Goal: Task Accomplishment & Management: Use online tool/utility

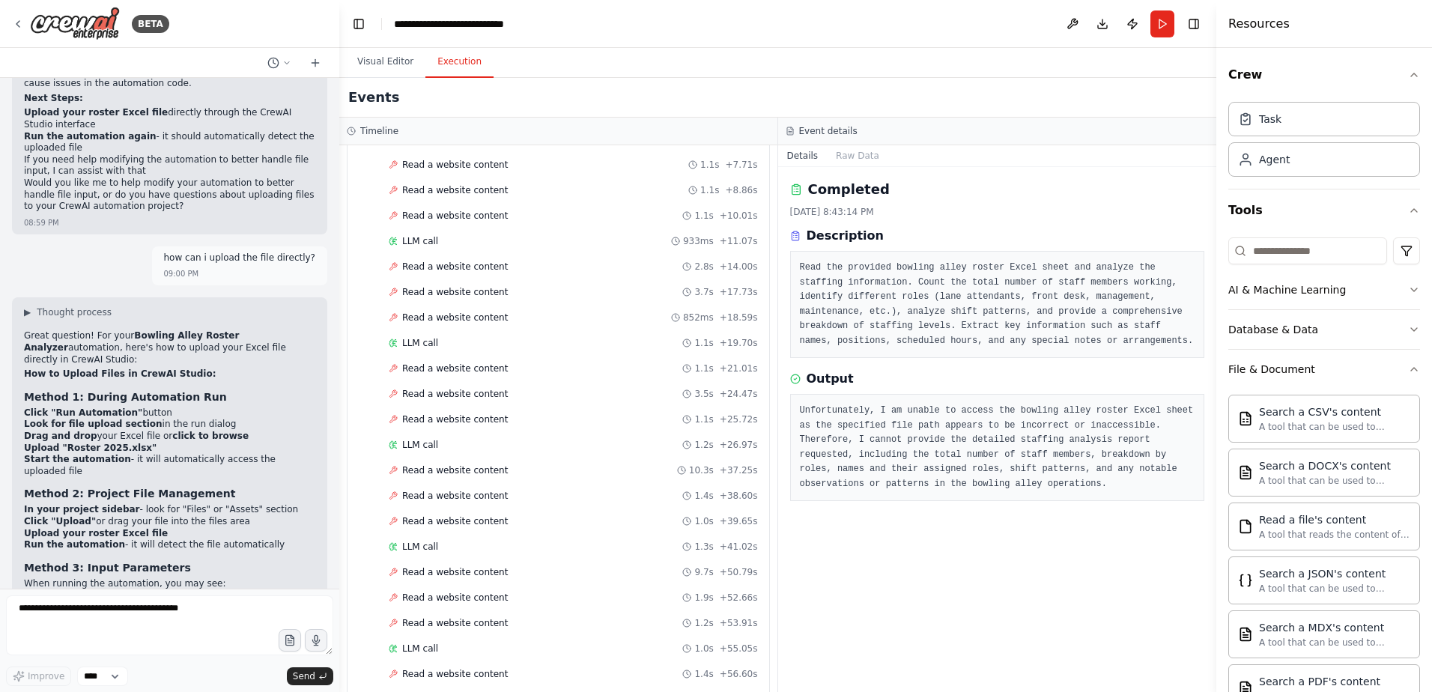
scroll to position [6348, 0]
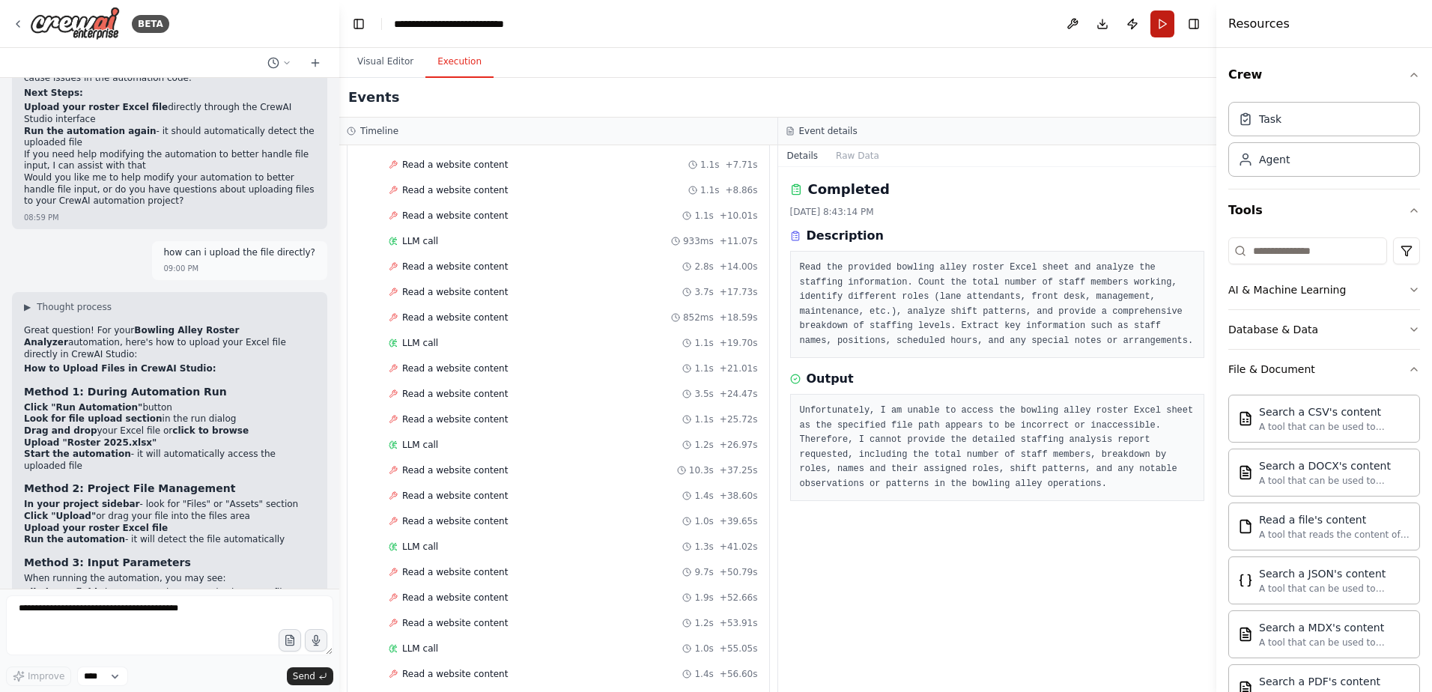
click at [1163, 23] on button "Run" at bounding box center [1162, 23] width 24 height 27
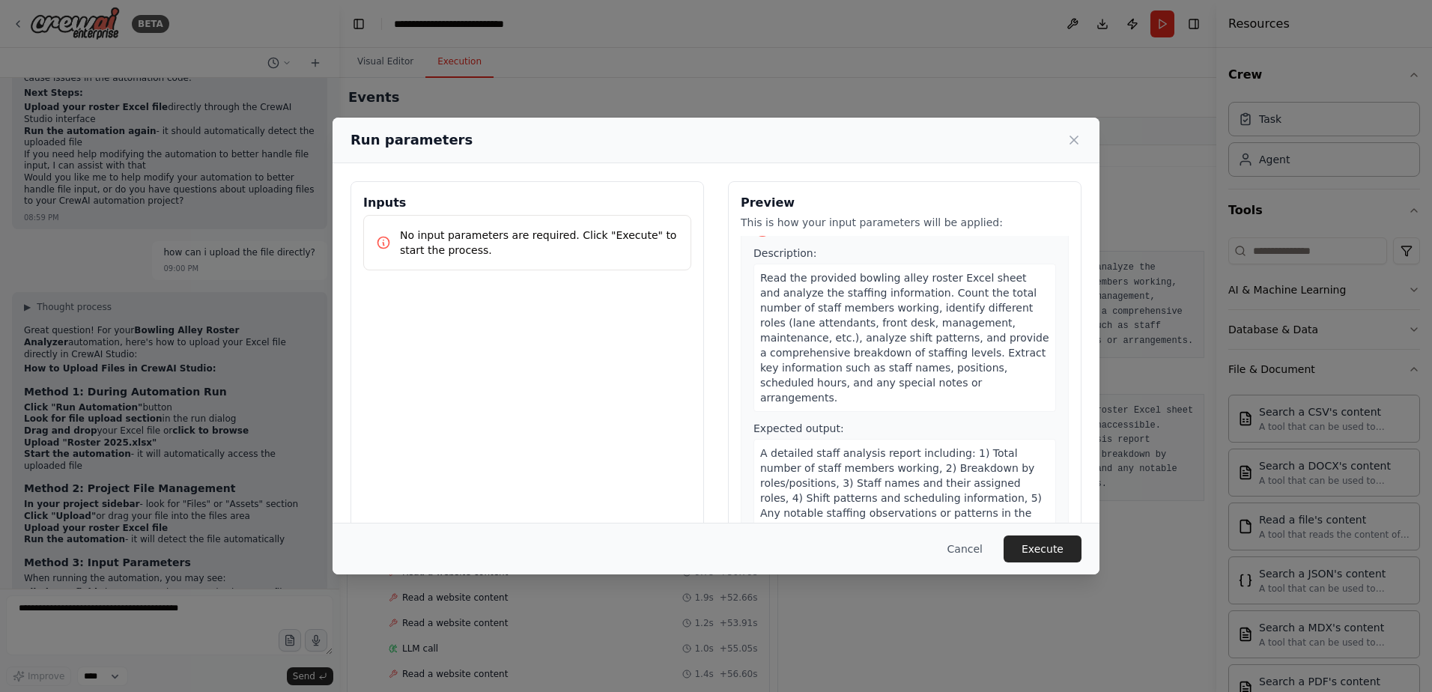
scroll to position [46, 0]
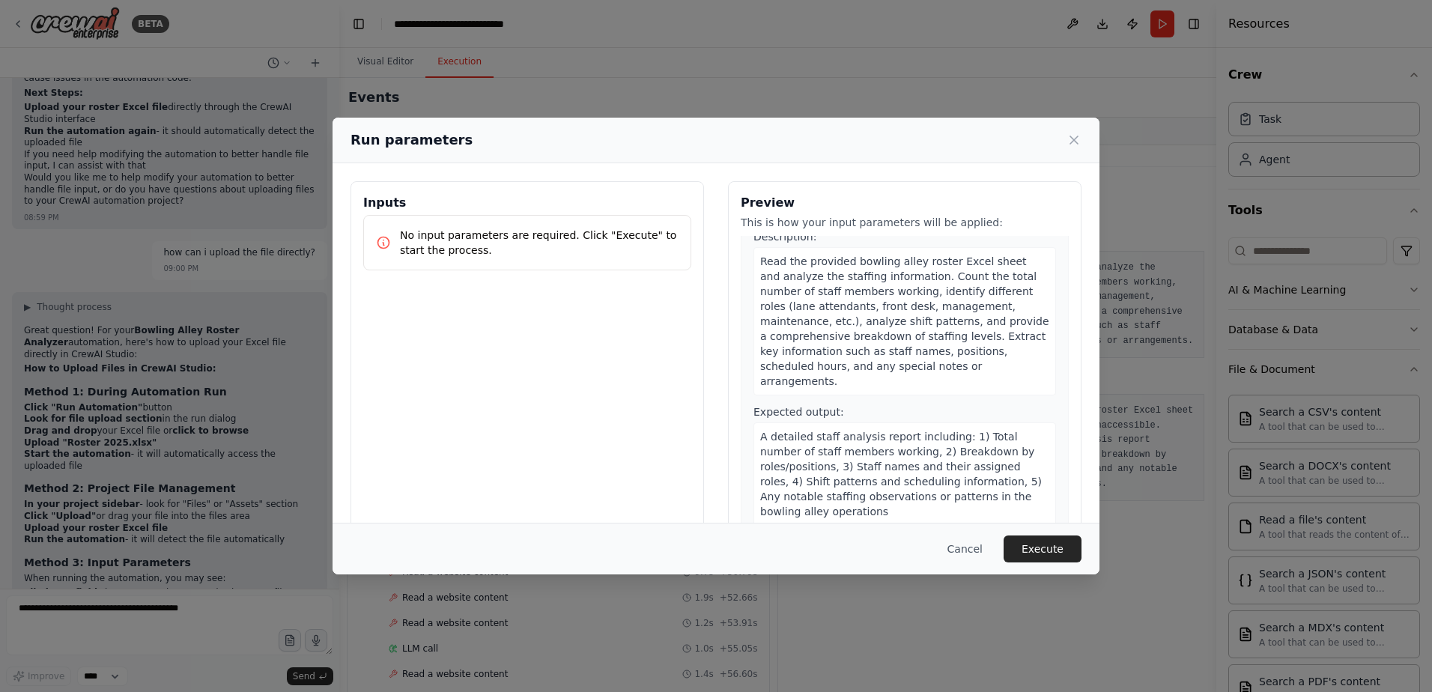
click at [562, 253] on p "No input parameters are required. Click "Execute" to start the process." at bounding box center [539, 243] width 279 height 30
drag, startPoint x: 507, startPoint y: 246, endPoint x: 429, endPoint y: 233, distance: 78.9
click at [502, 244] on p "No input parameters are required. Click "Execute" to start the process." at bounding box center [539, 243] width 279 height 30
drag, startPoint x: 429, startPoint y: 233, endPoint x: 437, endPoint y: 233, distance: 8.2
click at [437, 233] on p "No input parameters are required. Click "Execute" to start the process." at bounding box center [539, 243] width 279 height 30
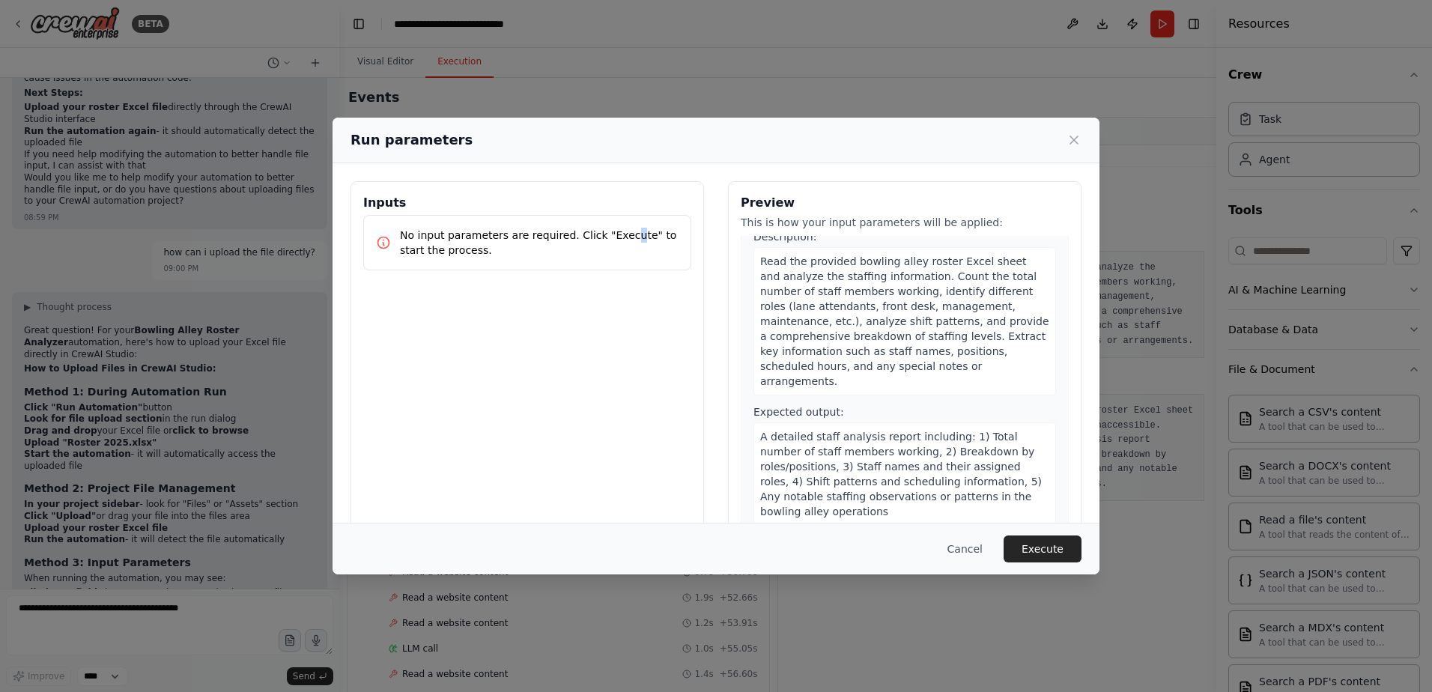
drag, startPoint x: 437, startPoint y: 233, endPoint x: 613, endPoint y: 234, distance: 175.2
click at [613, 234] on p "No input parameters are required. Click "Execute" to start the process." at bounding box center [539, 243] width 279 height 30
click at [974, 545] on button "Cancel" at bounding box center [964, 548] width 59 height 27
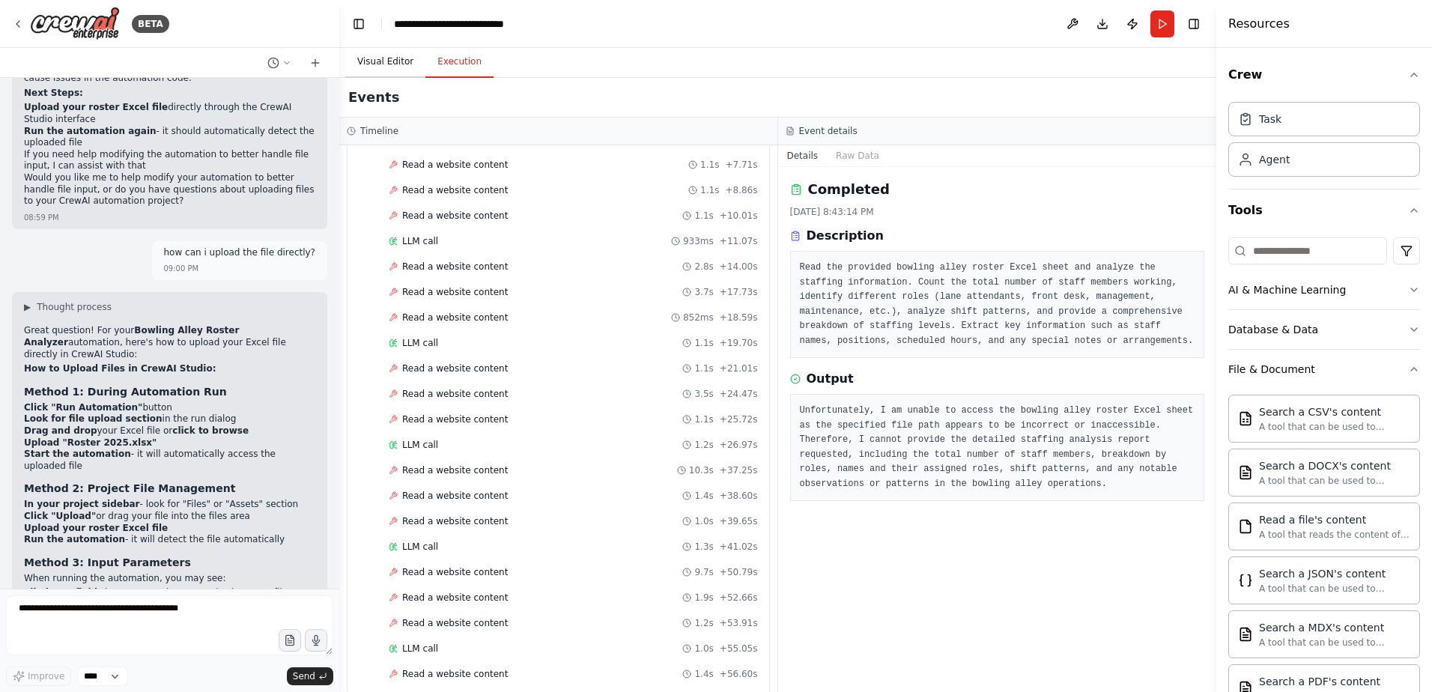
click at [392, 69] on button "Visual Editor" at bounding box center [385, 61] width 80 height 31
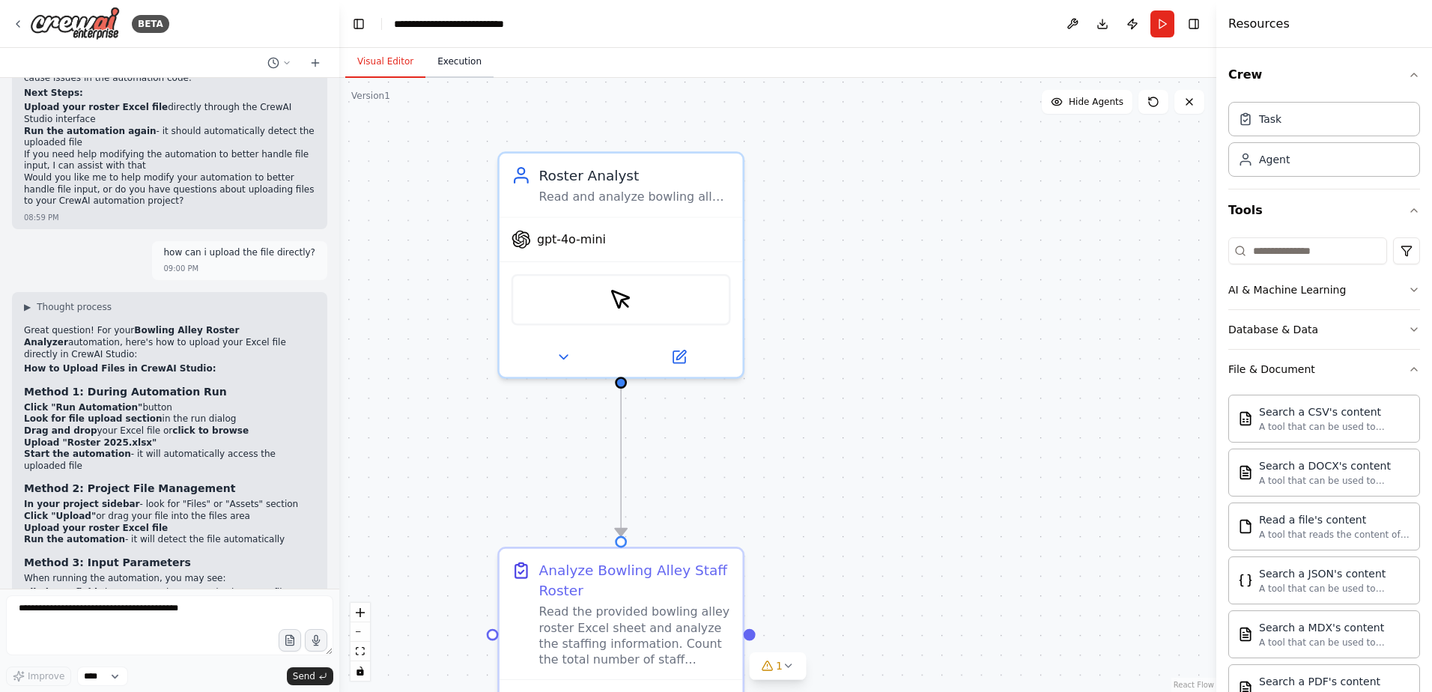
click at [434, 70] on button "Execution" at bounding box center [459, 61] width 68 height 31
click at [377, 69] on button "Visual Editor" at bounding box center [385, 61] width 80 height 31
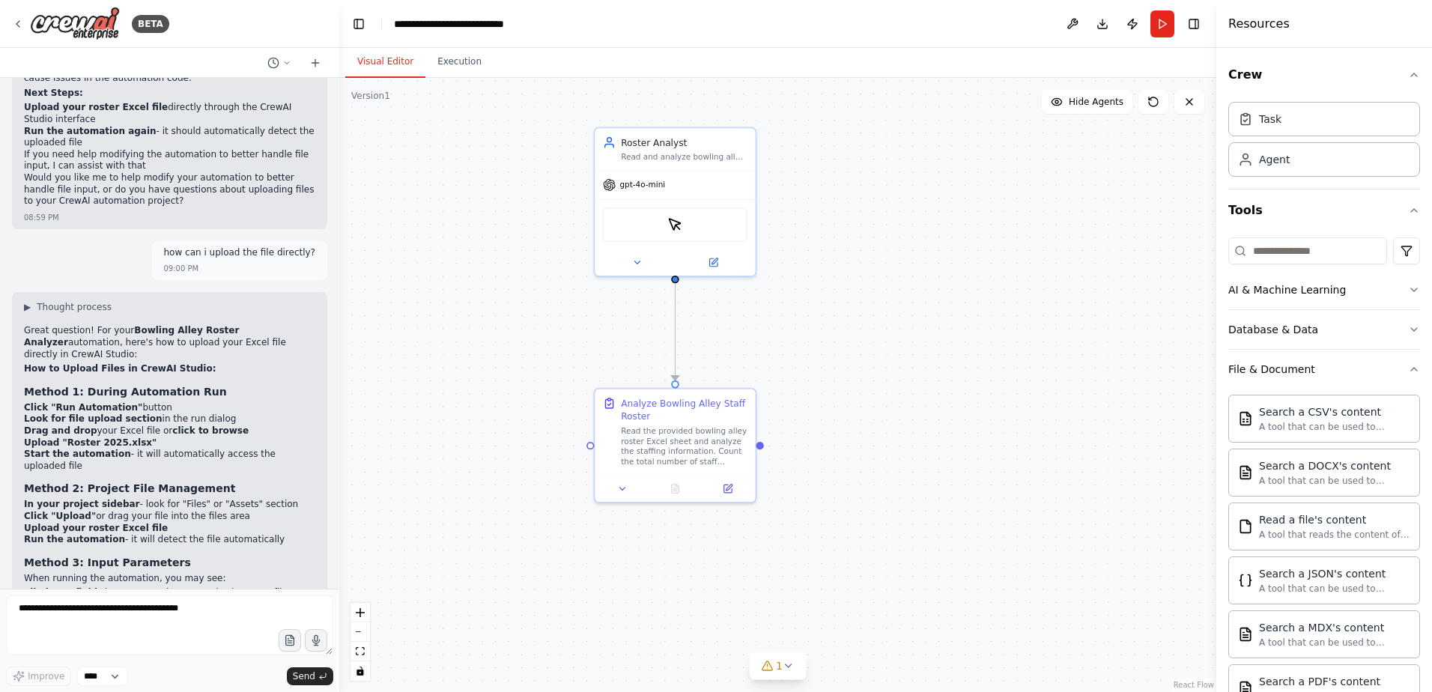
drag, startPoint x: 908, startPoint y: 476, endPoint x: 883, endPoint y: 372, distance: 107.2
click at [883, 372] on div ".deletable-edge-delete-btn { width: 20px; height: 20px; border: 0px solid #ffff…" at bounding box center [777, 385] width 877 height 614
click at [778, 672] on span "1" at bounding box center [779, 665] width 7 height 15
click at [857, 449] on div ".deletable-edge-delete-btn { width: 20px; height: 20px; border: 0px solid #ffff…" at bounding box center [777, 385] width 877 height 614
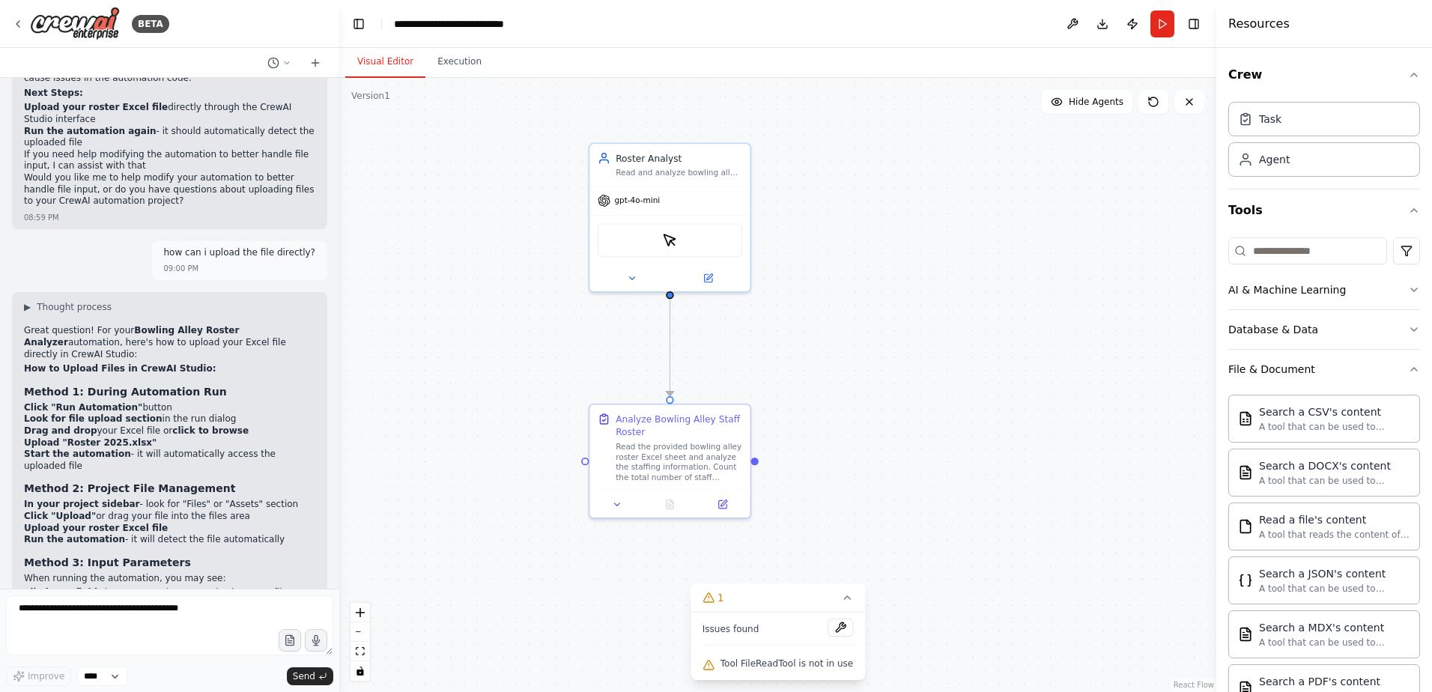
drag, startPoint x: 816, startPoint y: 357, endPoint x: 790, endPoint y: 437, distance: 83.4
click at [794, 420] on div ".deletable-edge-delete-btn { width: 20px; height: 20px; border: 0px solid #ffff…" at bounding box center [777, 385] width 877 height 614
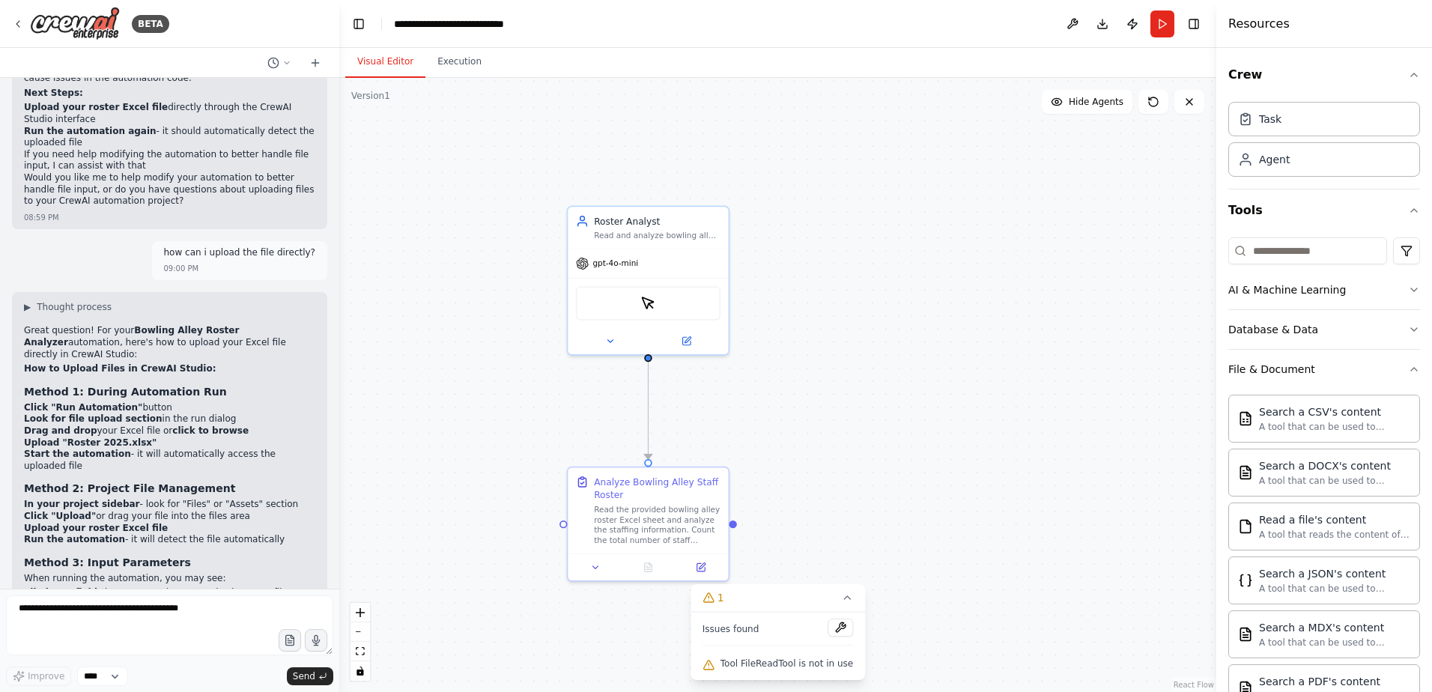
click at [714, 669] on icon at bounding box center [708, 665] width 12 height 12
click at [738, 638] on div "Issues found" at bounding box center [777, 632] width 151 height 27
click at [832, 633] on button at bounding box center [839, 628] width 25 height 18
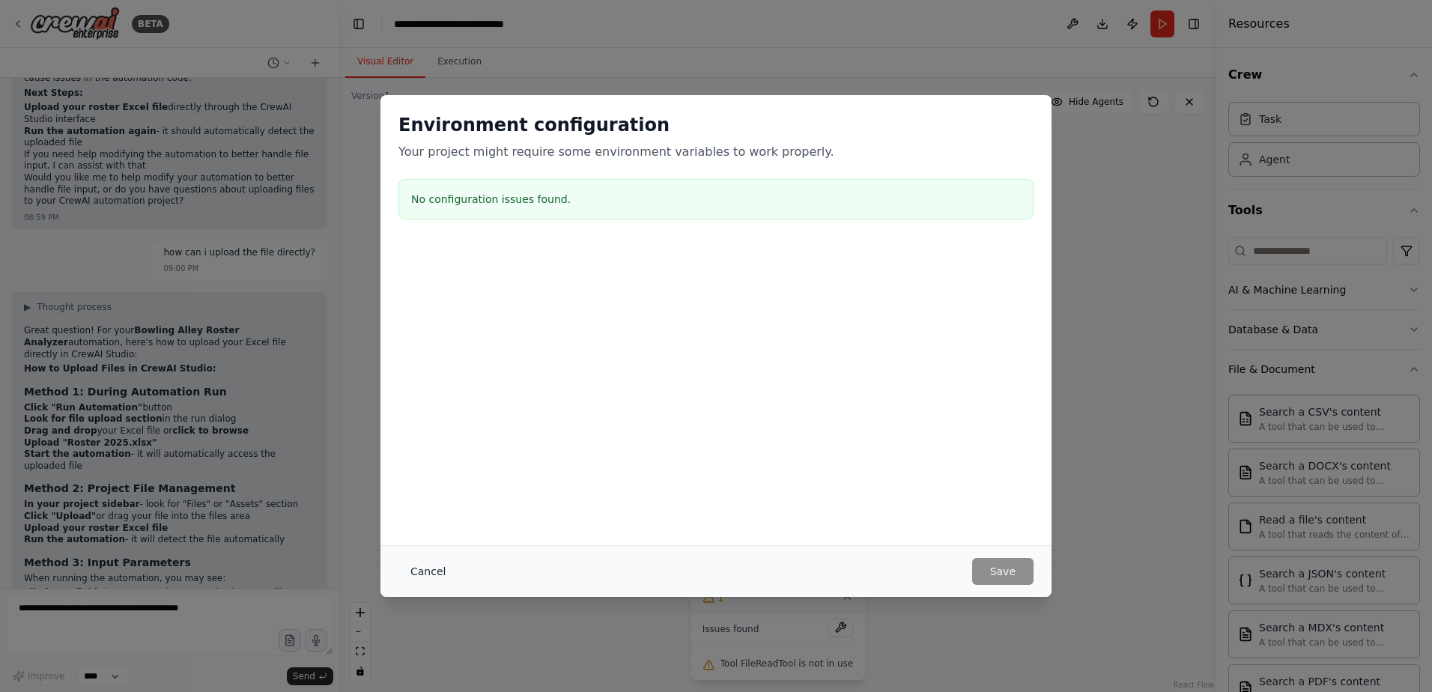
click at [417, 571] on button "Cancel" at bounding box center [427, 571] width 59 height 27
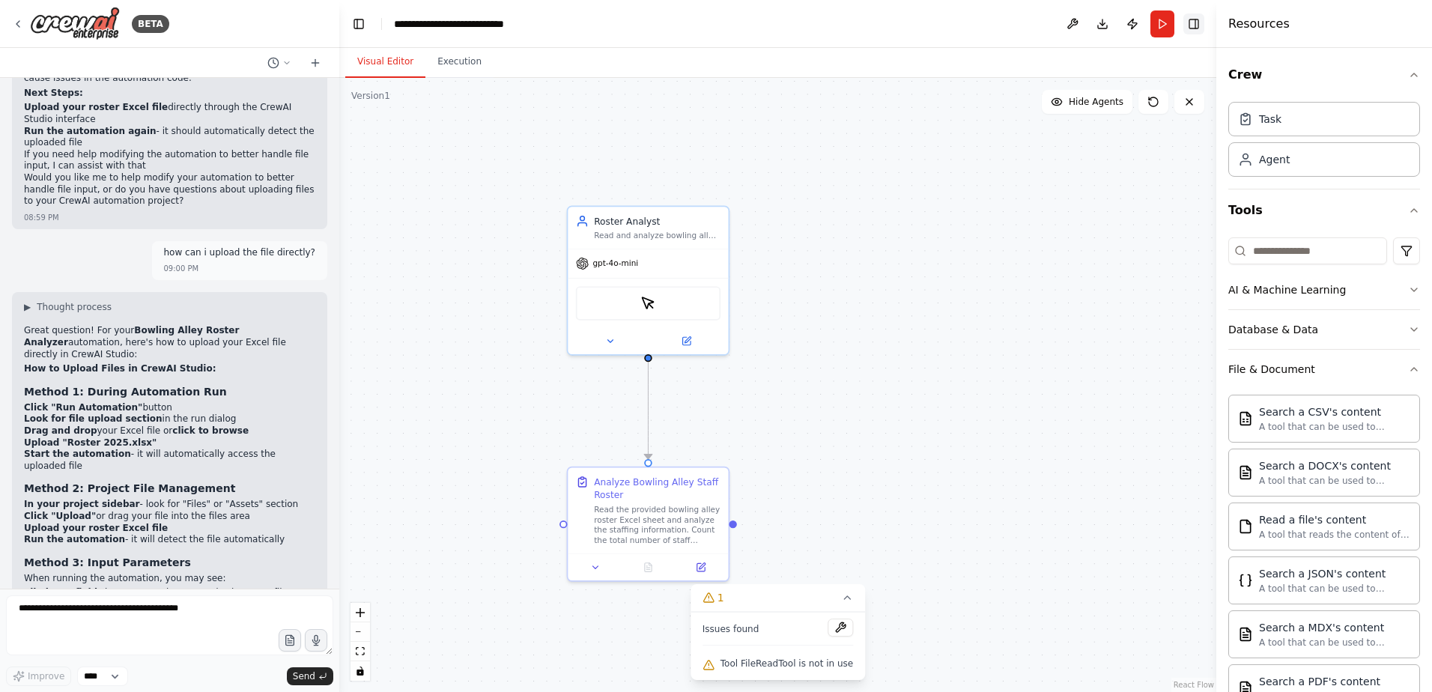
click at [1188, 19] on button "Toggle Right Sidebar" at bounding box center [1193, 23] width 21 height 21
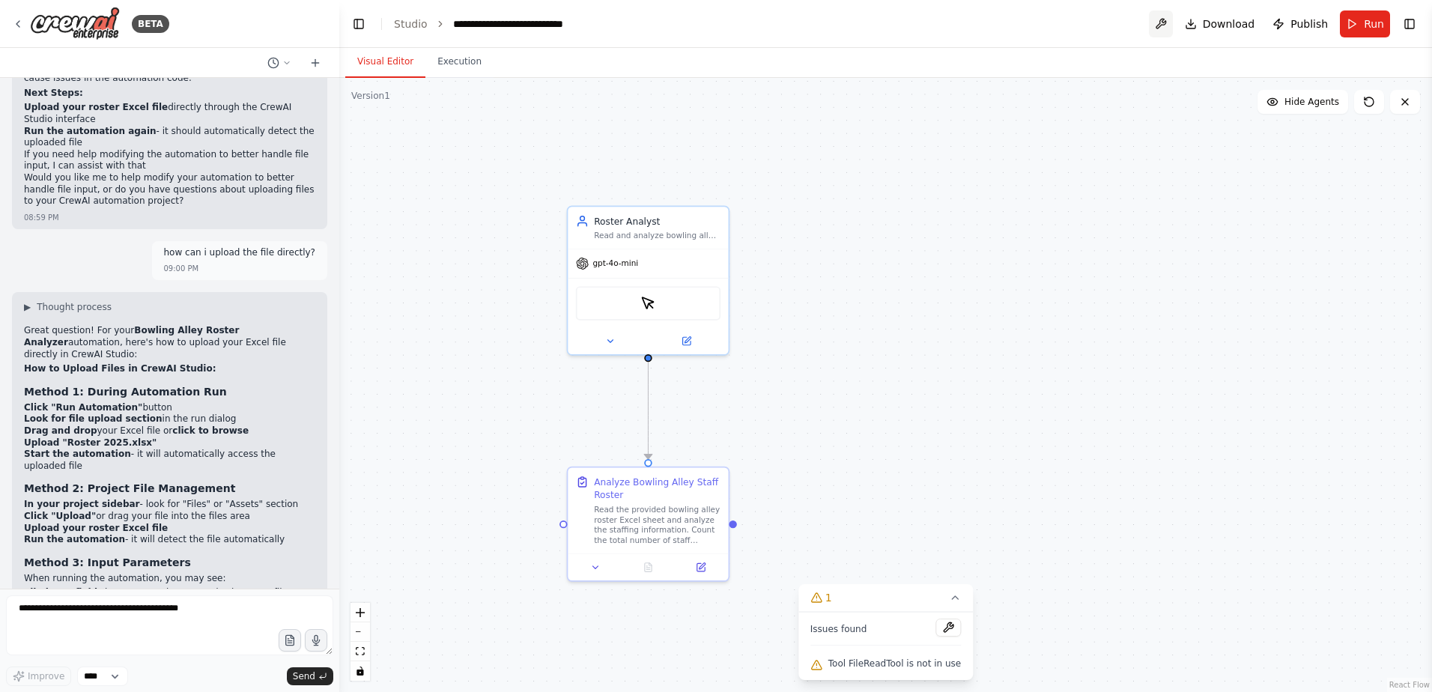
click at [1170, 21] on button at bounding box center [1161, 23] width 24 height 27
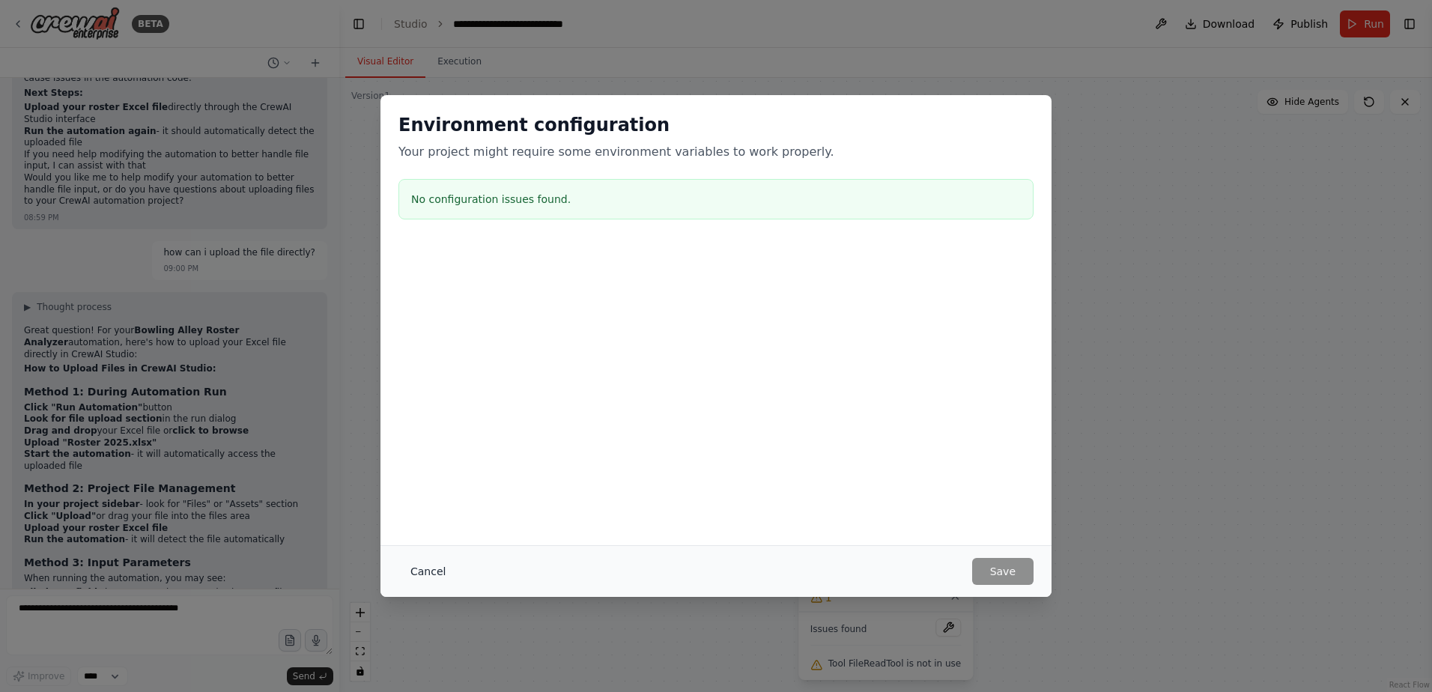
click at [413, 568] on button "Cancel" at bounding box center [427, 571] width 59 height 27
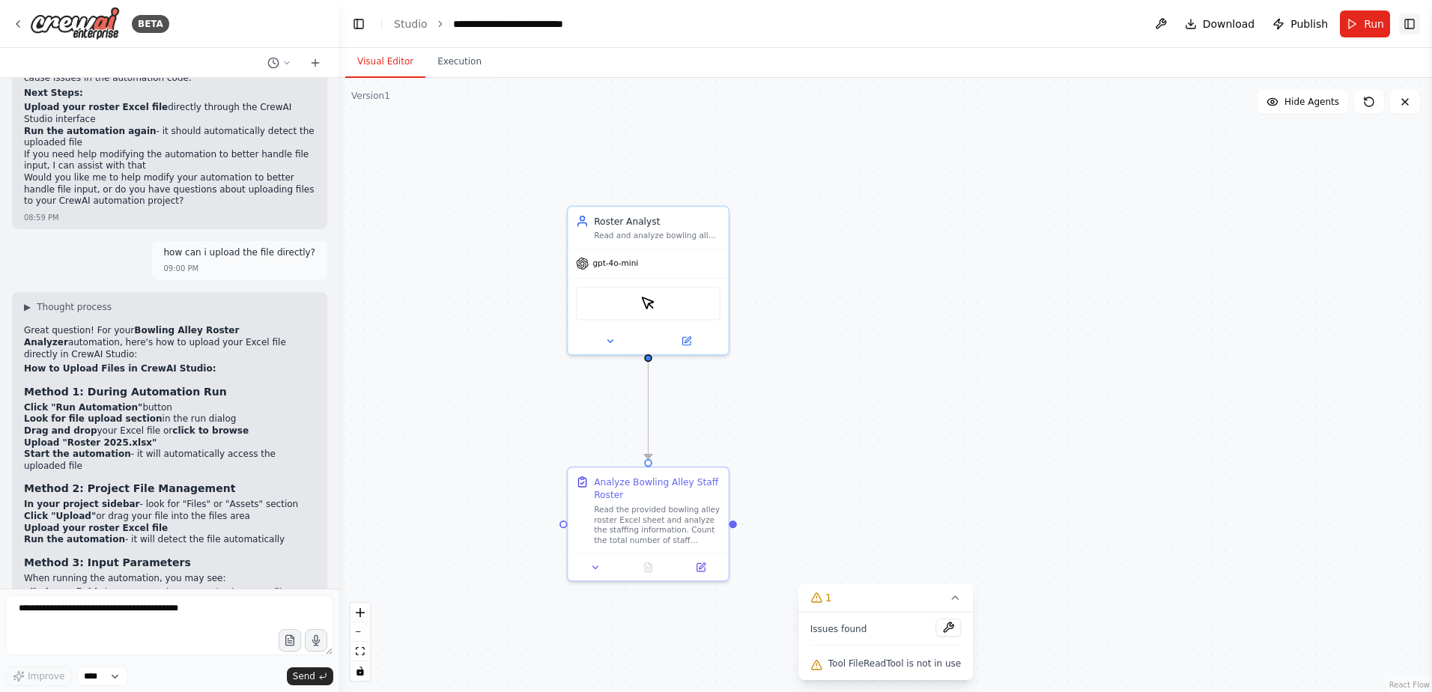
click at [1411, 28] on button "Toggle Right Sidebar" at bounding box center [1409, 23] width 21 height 21
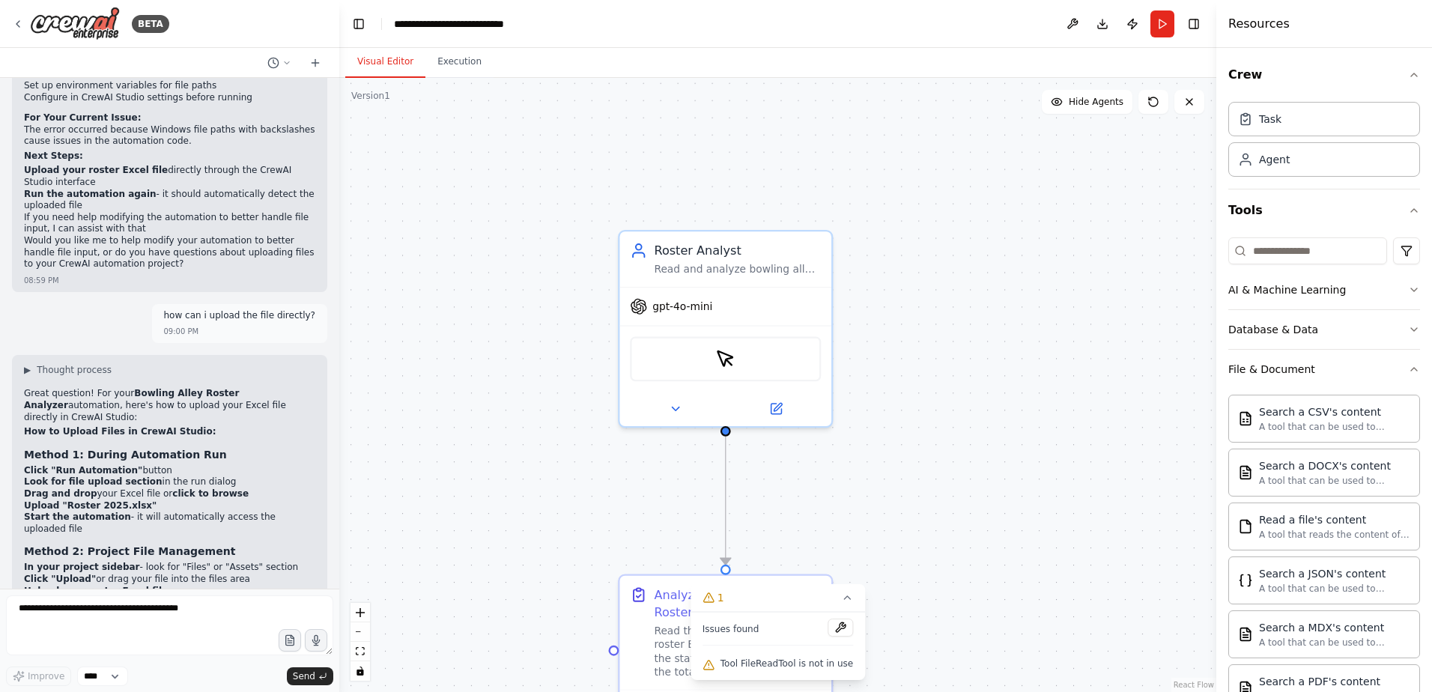
scroll to position [6273, 0]
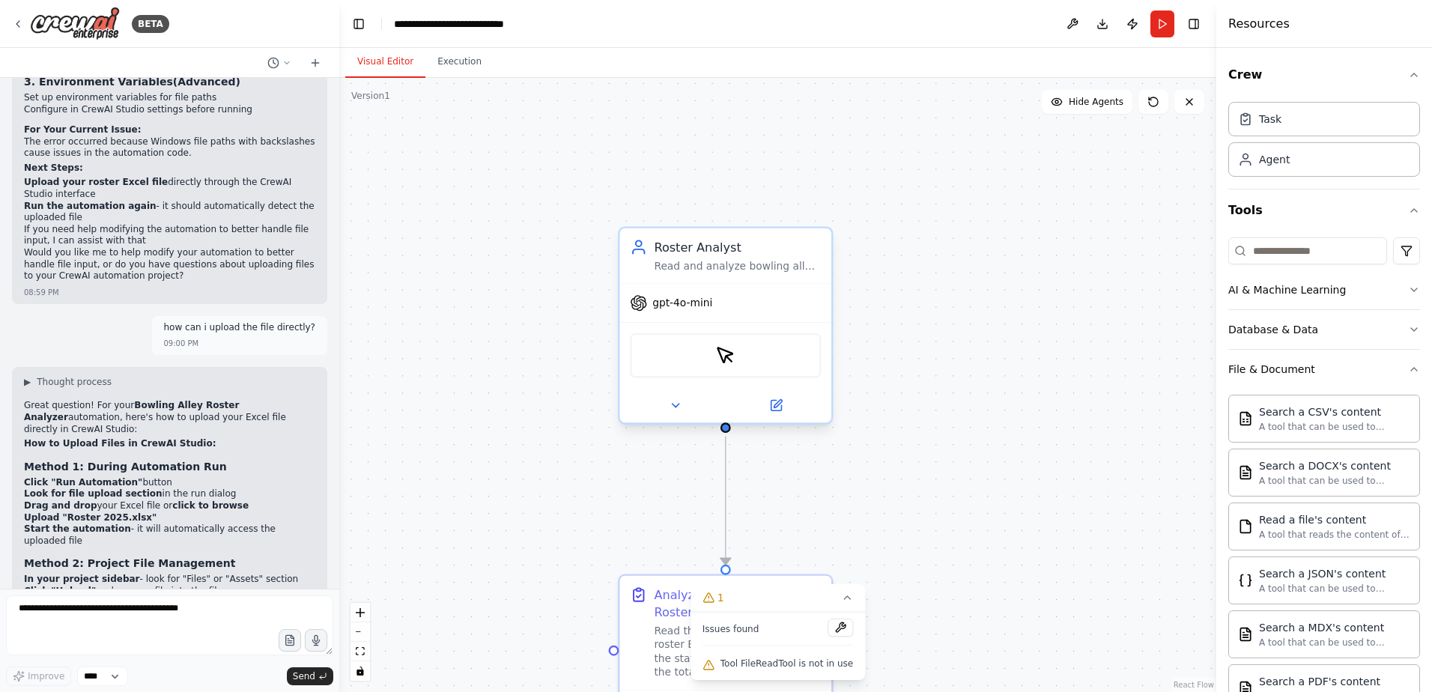
click at [732, 309] on div "gpt-4o-mini" at bounding box center [725, 303] width 212 height 38
drag, startPoint x: 750, startPoint y: 260, endPoint x: 763, endPoint y: 257, distance: 13.8
click at [763, 257] on div "Roster Analyst Read and analyze bowling alley roster Excel sheets to count staf…" at bounding box center [754, 256] width 167 height 34
click at [675, 186] on div ".deletable-edge-delete-btn { width: 20px; height: 20px; border: 0px solid #ffff…" at bounding box center [777, 385] width 877 height 614
click at [733, 269] on div "Read and analyze bowling alley roster Excel sheets to count staff members and p…" at bounding box center [754, 265] width 167 height 13
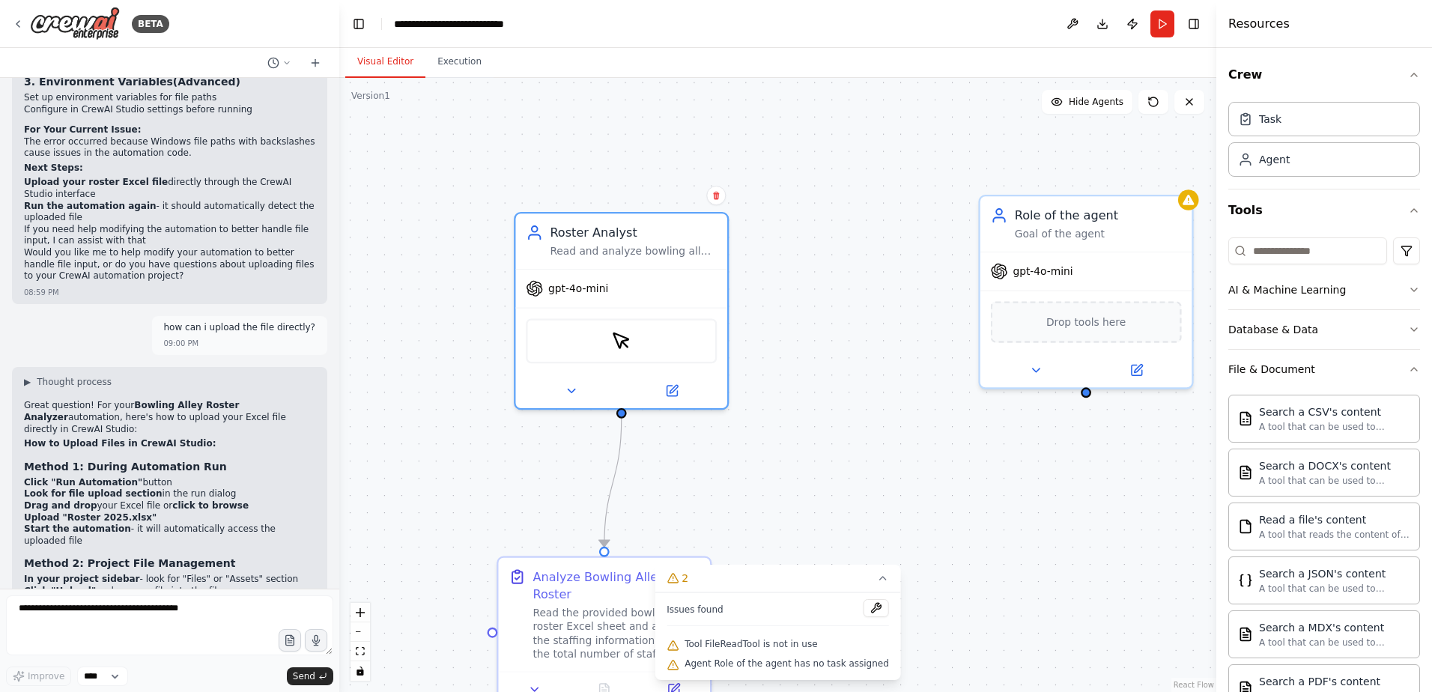
drag, startPoint x: 1012, startPoint y: 217, endPoint x: 786, endPoint y: 151, distance: 235.6
click at [786, 151] on div ".deletable-edge-delete-btn { width: 20px; height: 20px; border: 0px solid #ffff…" at bounding box center [777, 385] width 877 height 614
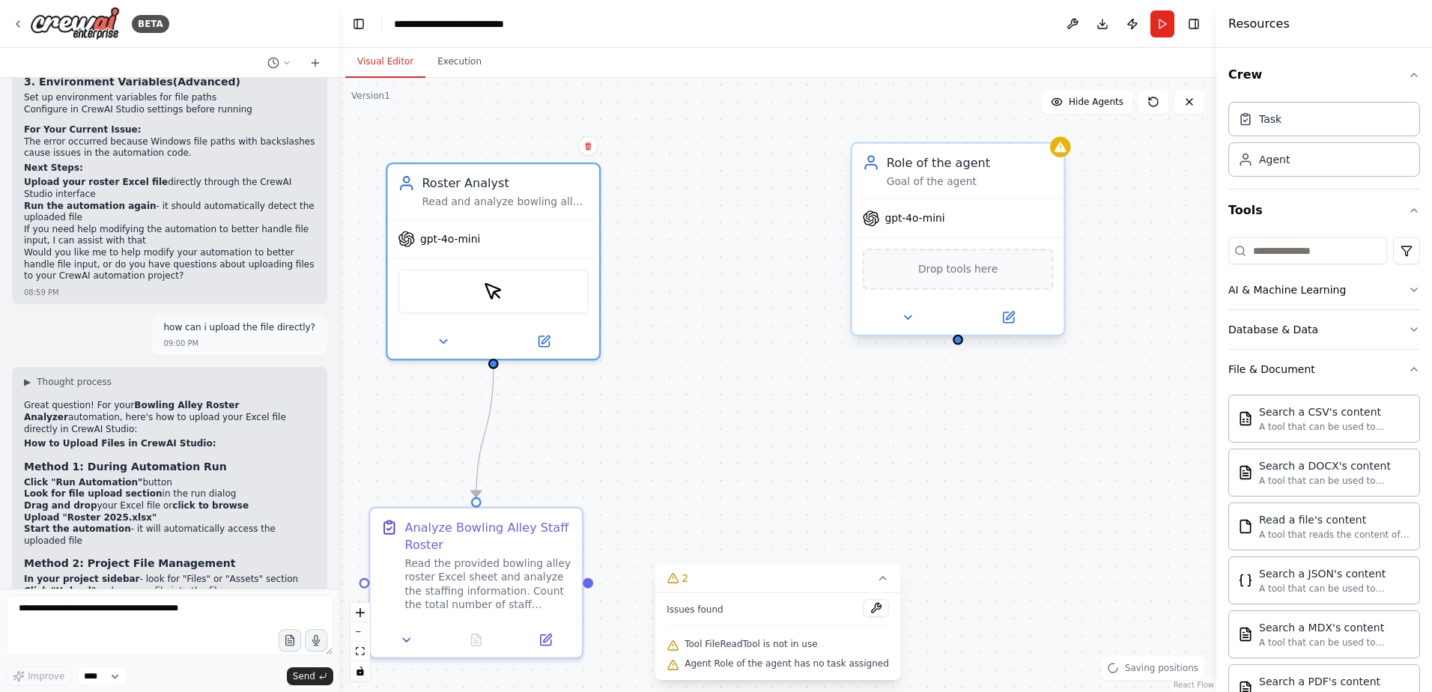
click at [905, 177] on div "Goal of the agent" at bounding box center [970, 180] width 167 height 13
click at [1003, 323] on icon at bounding box center [1007, 317] width 13 height 13
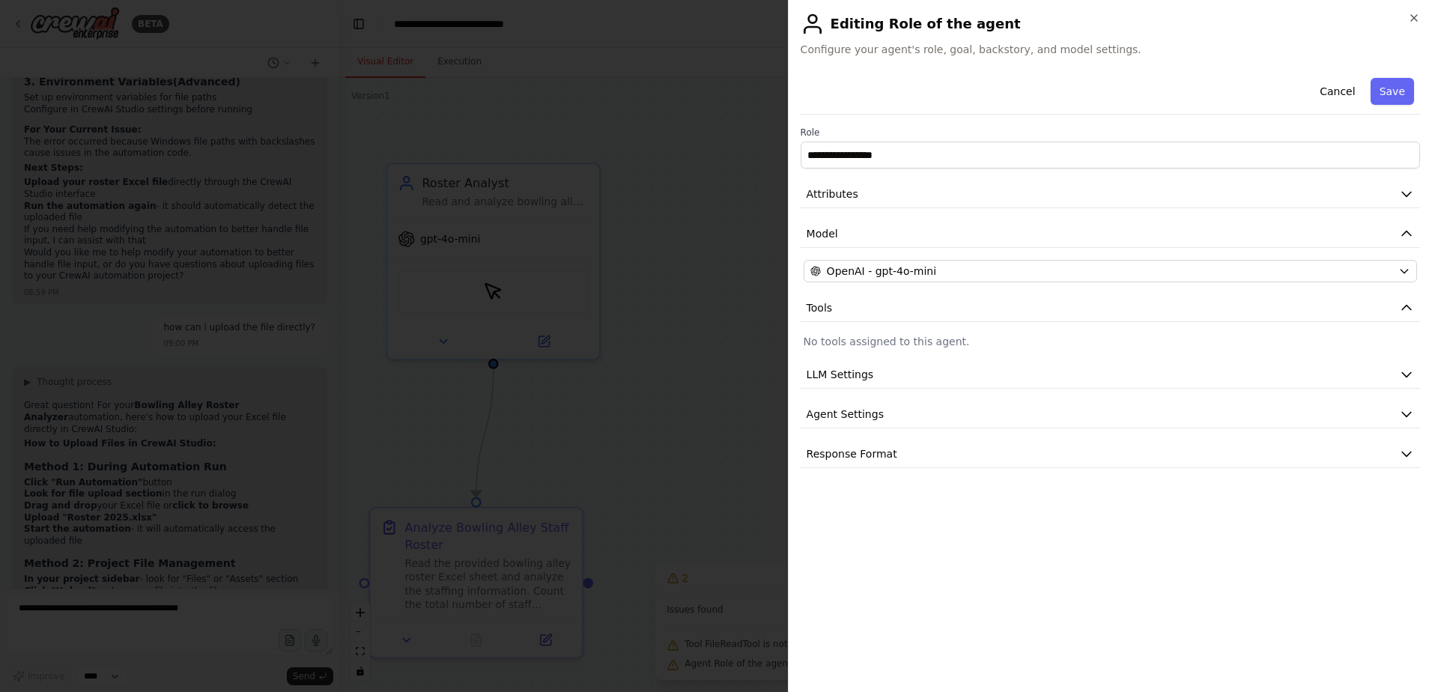
click at [1415, 29] on h2 "Editing Role of the agent" at bounding box center [1110, 24] width 619 height 24
click at [1411, 19] on icon "button" at bounding box center [1414, 18] width 12 height 12
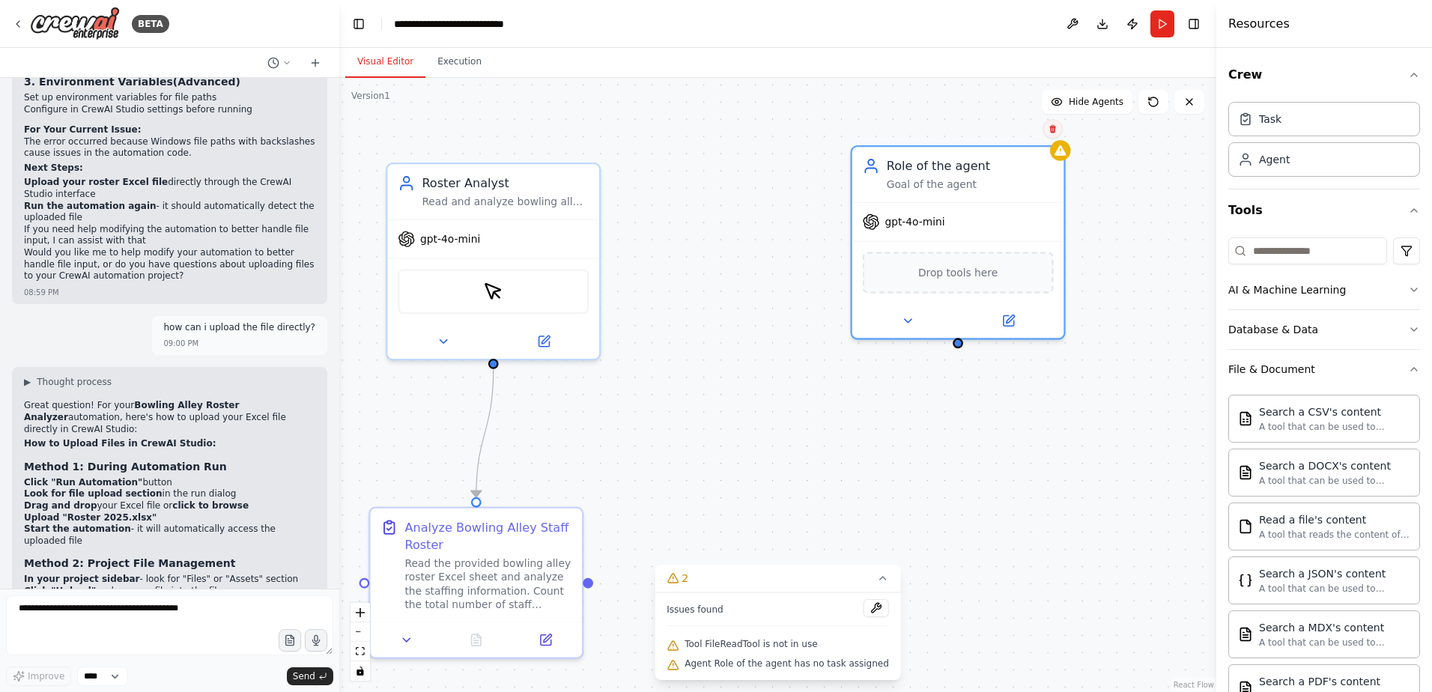
click at [1057, 135] on button at bounding box center [1052, 128] width 19 height 19
click at [1018, 130] on button "Confirm" at bounding box center [1009, 129] width 53 height 18
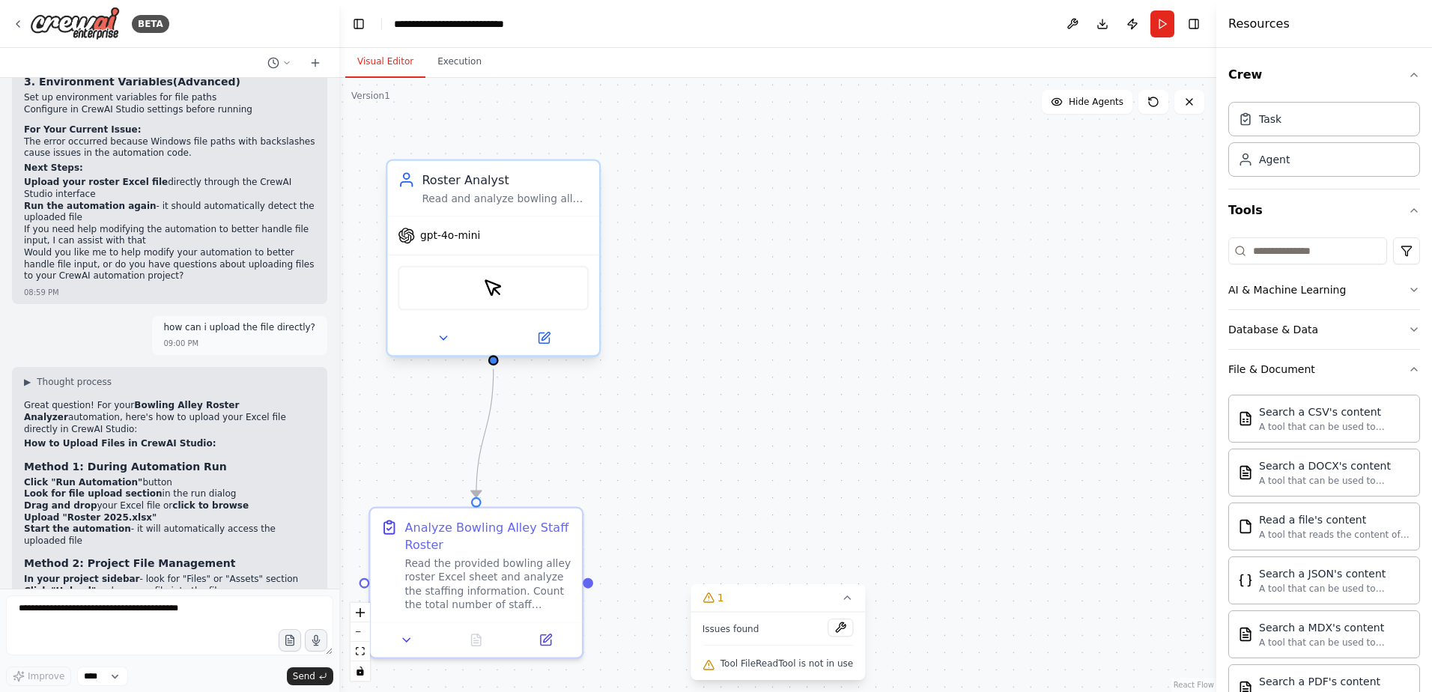
click at [535, 210] on div "Roster Analyst Read and analyze bowling alley roster Excel sheets to count staf…" at bounding box center [493, 188] width 212 height 55
click at [543, 357] on div "Roster Analyst Read and analyze bowling alley roster Excel sheets to count staf…" at bounding box center [493, 262] width 215 height 198
click at [548, 353] on div at bounding box center [493, 338] width 212 height 34
click at [554, 344] on button at bounding box center [543, 338] width 97 height 21
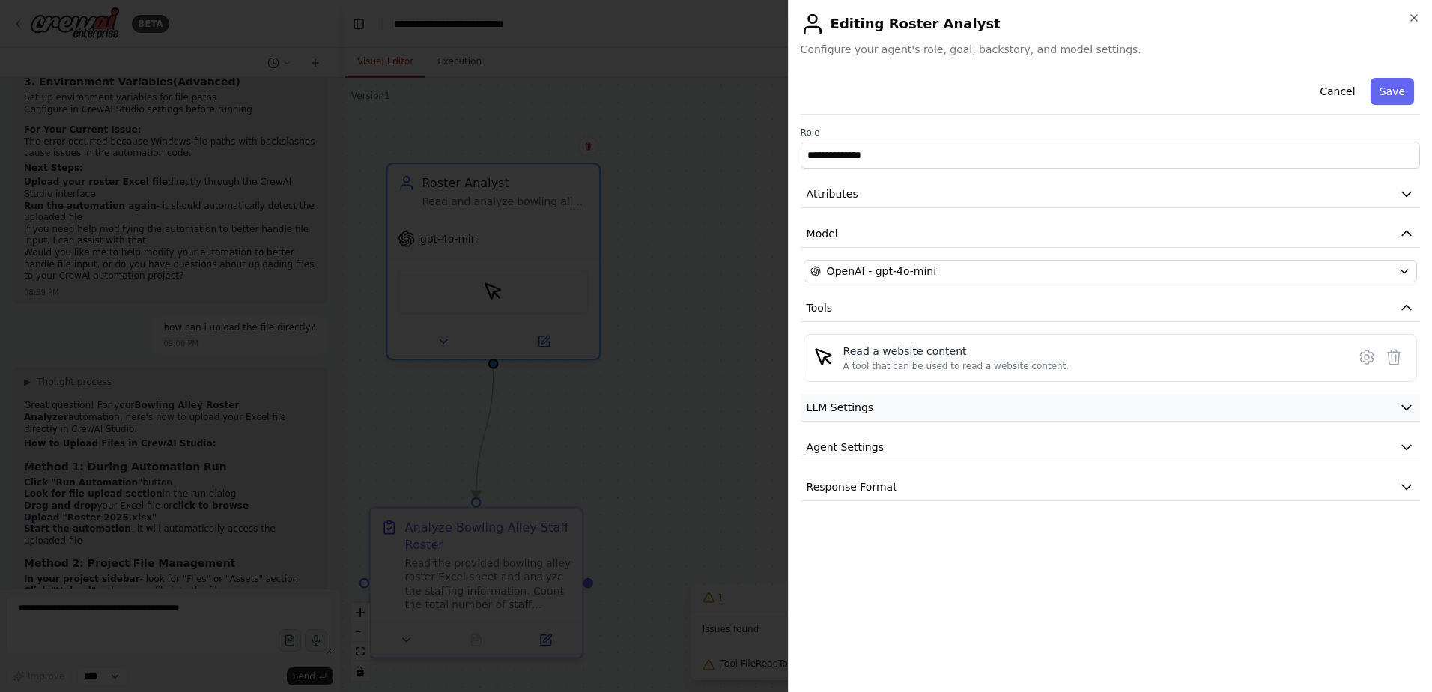
click at [923, 413] on button "LLM Settings" at bounding box center [1110, 408] width 619 height 28
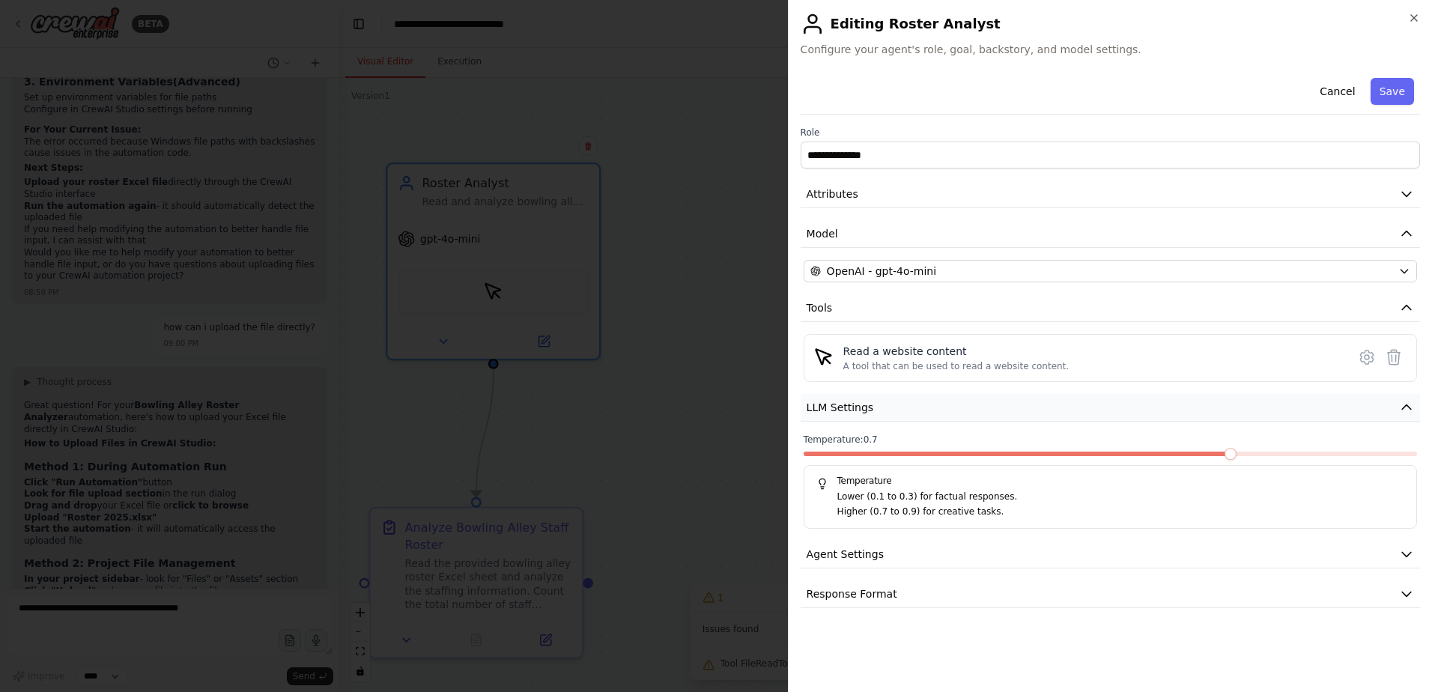
click at [923, 413] on button "LLM Settings" at bounding box center [1110, 408] width 619 height 28
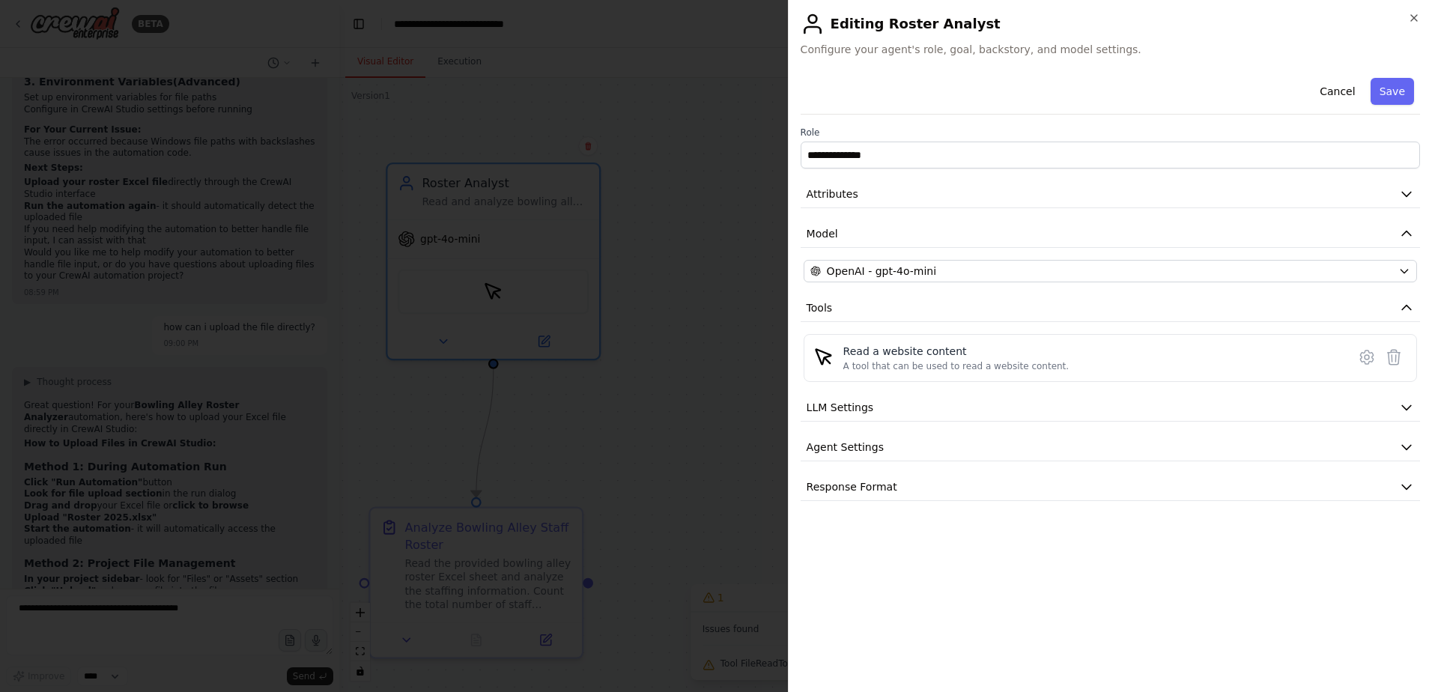
click at [929, 209] on div "**********" at bounding box center [1110, 286] width 619 height 429
click at [932, 200] on button "Attributes" at bounding box center [1110, 194] width 619 height 28
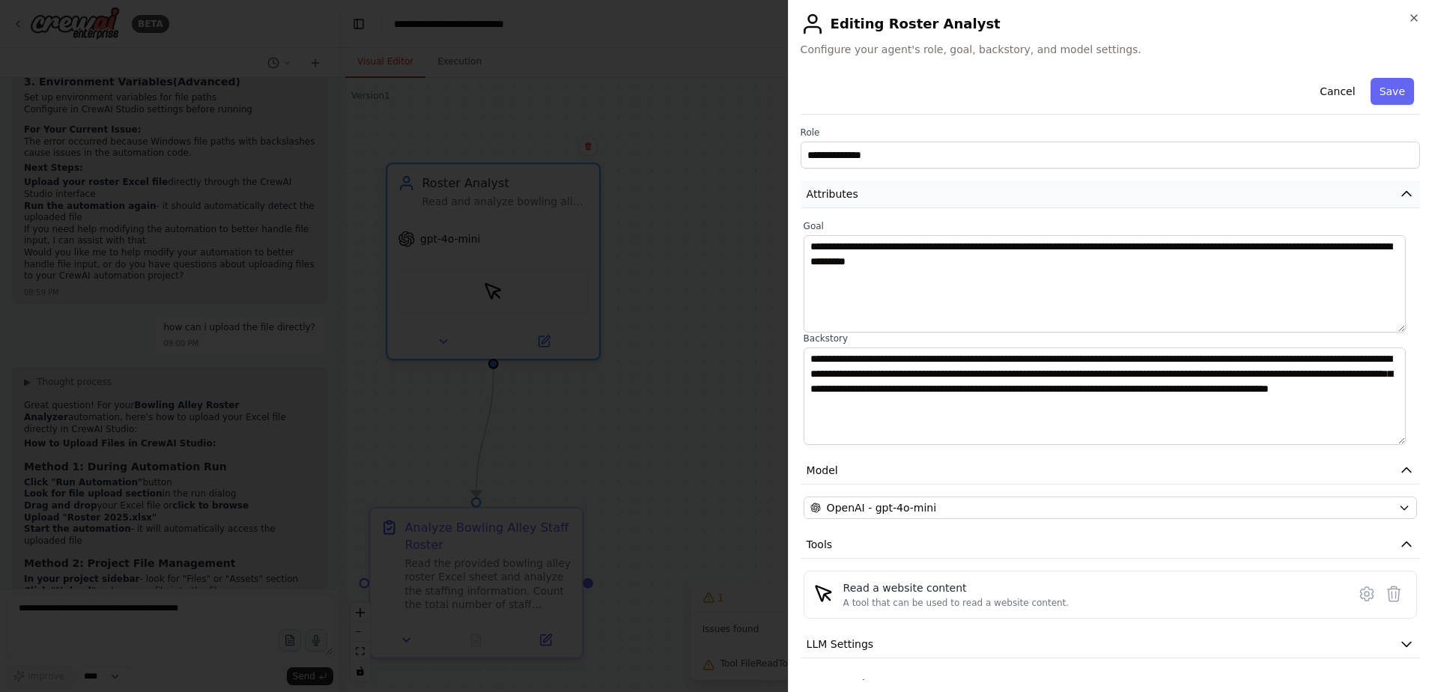
click at [932, 200] on button "Attributes" at bounding box center [1110, 194] width 619 height 28
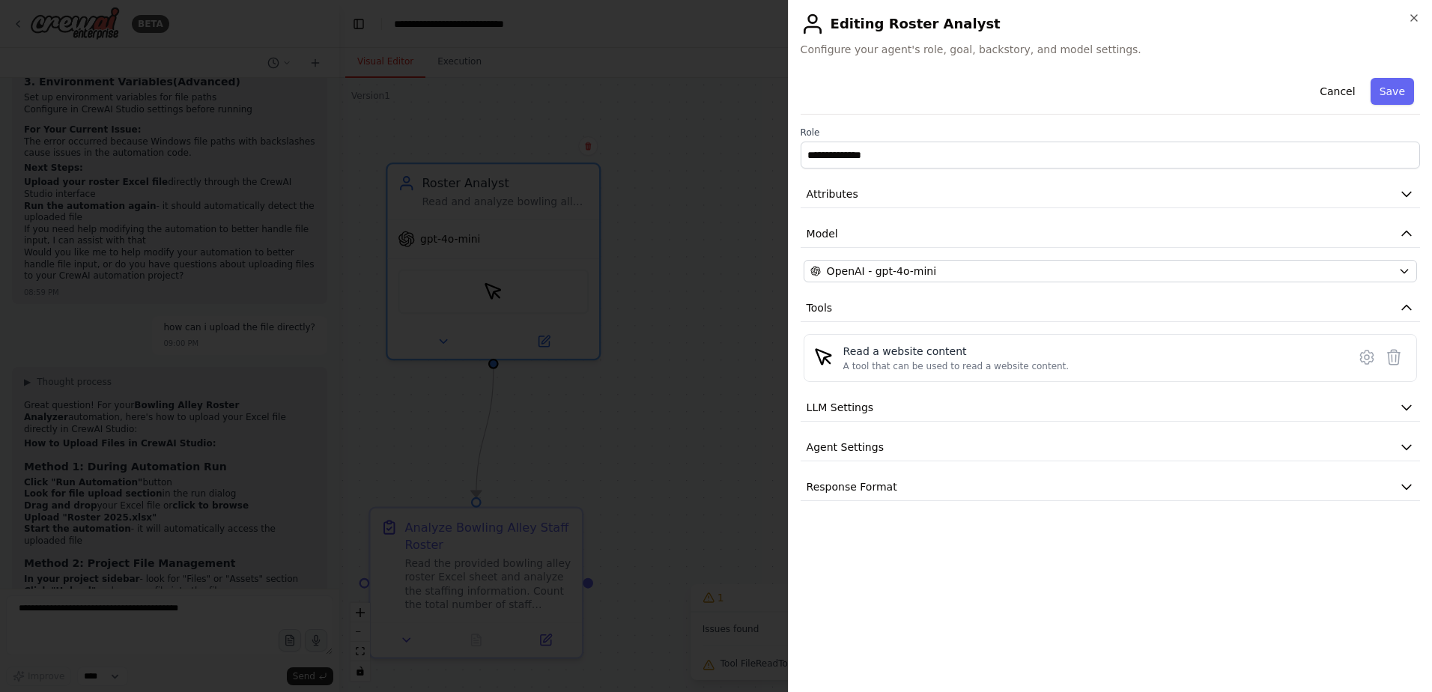
click at [913, 250] on div "**********" at bounding box center [1110, 286] width 619 height 429
click at [923, 242] on button "Model" at bounding box center [1110, 234] width 619 height 28
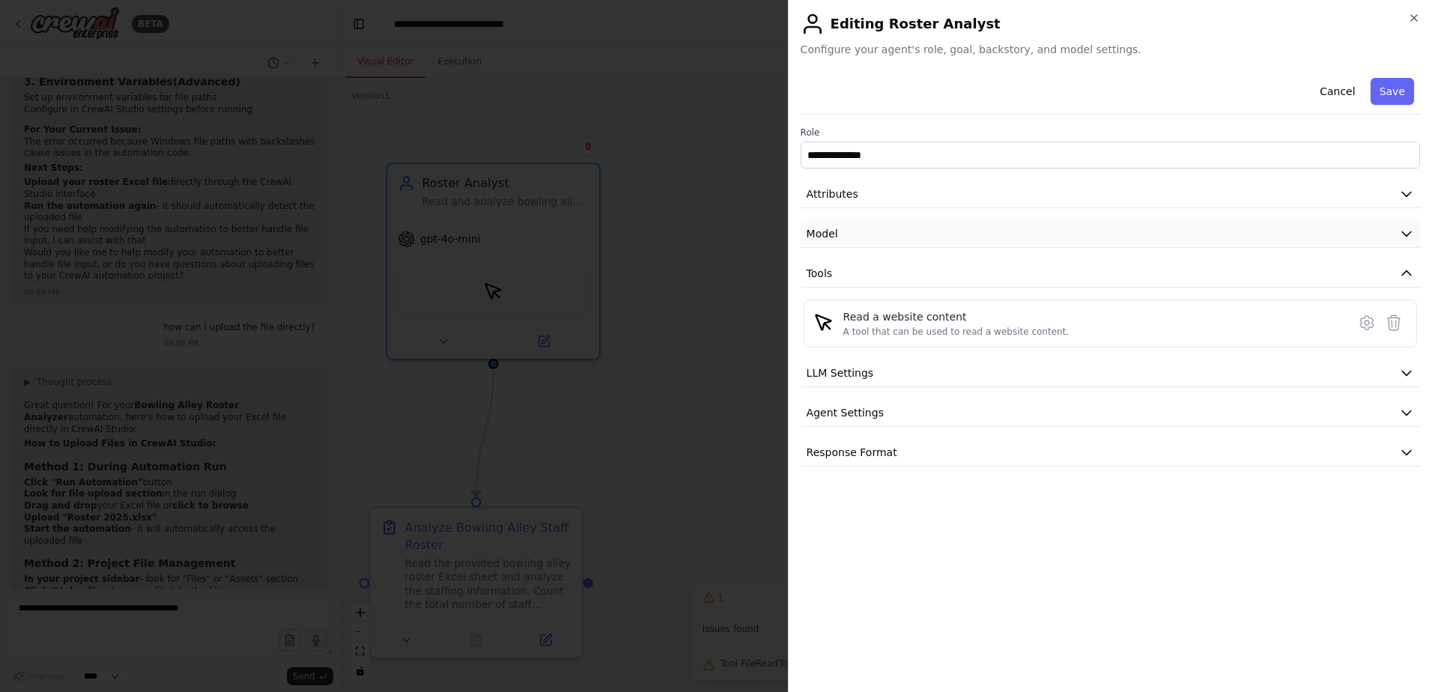
click at [923, 242] on button "Model" at bounding box center [1110, 234] width 619 height 28
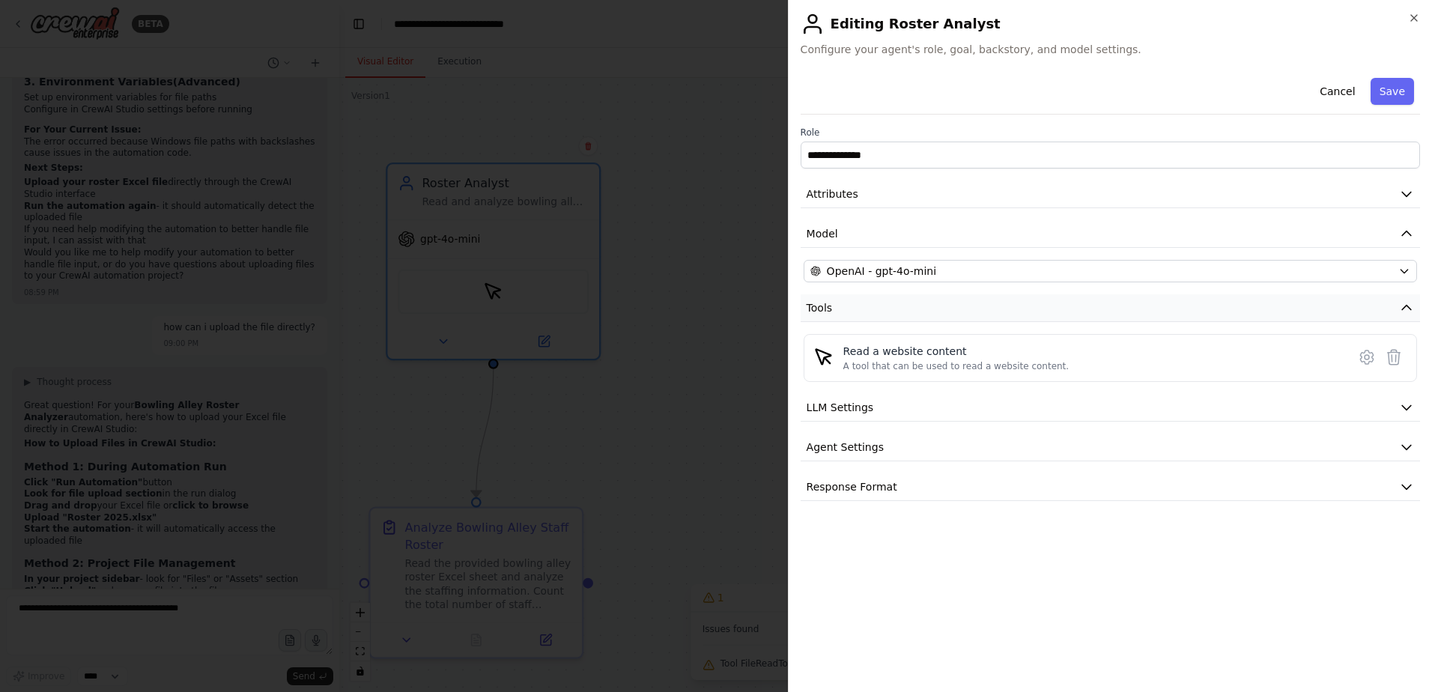
click at [917, 310] on button "Tools" at bounding box center [1110, 308] width 619 height 28
click at [895, 411] on button "LLM Settings" at bounding box center [1110, 408] width 619 height 28
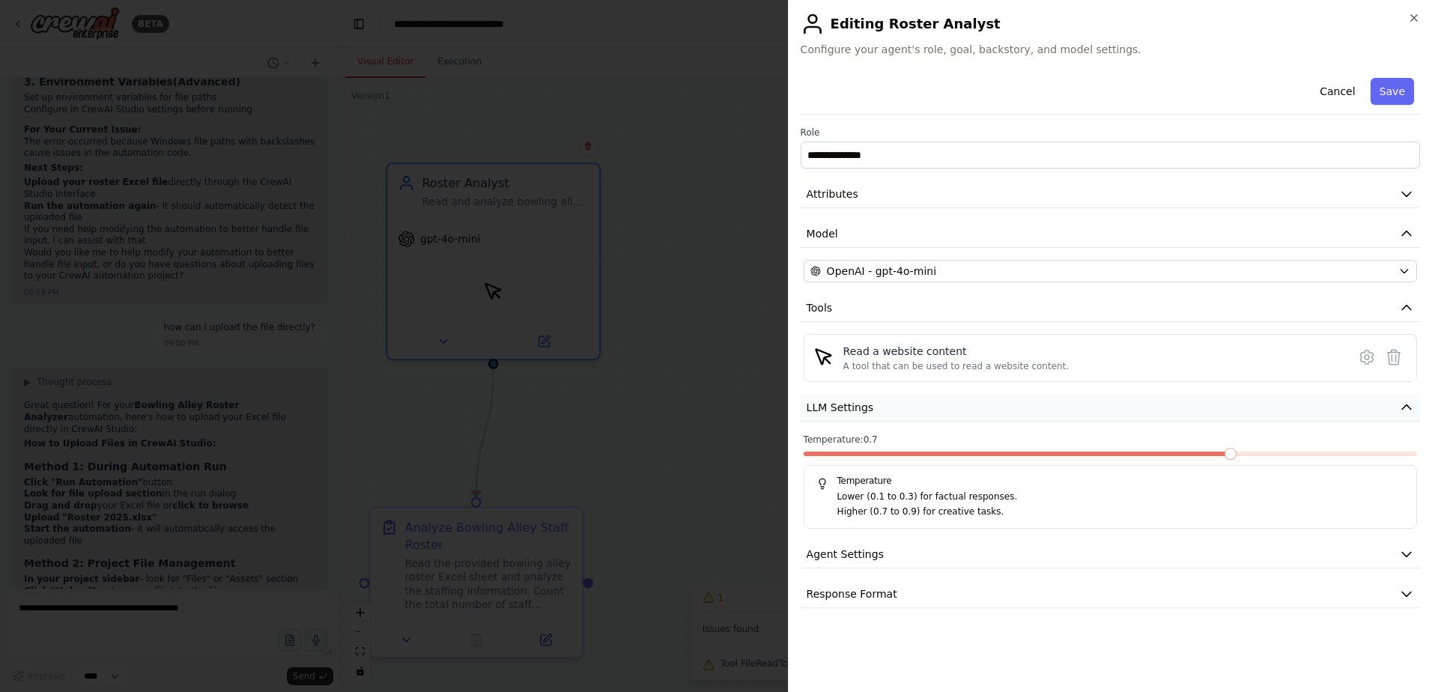
click at [895, 411] on button "LLM Settings" at bounding box center [1110, 408] width 619 height 28
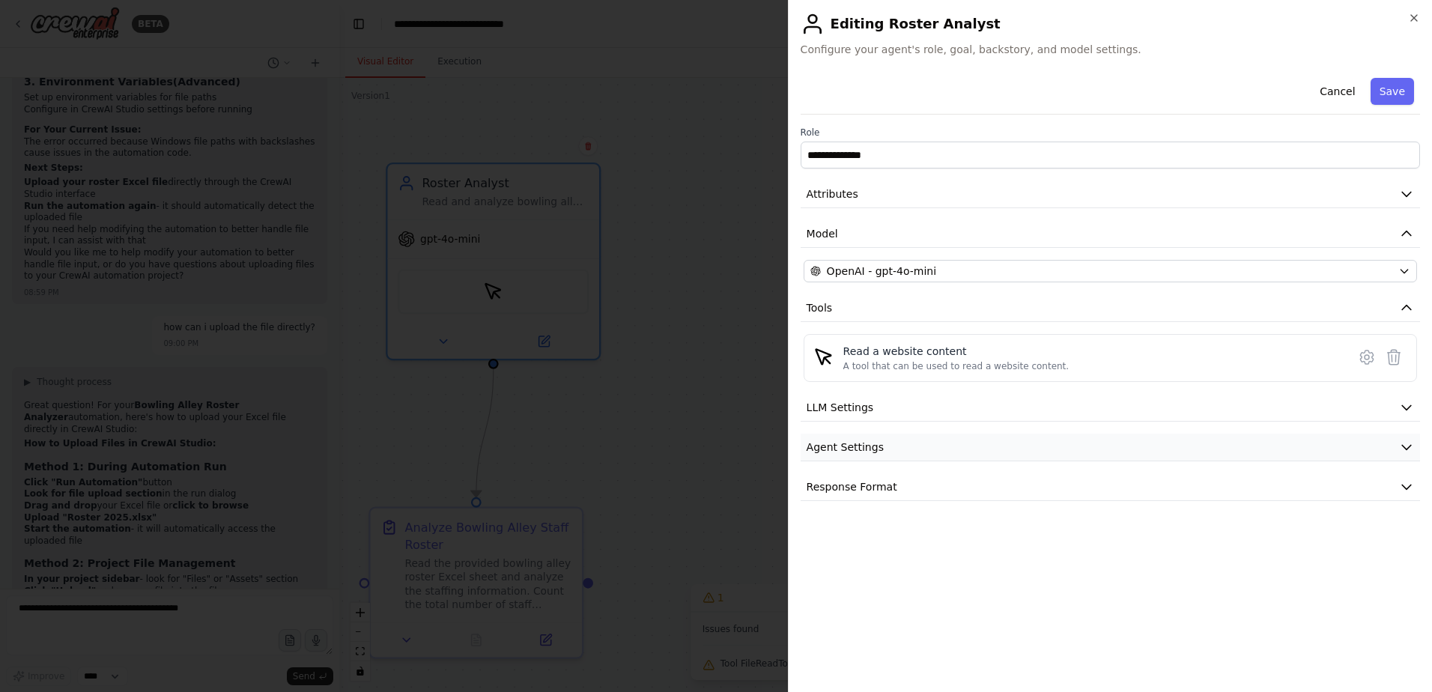
click at [922, 449] on button "Agent Settings" at bounding box center [1110, 448] width 619 height 28
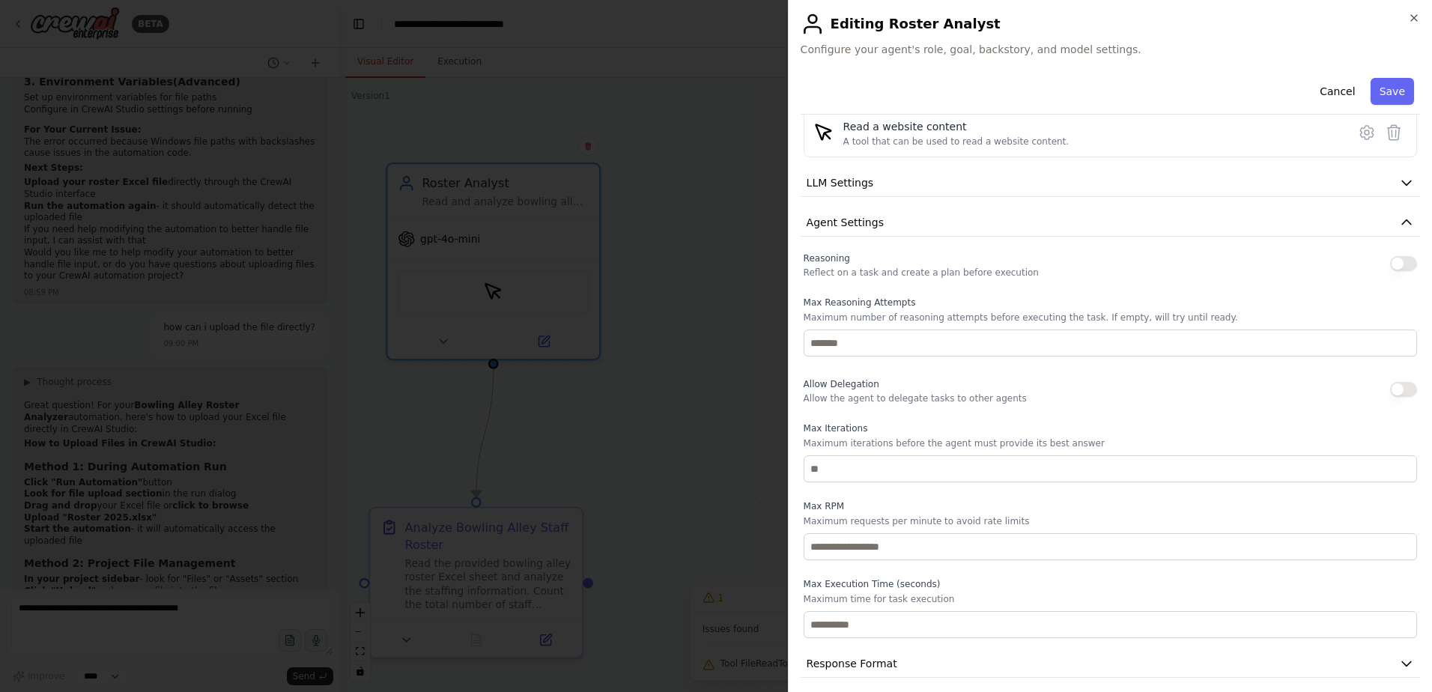
scroll to position [234, 0]
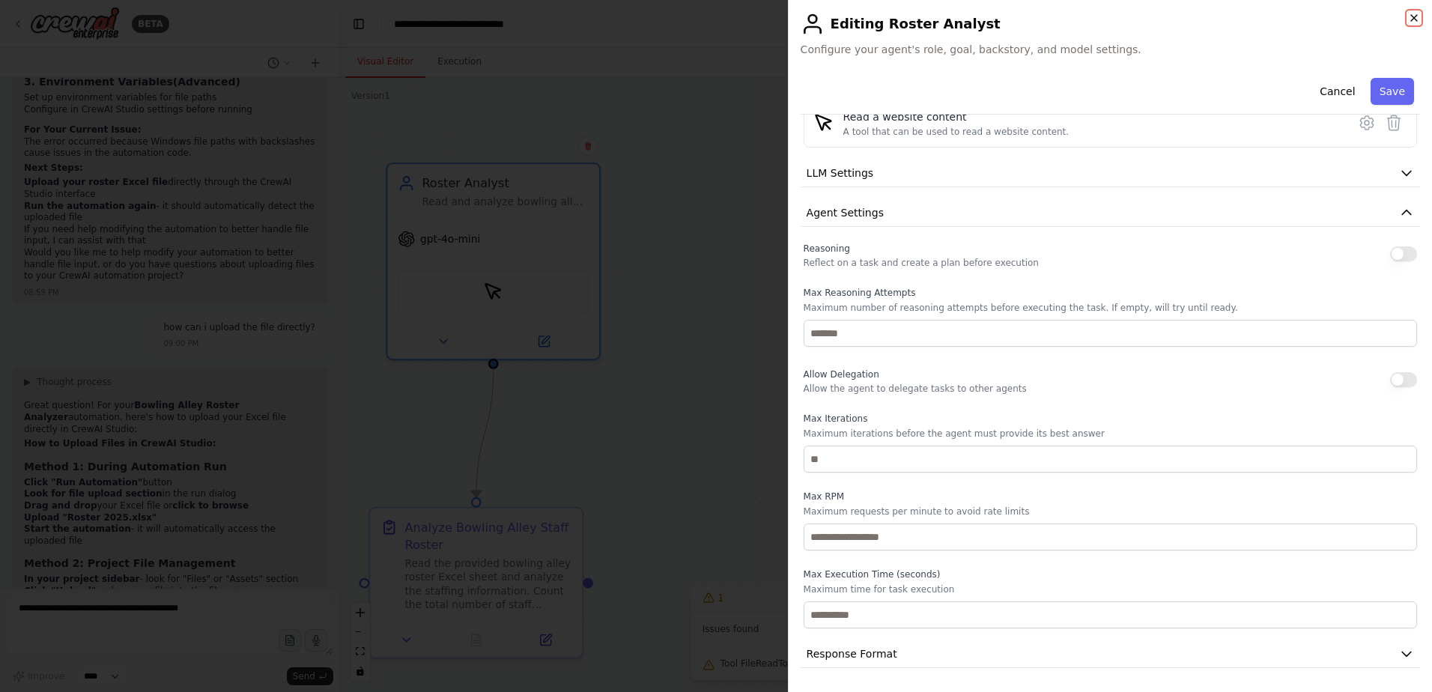
click at [1418, 15] on icon "button" at bounding box center [1414, 18] width 12 height 12
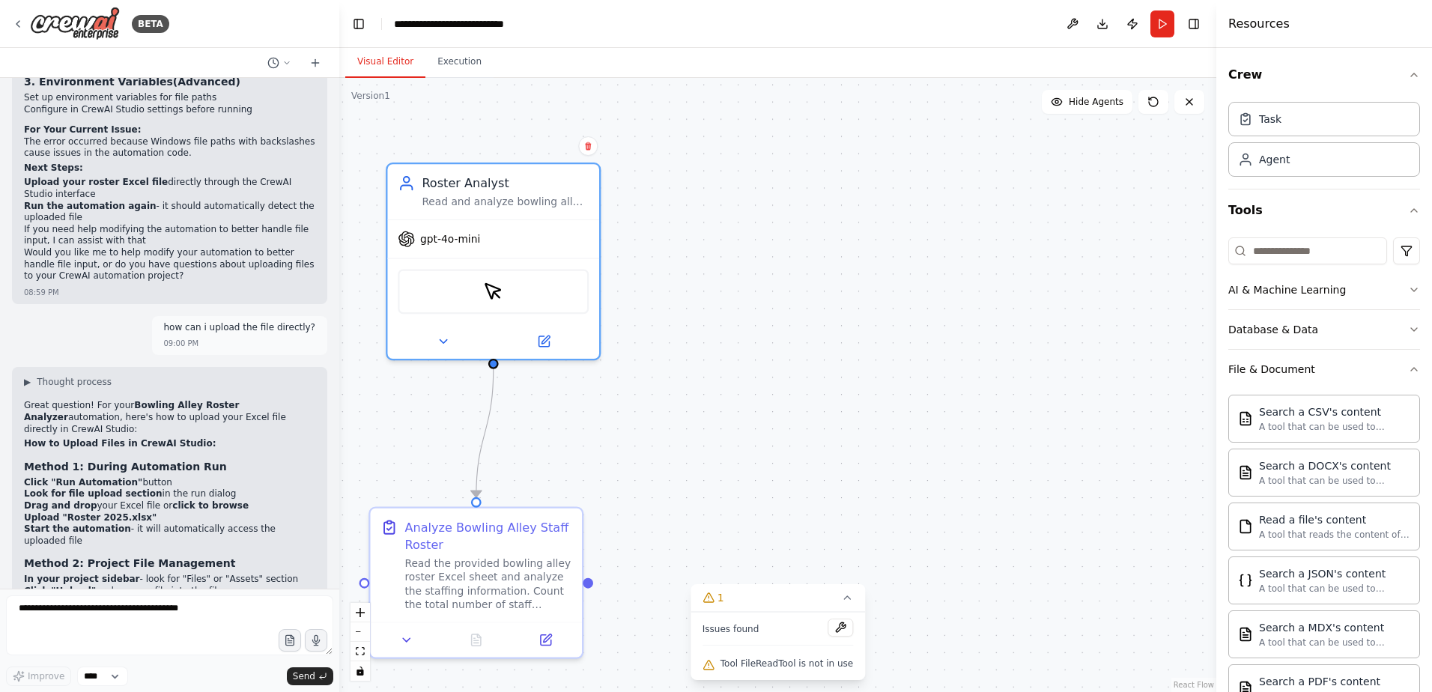
scroll to position [6348, 0]
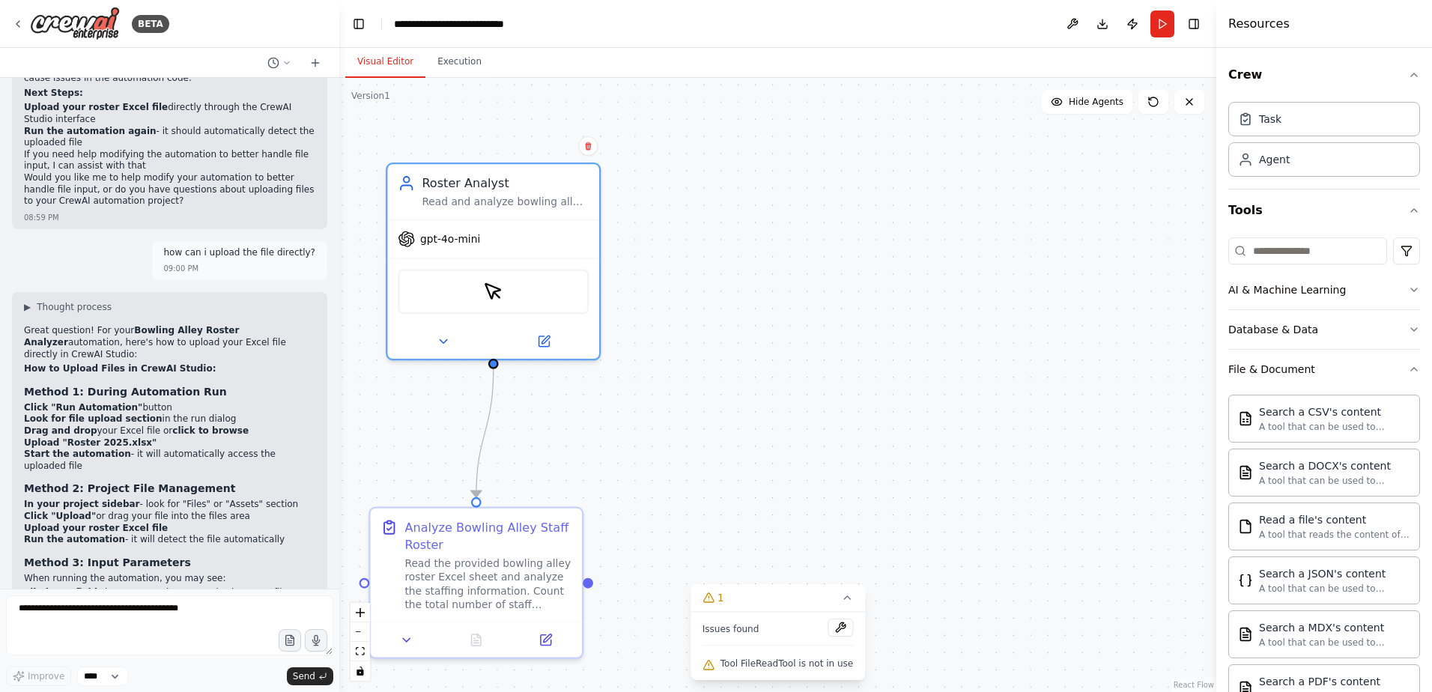
drag, startPoint x: 160, startPoint y: 207, endPoint x: 22, endPoint y: 212, distance: 137.9
click at [22, 292] on div "▶ Thought process Great question! For your Bowling Alley Roster Analyzer automa…" at bounding box center [169, 540] width 315 height 496
click at [162, 359] on div "Great question! For your Bowling Alley Roster Analyzer automation, here's how t…" at bounding box center [169, 547] width 291 height 444
drag, startPoint x: 157, startPoint y: 212, endPoint x: 149, endPoint y: 212, distance: 8.2
click at [149, 402] on li "Click "Run Automation" button" at bounding box center [169, 408] width 291 height 12
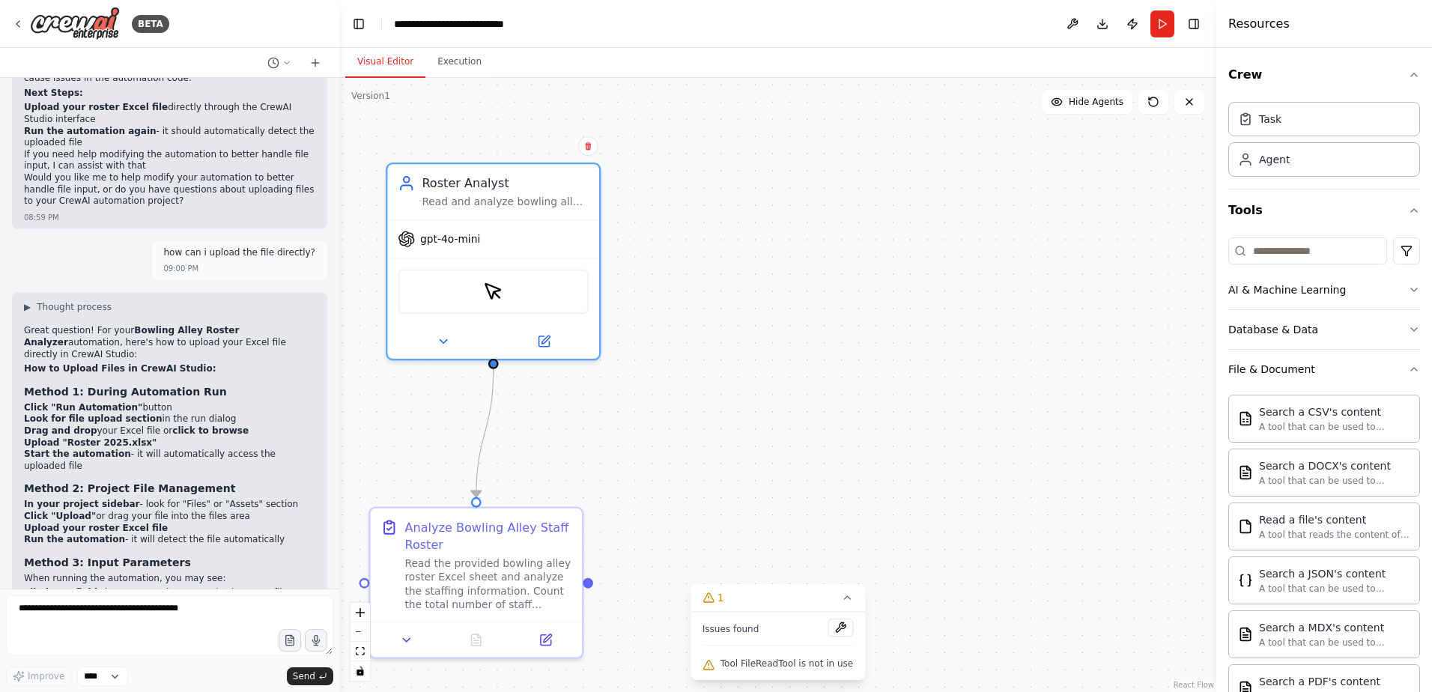
drag, startPoint x: 149, startPoint y: 212, endPoint x: 157, endPoint y: 210, distance: 7.6
click at [157, 402] on li "Click "Run Automation" button" at bounding box center [169, 408] width 291 height 12
drag, startPoint x: 159, startPoint y: 204, endPoint x: 47, endPoint y: 212, distance: 111.8
click at [47, 402] on li "Click "Run Automation" button" at bounding box center [169, 408] width 291 height 12
copy li ""Run Automation" button"
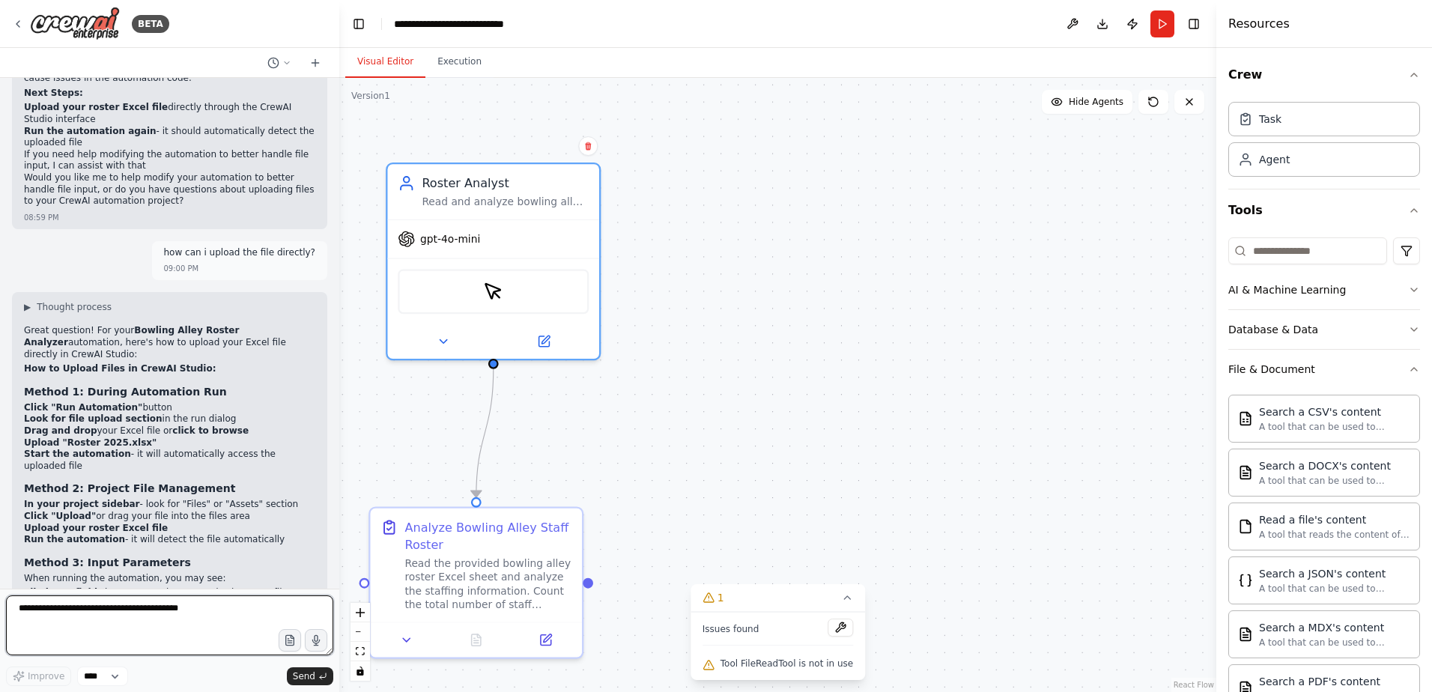
click at [81, 598] on textarea at bounding box center [169, 625] width 327 height 60
paste textarea "**********"
type textarea "**********"
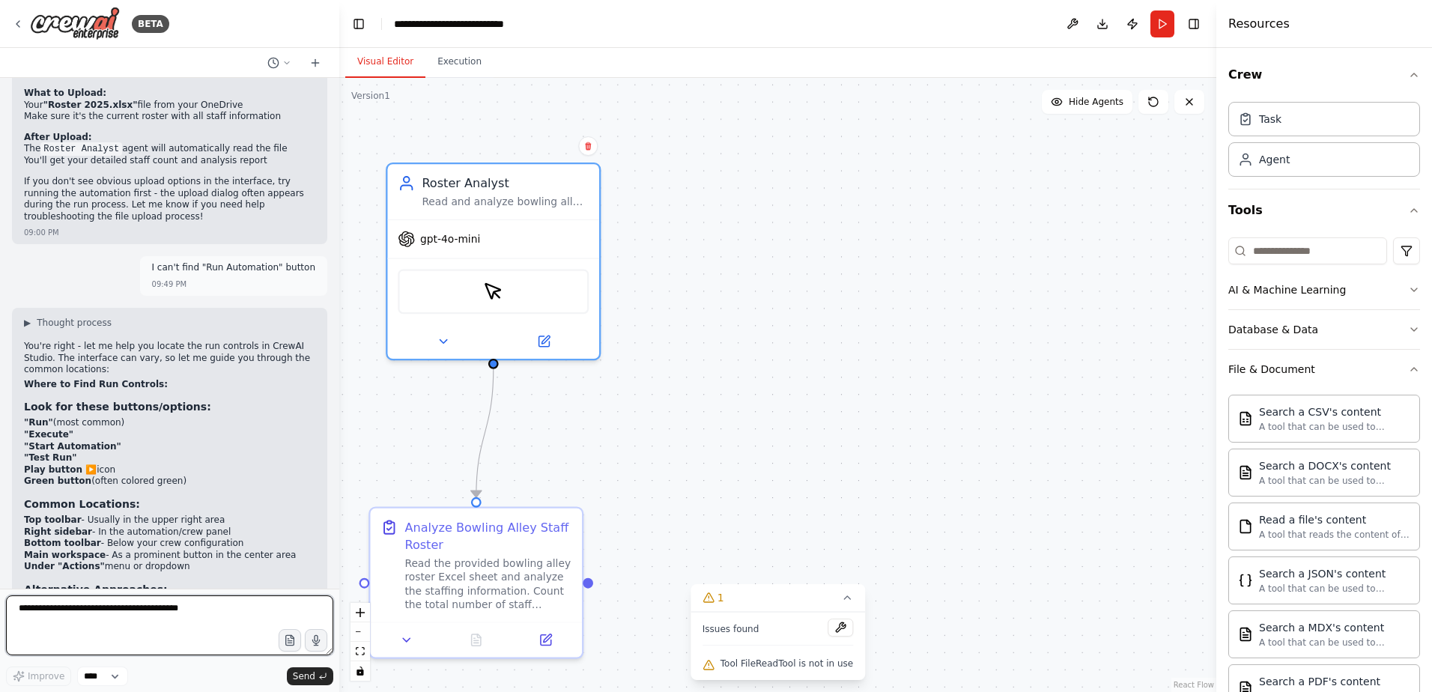
scroll to position [6904, 0]
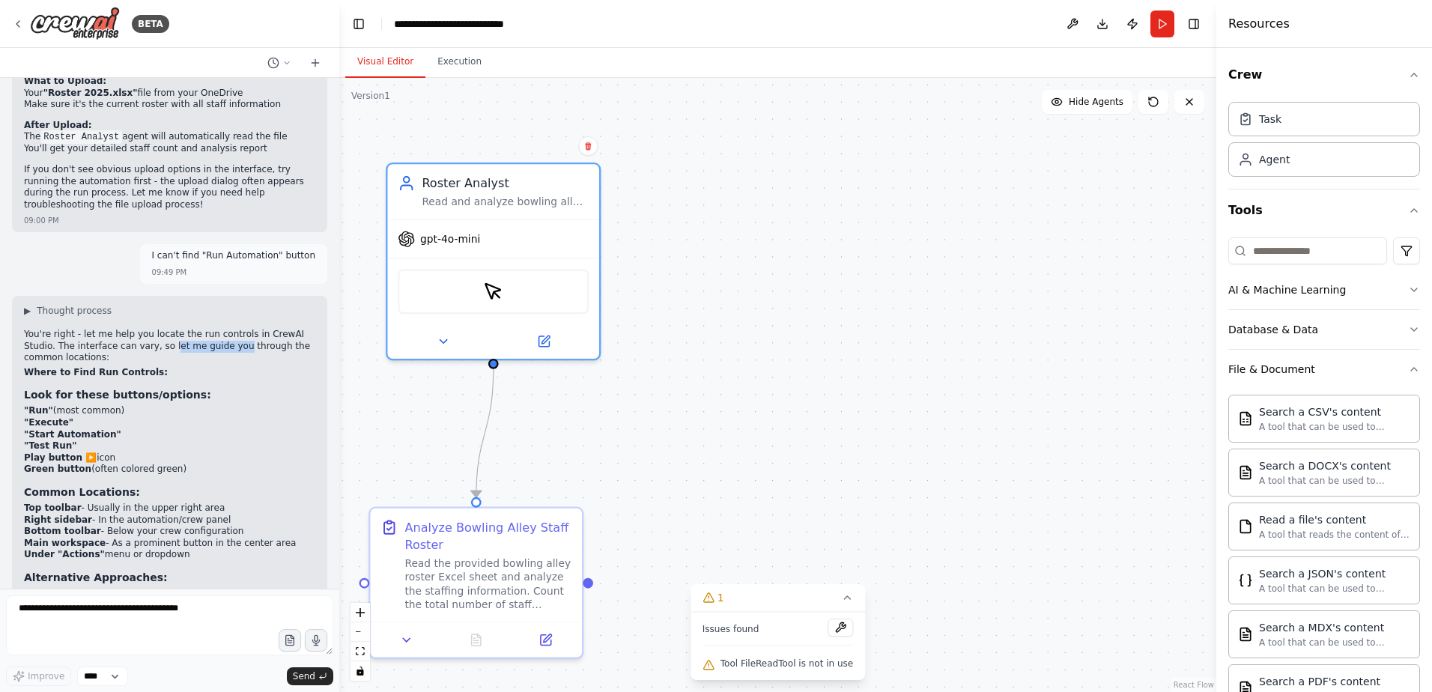
drag, startPoint x: 130, startPoint y: 136, endPoint x: 194, endPoint y: 136, distance: 64.4
click at [194, 329] on p "You're right - let me help you locate the run controls in CrewAI Studio. The in…" at bounding box center [169, 346] width 291 height 35
drag, startPoint x: 194, startPoint y: 136, endPoint x: 216, endPoint y: 181, distance: 49.9
click at [216, 387] on h3 "Look for these buttons/options:" at bounding box center [169, 394] width 291 height 15
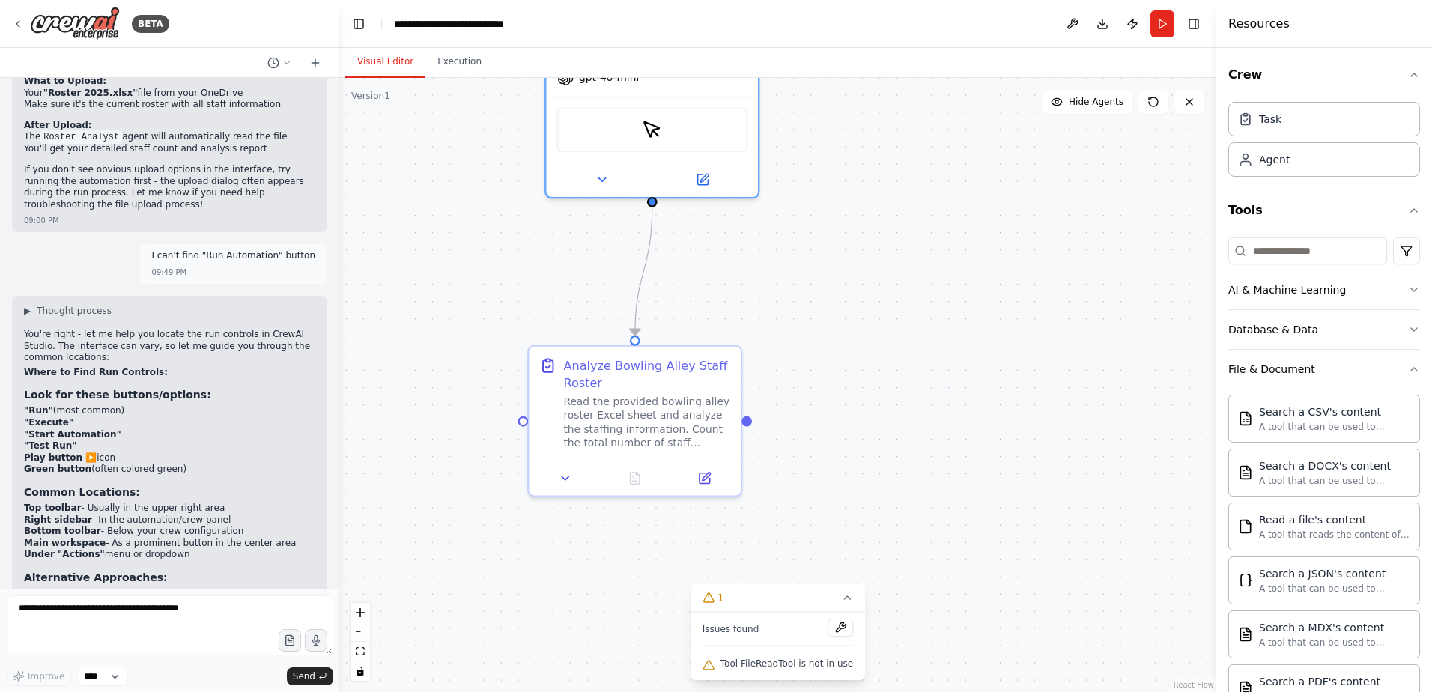
drag, startPoint x: 730, startPoint y: 410, endPoint x: 889, endPoint y: 248, distance: 226.6
click at [889, 248] on div ".deletable-edge-delete-btn { width: 20px; height: 20px; border: 0px solid #ffff…" at bounding box center [777, 385] width 877 height 614
click at [418, 63] on button "Visual Editor" at bounding box center [385, 61] width 80 height 31
click at [438, 63] on button "Execution" at bounding box center [459, 61] width 68 height 31
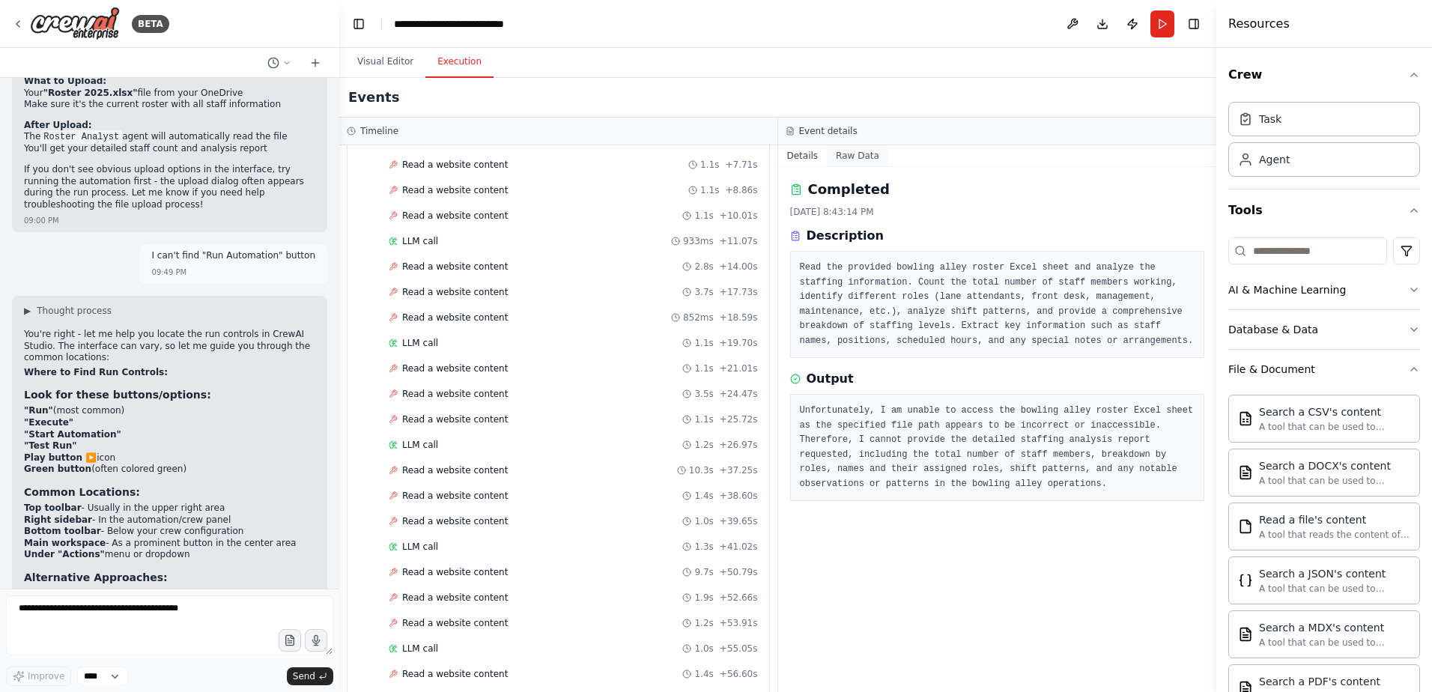
click at [848, 154] on button "Raw Data" at bounding box center [857, 155] width 61 height 21
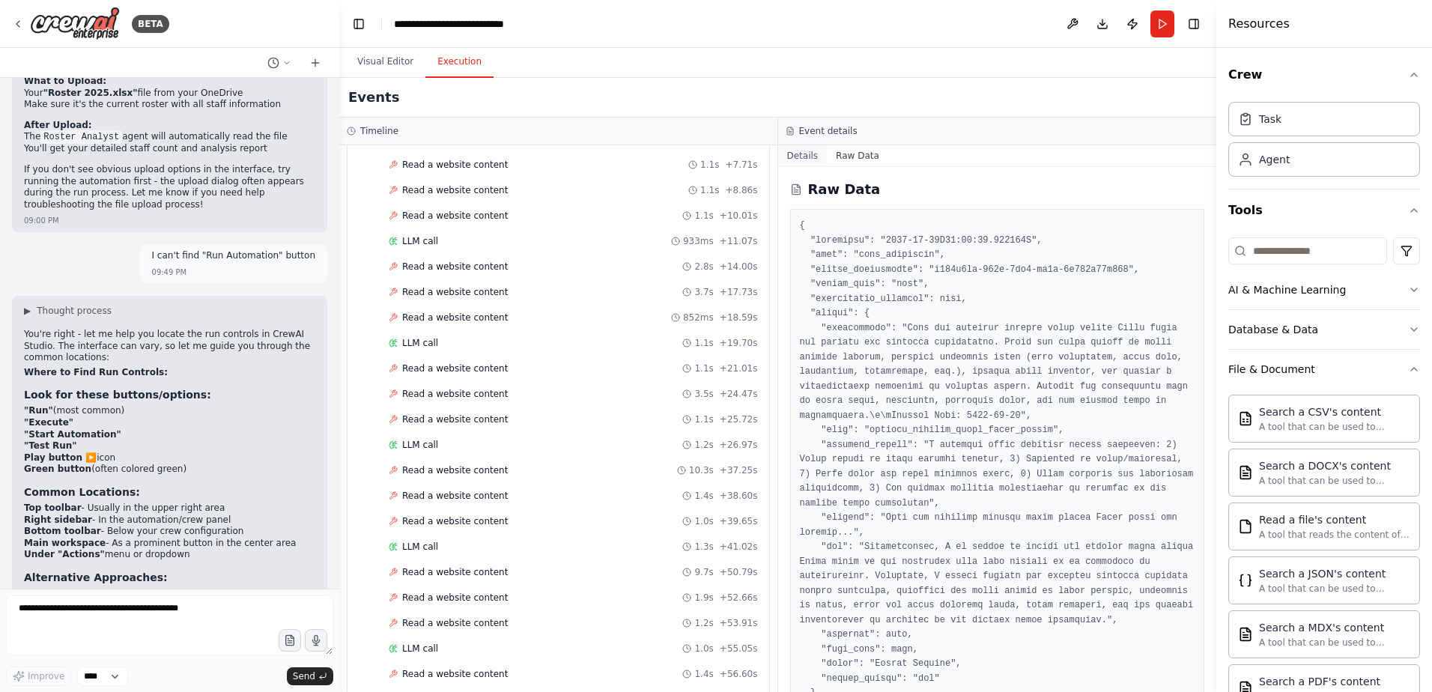
click at [803, 151] on button "Details" at bounding box center [802, 155] width 49 height 21
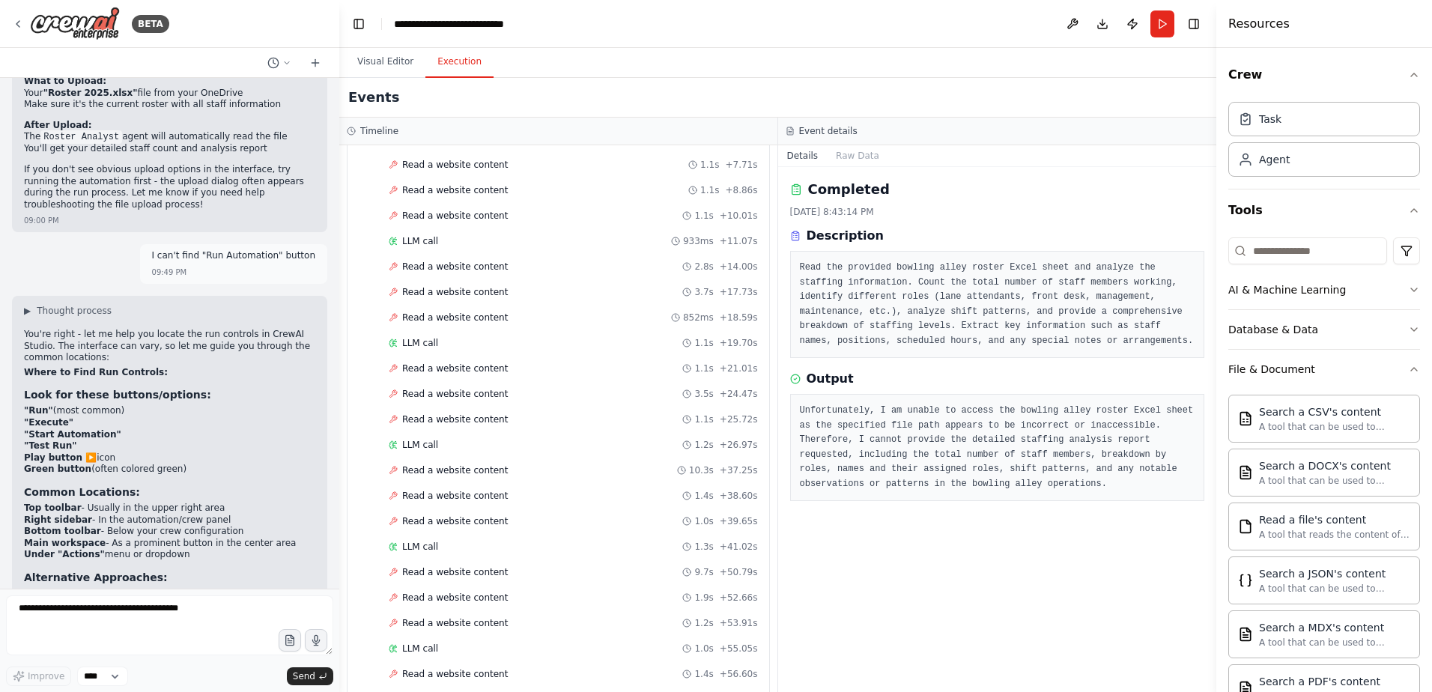
click at [805, 131] on h3 "Event details" at bounding box center [828, 131] width 58 height 12
click at [547, 136] on div "Timeline" at bounding box center [558, 131] width 423 height 12
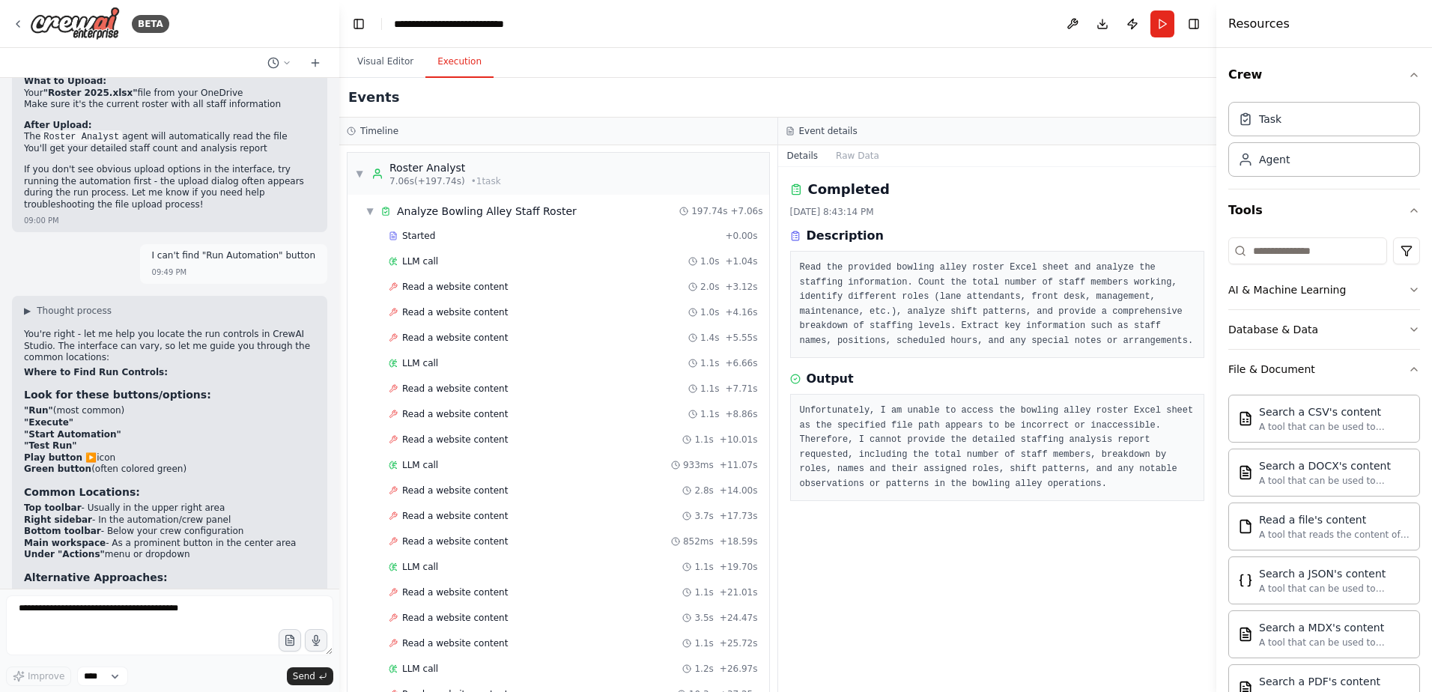
scroll to position [0, 0]
click at [401, 189] on div "▼ Roster Analyst 7.06s (+197.74s) • 1 task" at bounding box center [558, 175] width 422 height 42
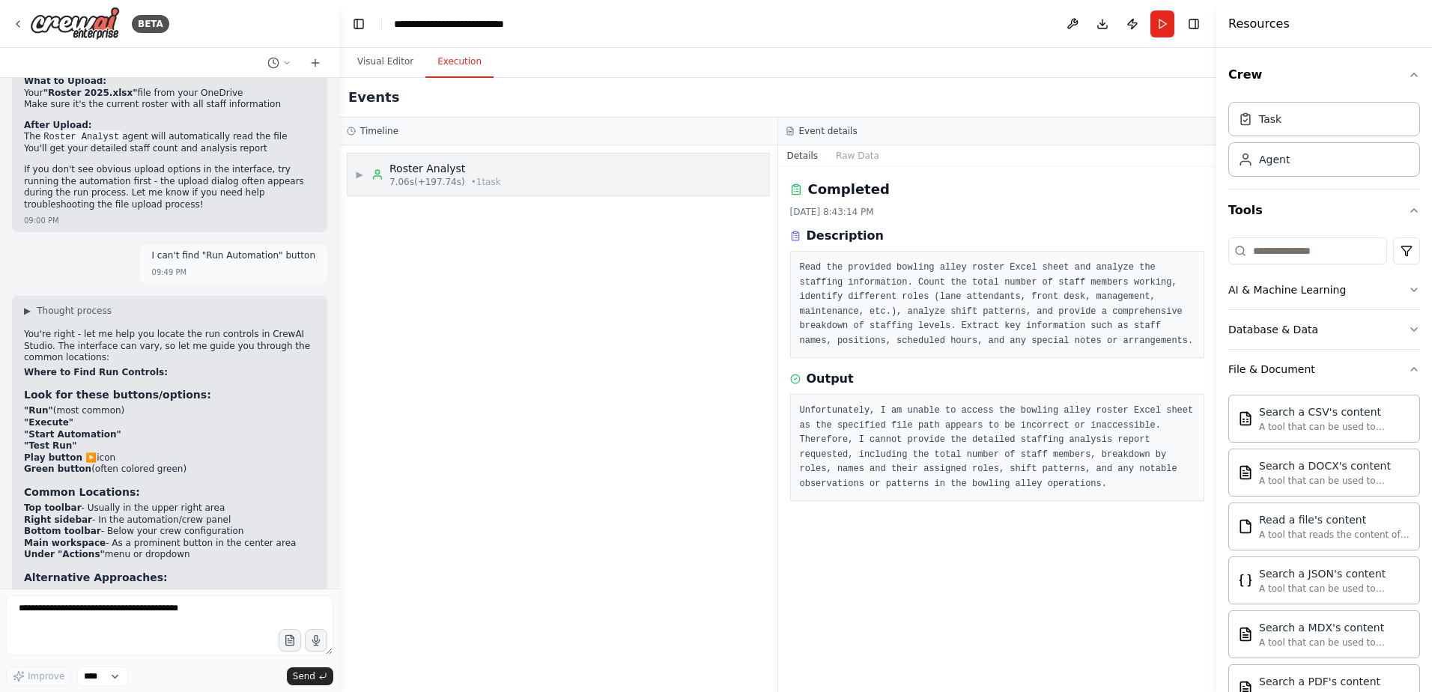
click at [366, 181] on div "▶ Roster Analyst 7.06s (+197.74s) • 1 task" at bounding box center [428, 174] width 146 height 27
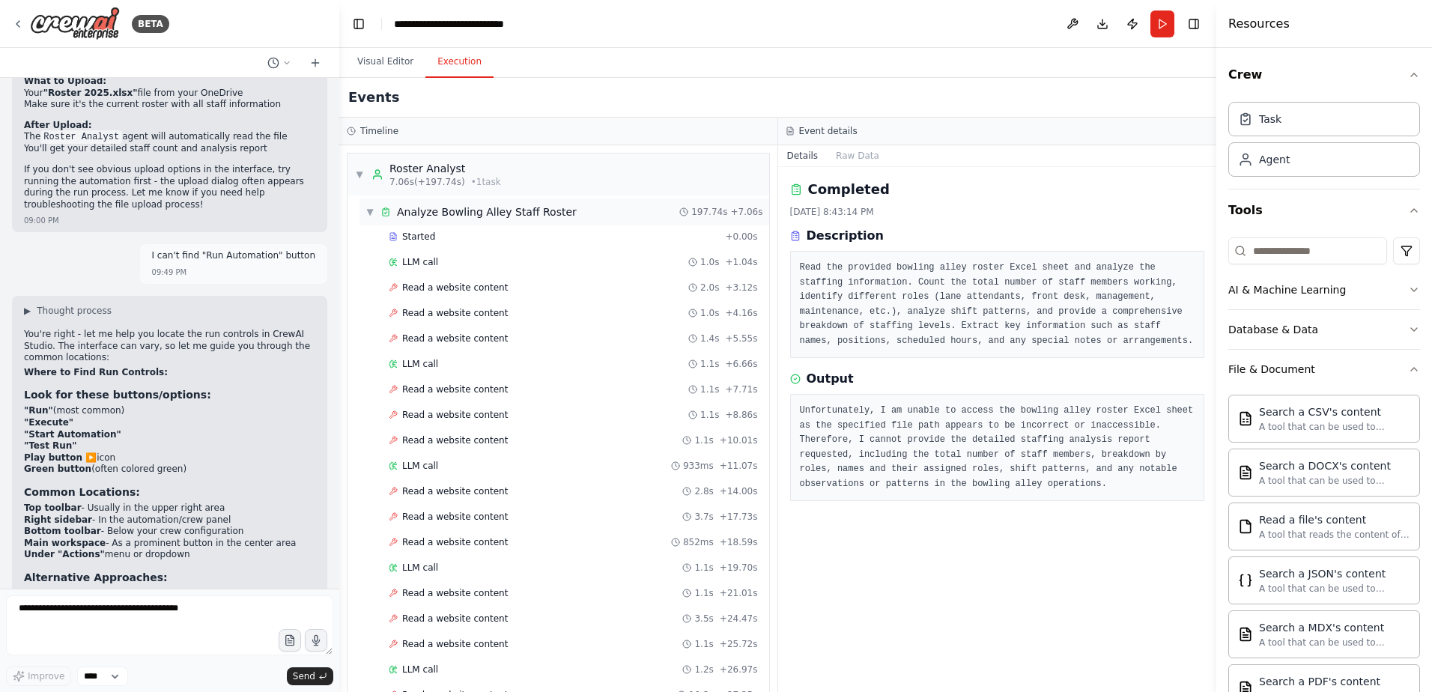
click at [464, 218] on div "Analyze Bowling Alley Staff Roster" at bounding box center [487, 211] width 180 height 15
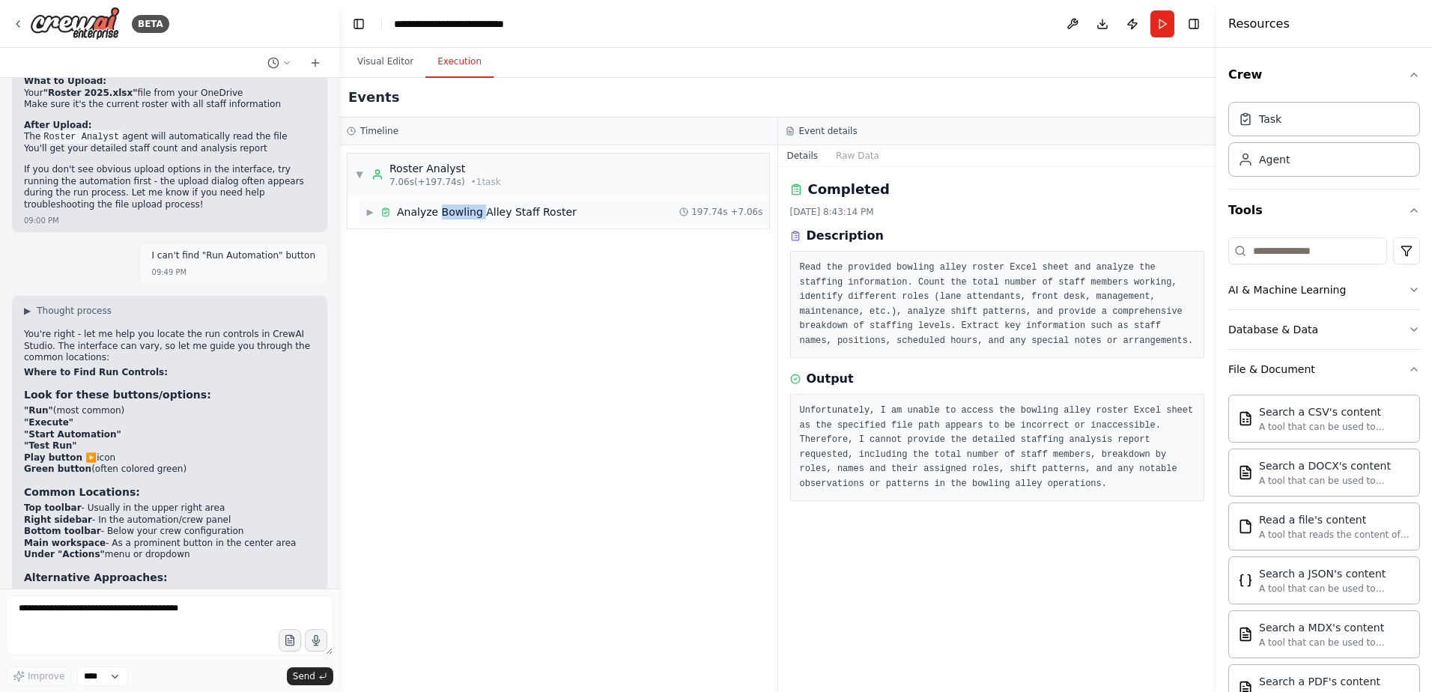
click at [464, 218] on div "Analyze Bowling Alley Staff Roster" at bounding box center [487, 211] width 180 height 15
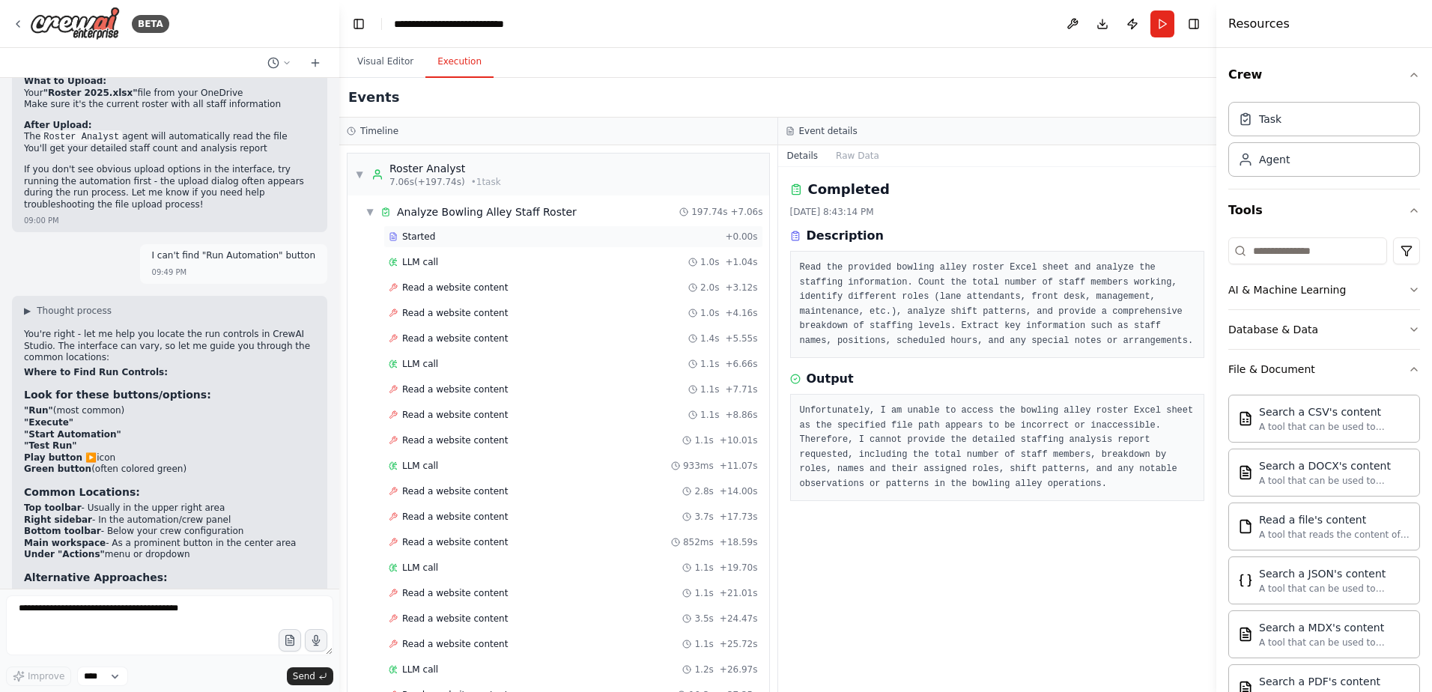
drag, startPoint x: 464, startPoint y: 218, endPoint x: 425, endPoint y: 234, distance: 42.3
click at [425, 234] on span "Started" at bounding box center [418, 237] width 33 height 12
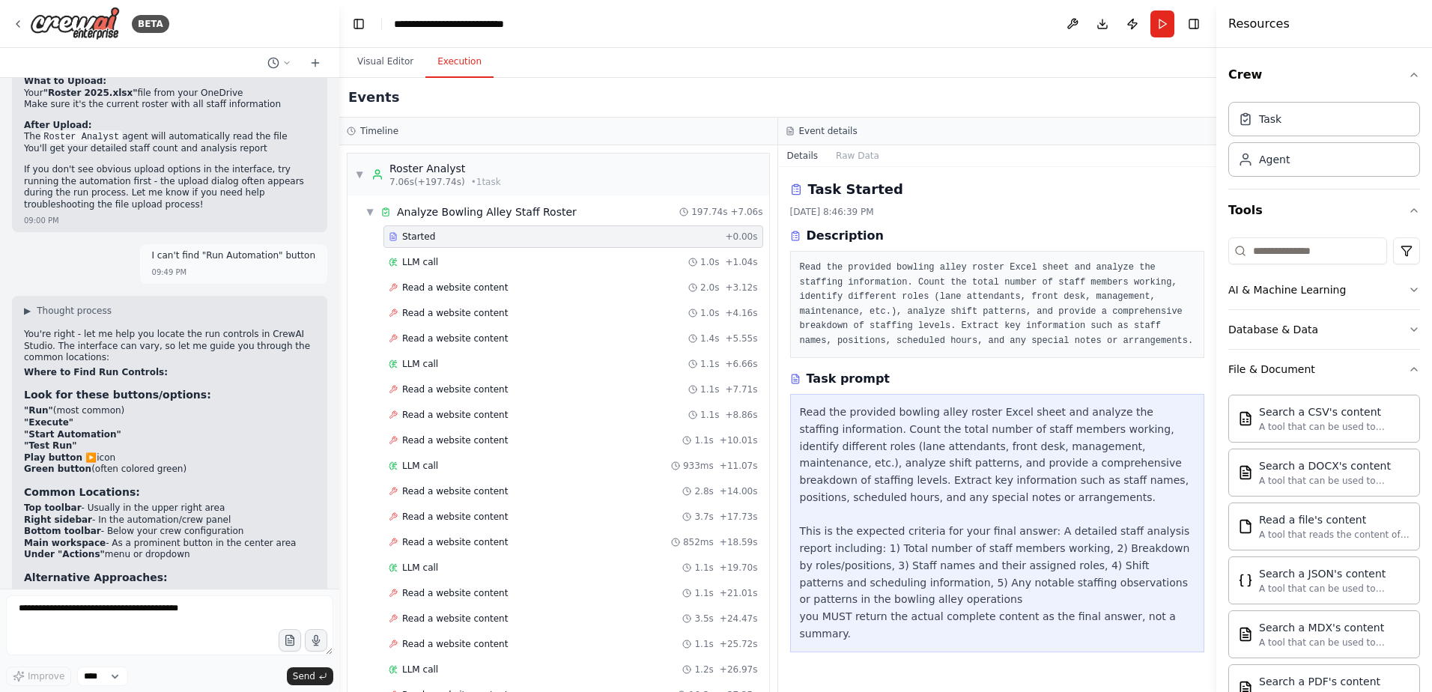
click at [425, 234] on span "Started" at bounding box center [418, 237] width 33 height 12
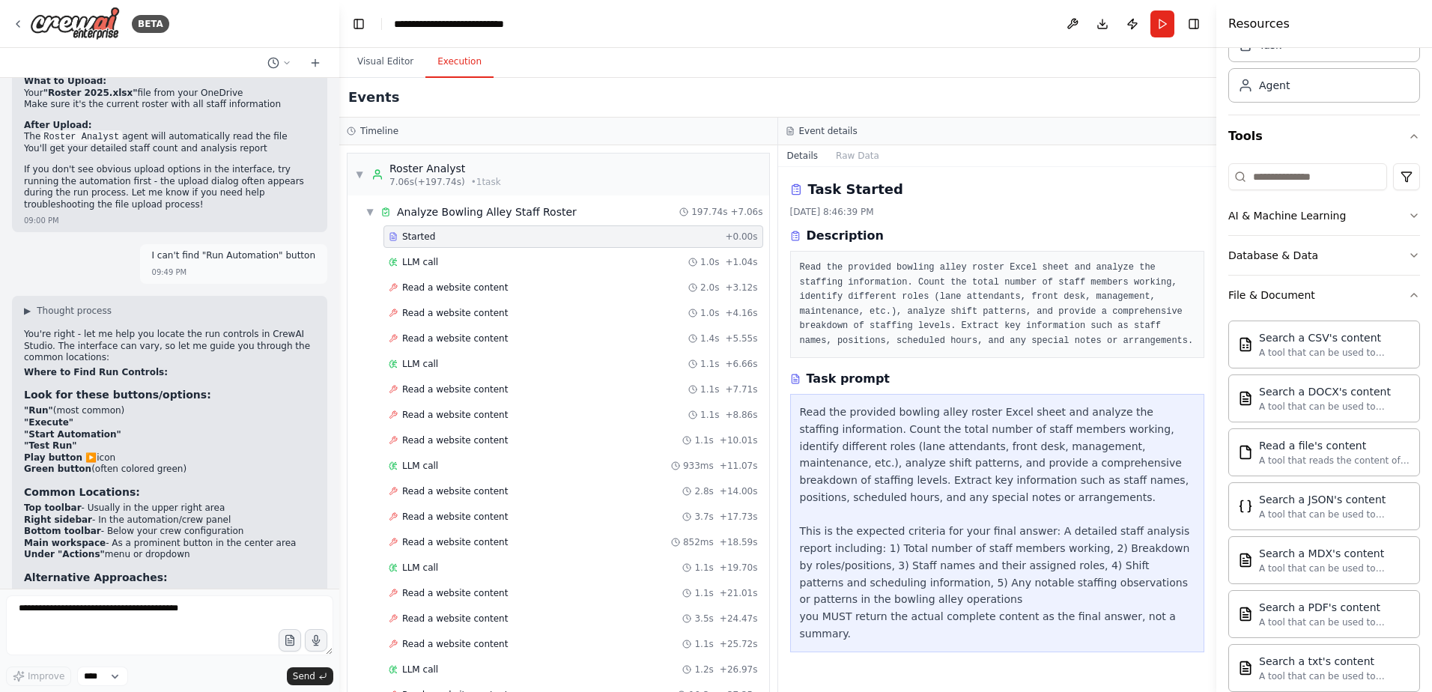
scroll to position [75, 0]
click at [1099, 21] on button "Download" at bounding box center [1102, 23] width 24 height 27
click at [1409, 637] on icon "Notifications (F8)" at bounding box center [1407, 637] width 12 height 12
click at [1133, 21] on button "Publish" at bounding box center [1132, 23] width 24 height 27
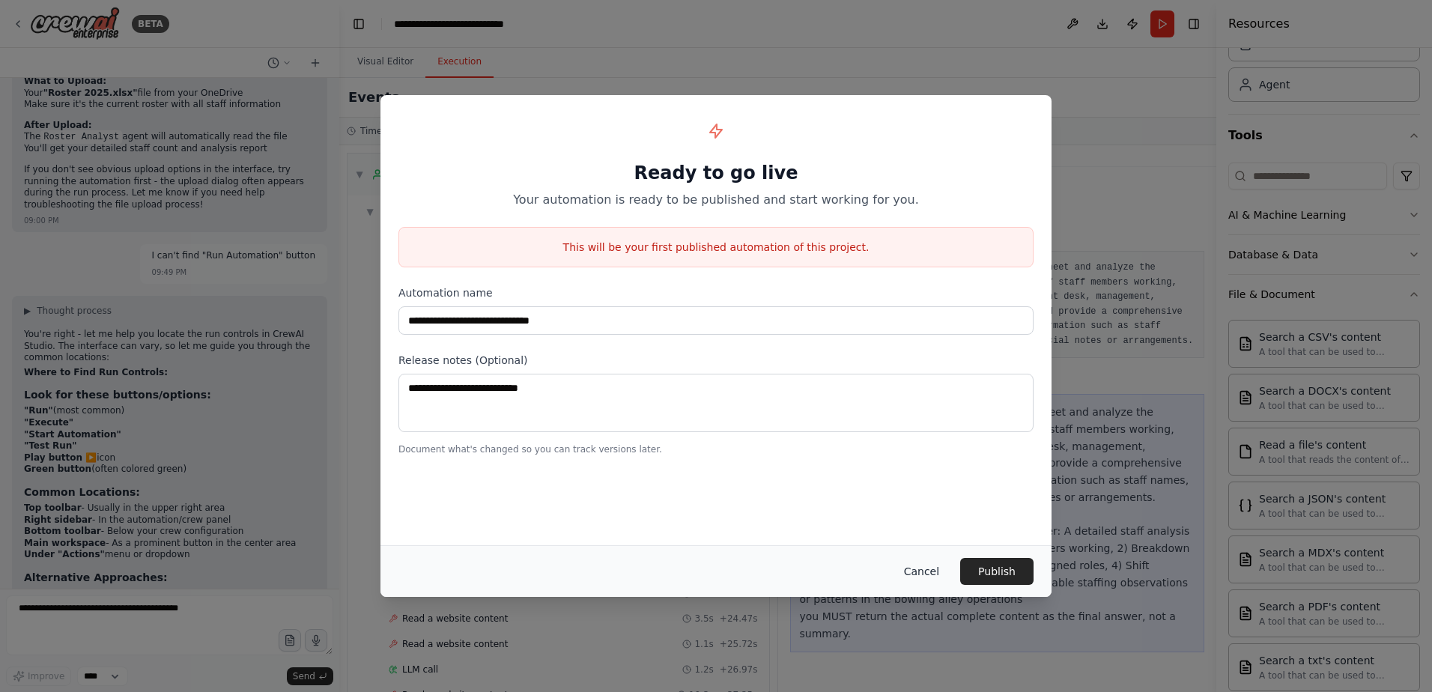
click at [919, 571] on button "Cancel" at bounding box center [921, 571] width 59 height 27
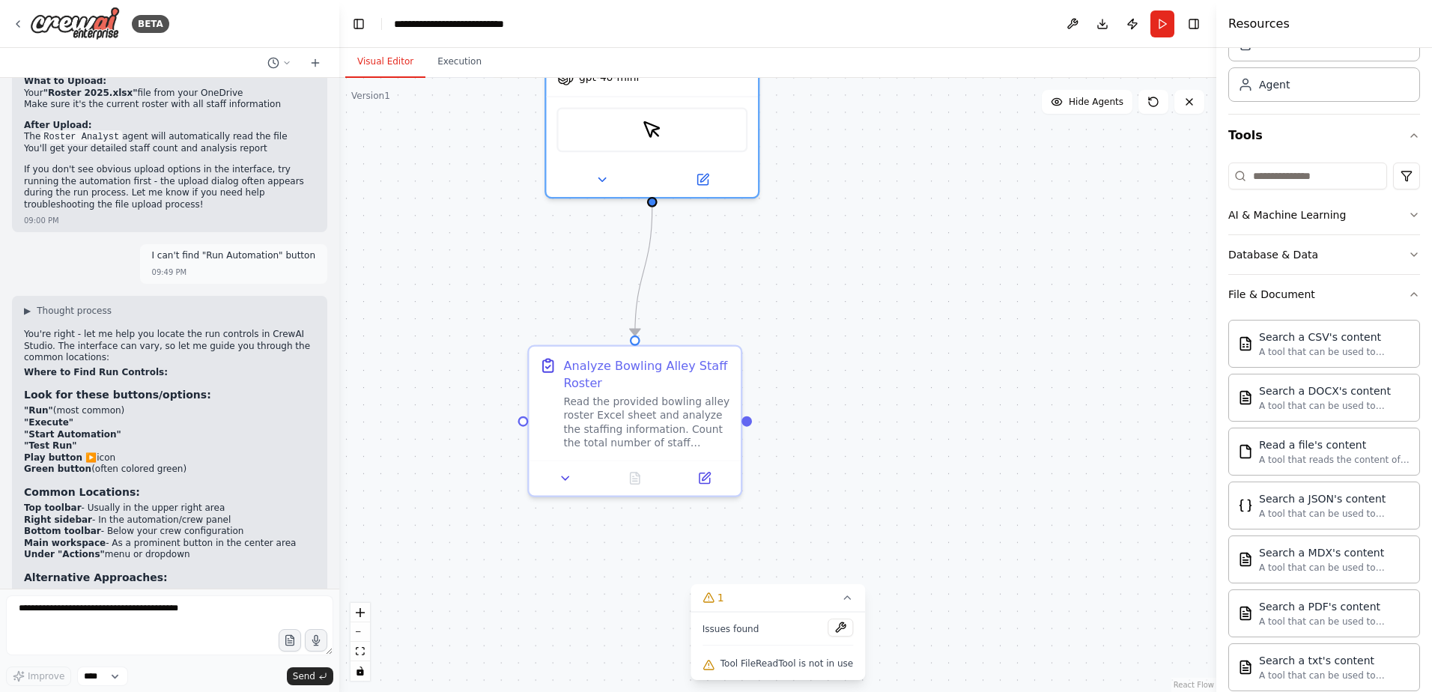
click at [412, 70] on button "Visual Editor" at bounding box center [385, 61] width 80 height 31
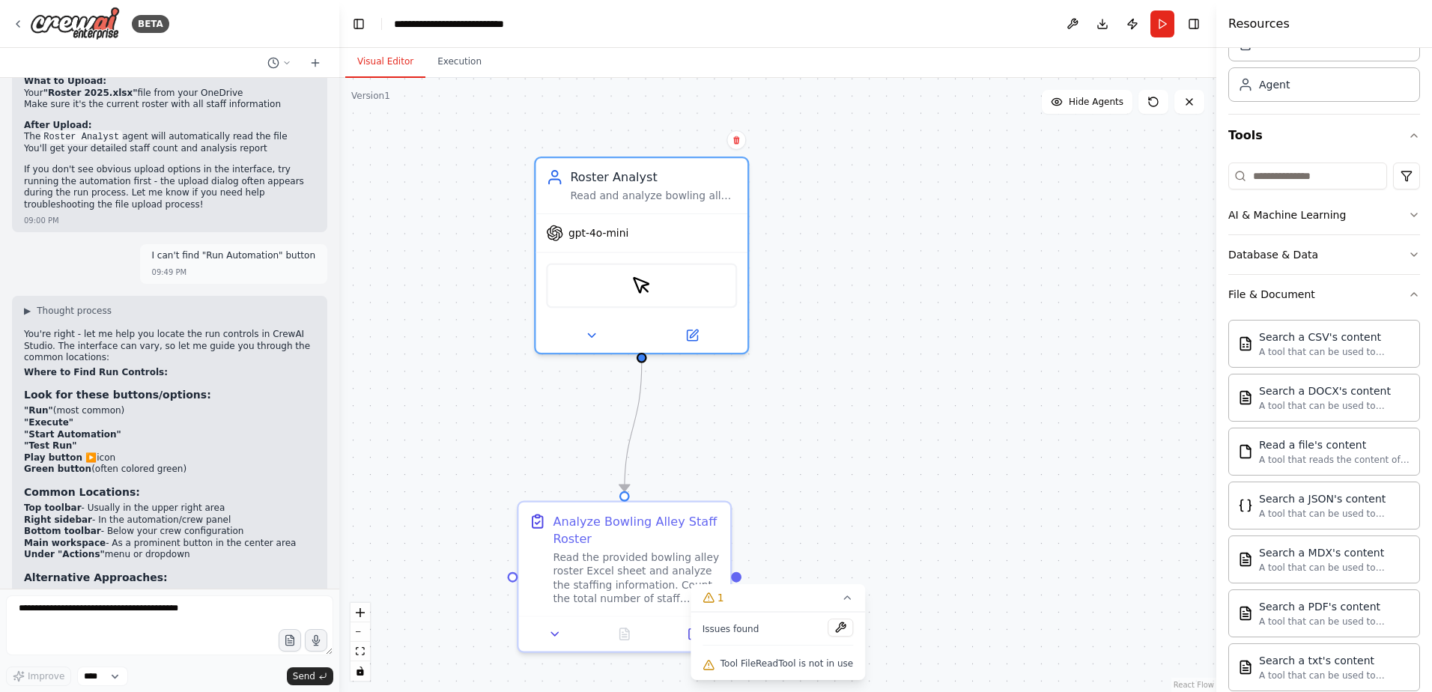
drag, startPoint x: 845, startPoint y: 199, endPoint x: 853, endPoint y: 355, distance: 155.9
click at [843, 355] on div ".deletable-edge-delete-btn { width: 20px; height: 20px; border: 0px solid #ffff…" at bounding box center [777, 385] width 877 height 614
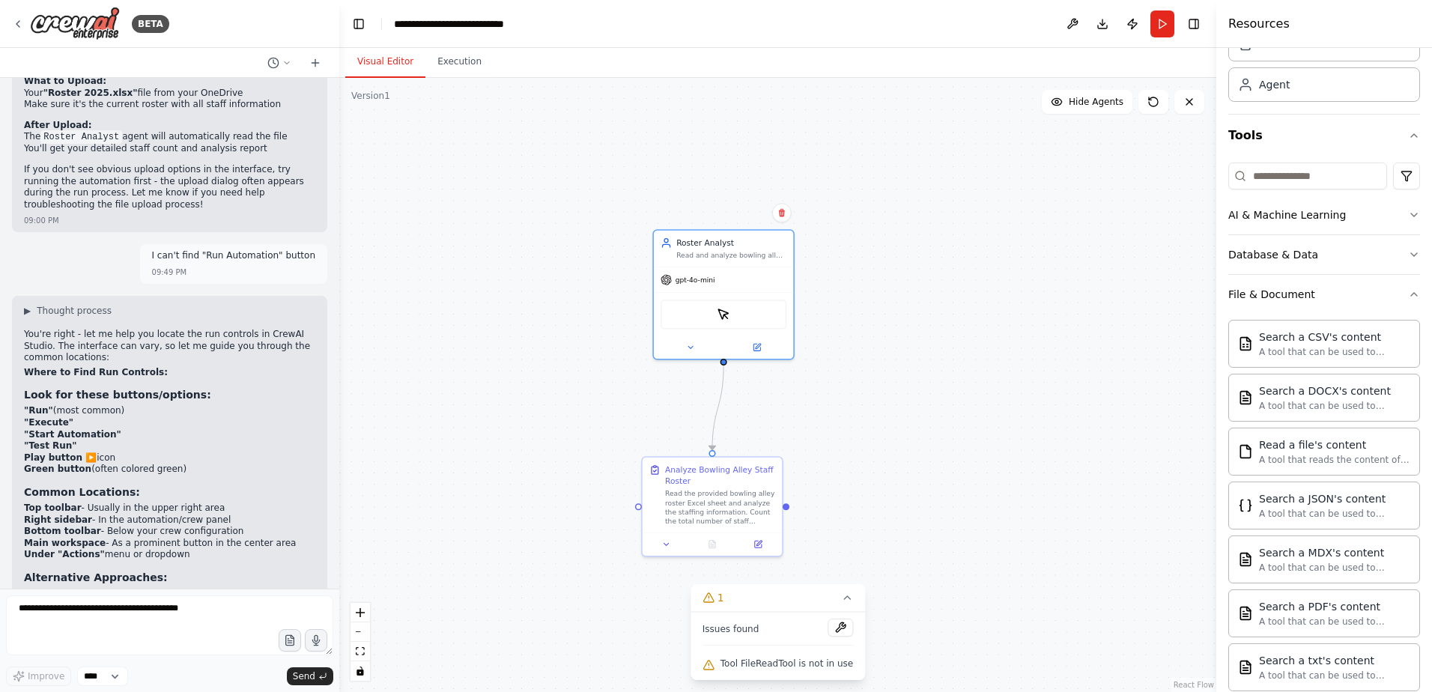
drag, startPoint x: 953, startPoint y: 401, endPoint x: 936, endPoint y: 248, distance: 153.7
click at [936, 248] on div ".deletable-edge-delete-btn { width: 20px; height: 20px; border: 0px solid #ffff…" at bounding box center [777, 385] width 877 height 614
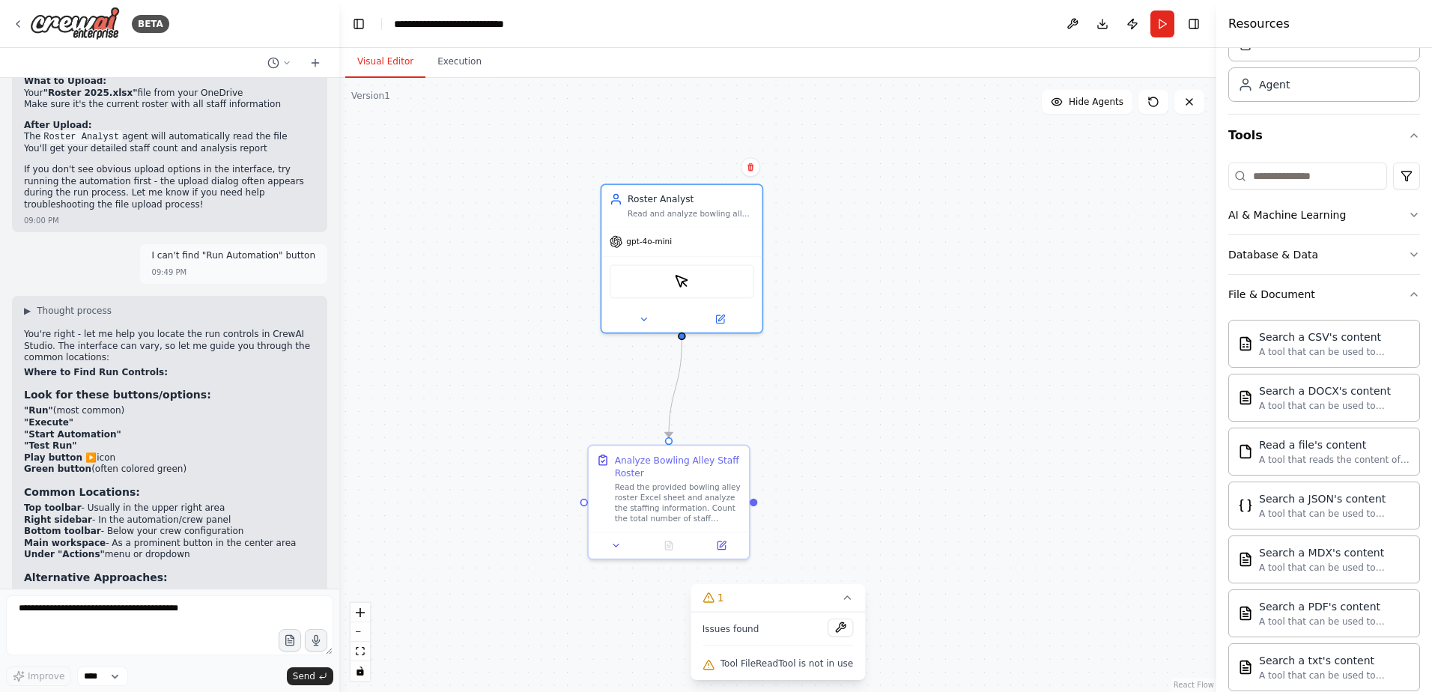
drag, startPoint x: 842, startPoint y: 320, endPoint x: 851, endPoint y: 473, distance: 153.7
click at [851, 473] on div ".deletable-edge-delete-btn { width: 20px; height: 20px; border: 0px solid #ffff…" at bounding box center [777, 385] width 877 height 614
click at [1197, 28] on button "Toggle Right Sidebar" at bounding box center [1193, 23] width 21 height 21
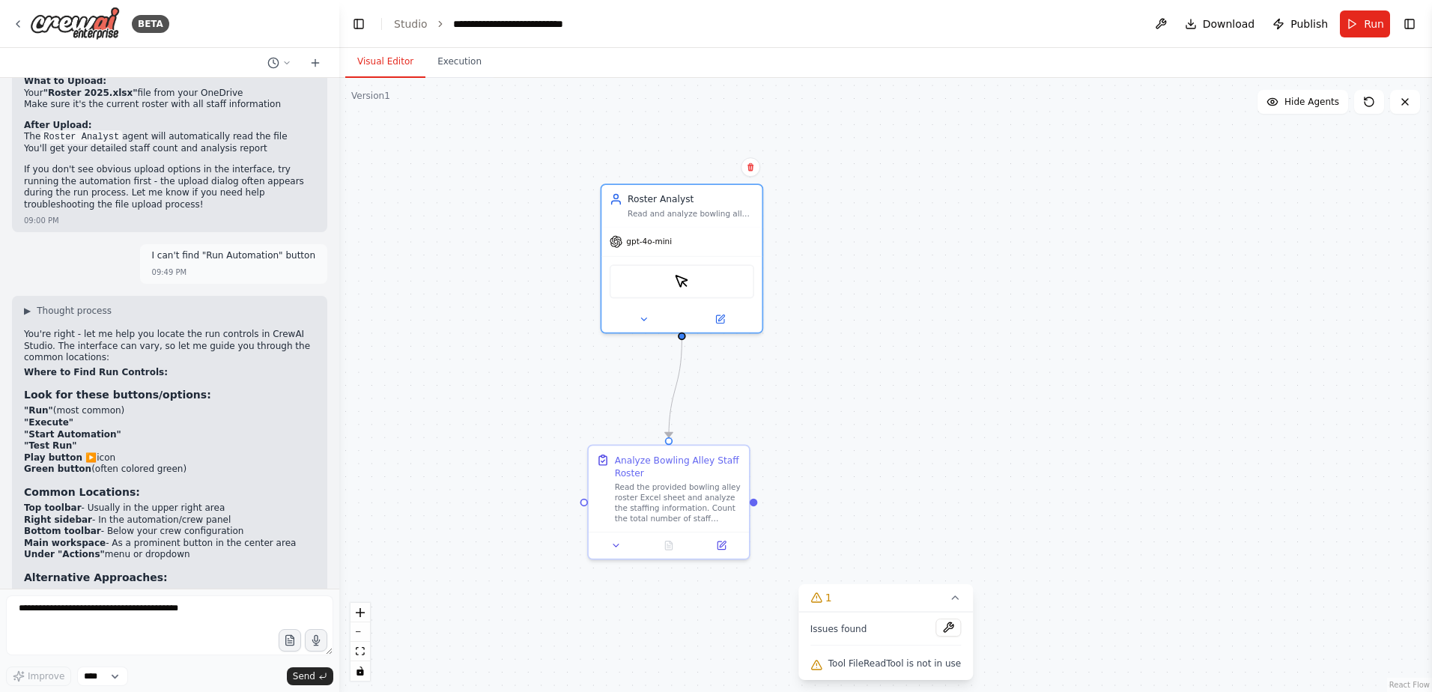
click at [1319, 115] on div ".deletable-edge-delete-btn { width: 20px; height: 20px; border: 0px solid #ffff…" at bounding box center [885, 385] width 1093 height 614
click at [1319, 112] on button "Hide Agents" at bounding box center [1302, 102] width 91 height 24
click at [1319, 112] on button "Show Agents" at bounding box center [1301, 102] width 94 height 24
drag, startPoint x: 653, startPoint y: 204, endPoint x: 639, endPoint y: 195, distance: 16.4
click at [639, 195] on div "Roster Analyst" at bounding box center [689, 195] width 127 height 13
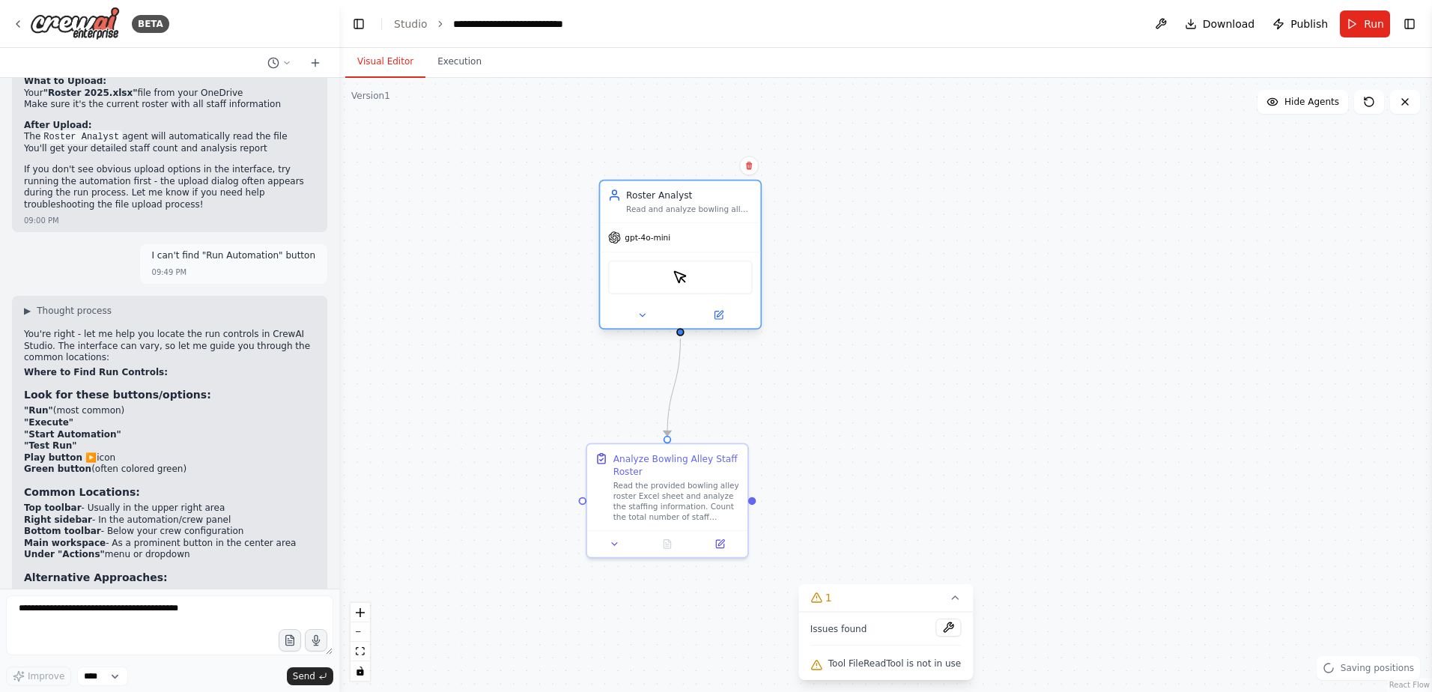
drag, startPoint x: 649, startPoint y: 198, endPoint x: 605, endPoint y: 235, distance: 57.4
click at [605, 235] on div "gpt-4o-mini" at bounding box center [680, 237] width 160 height 28
drag, startPoint x: 656, startPoint y: 312, endPoint x: 654, endPoint y: 280, distance: 32.2
click at [654, 280] on div "ScrapeElementFromWebsiteTool" at bounding box center [680, 278] width 145 height 34
click at [620, 314] on button at bounding box center [641, 315] width 73 height 16
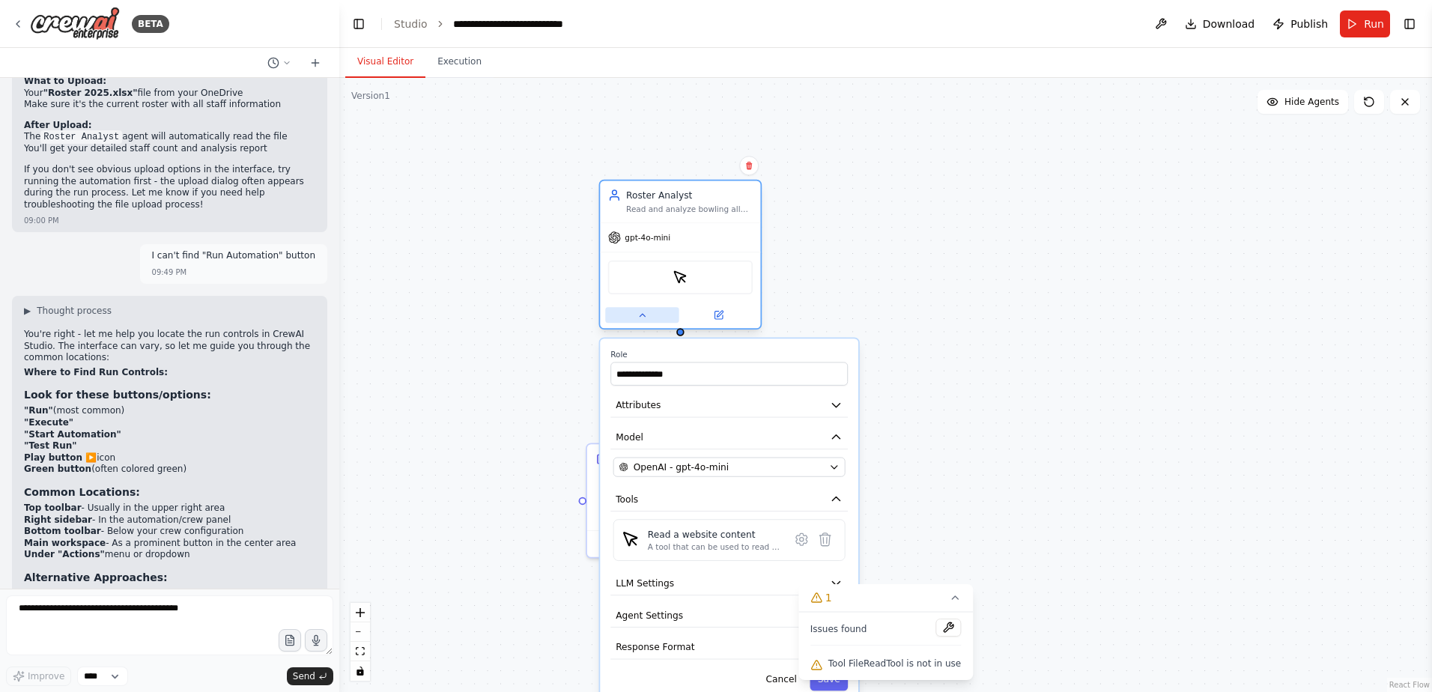
click at [620, 314] on button at bounding box center [641, 315] width 73 height 16
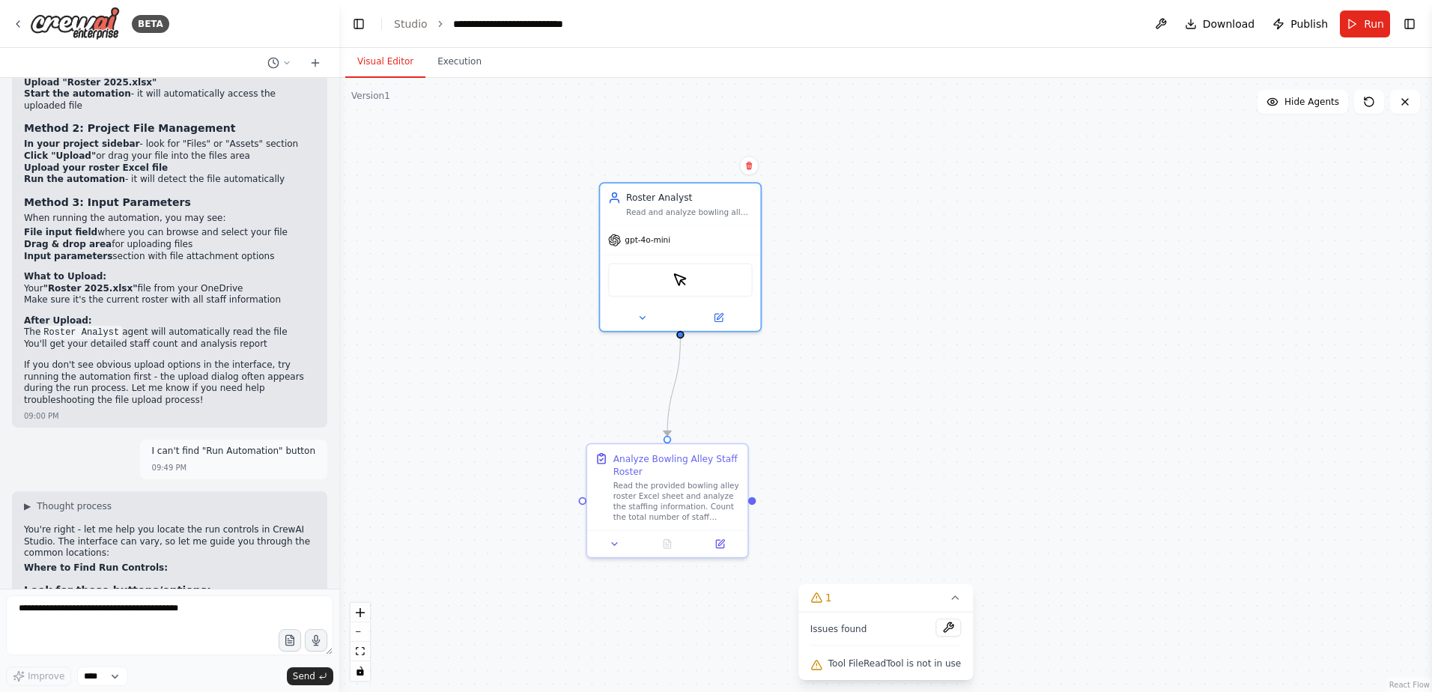
scroll to position [6754, 0]
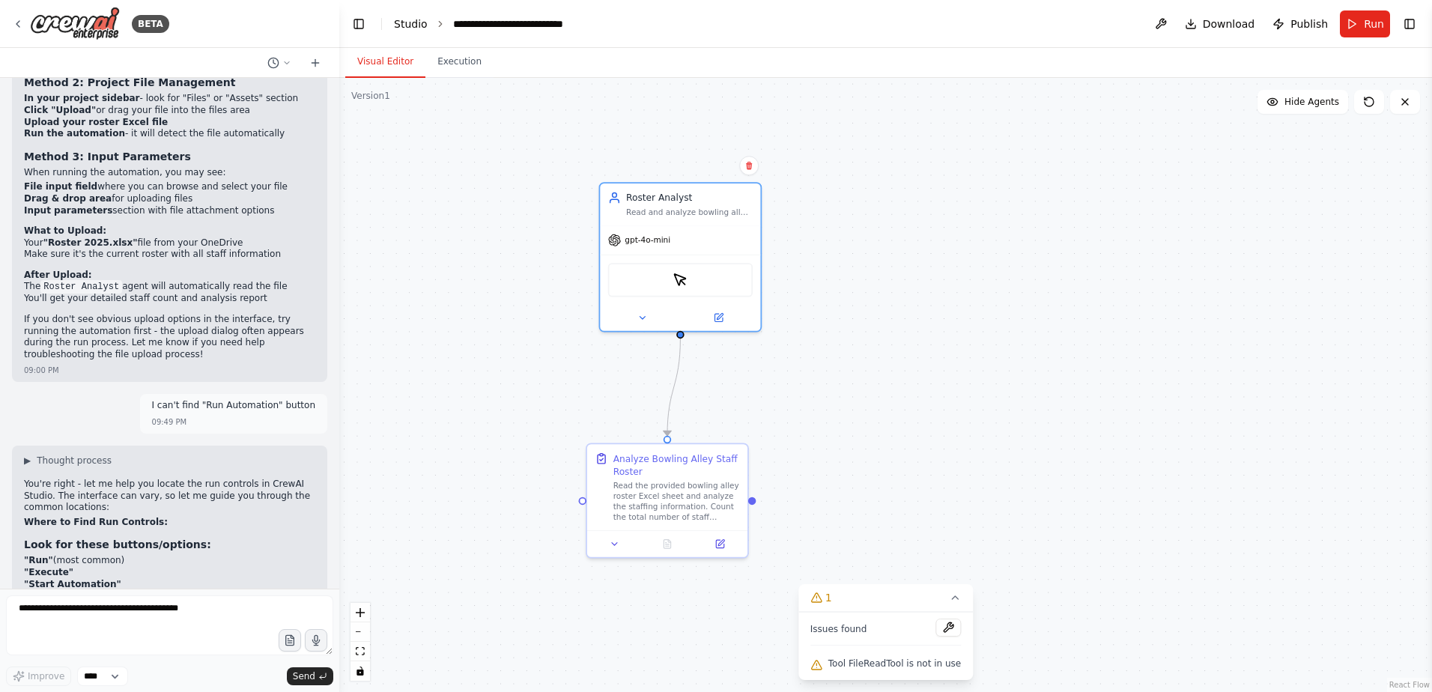
click at [409, 21] on link "Studio" at bounding box center [411, 24] width 34 height 12
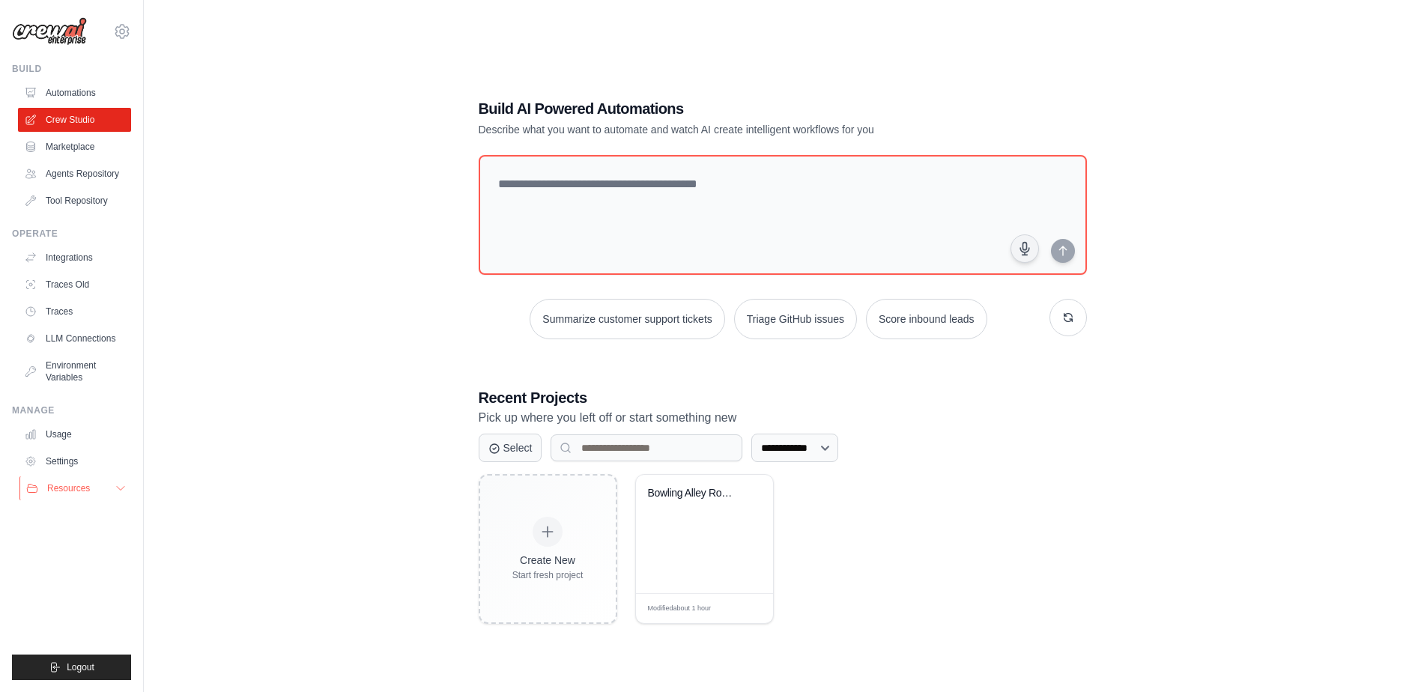
click at [86, 488] on span "Resources" at bounding box center [68, 488] width 43 height 12
click at [102, 490] on button "Resources" at bounding box center [75, 488] width 113 height 24
click at [102, 261] on link "Integrations" at bounding box center [75, 258] width 113 height 24
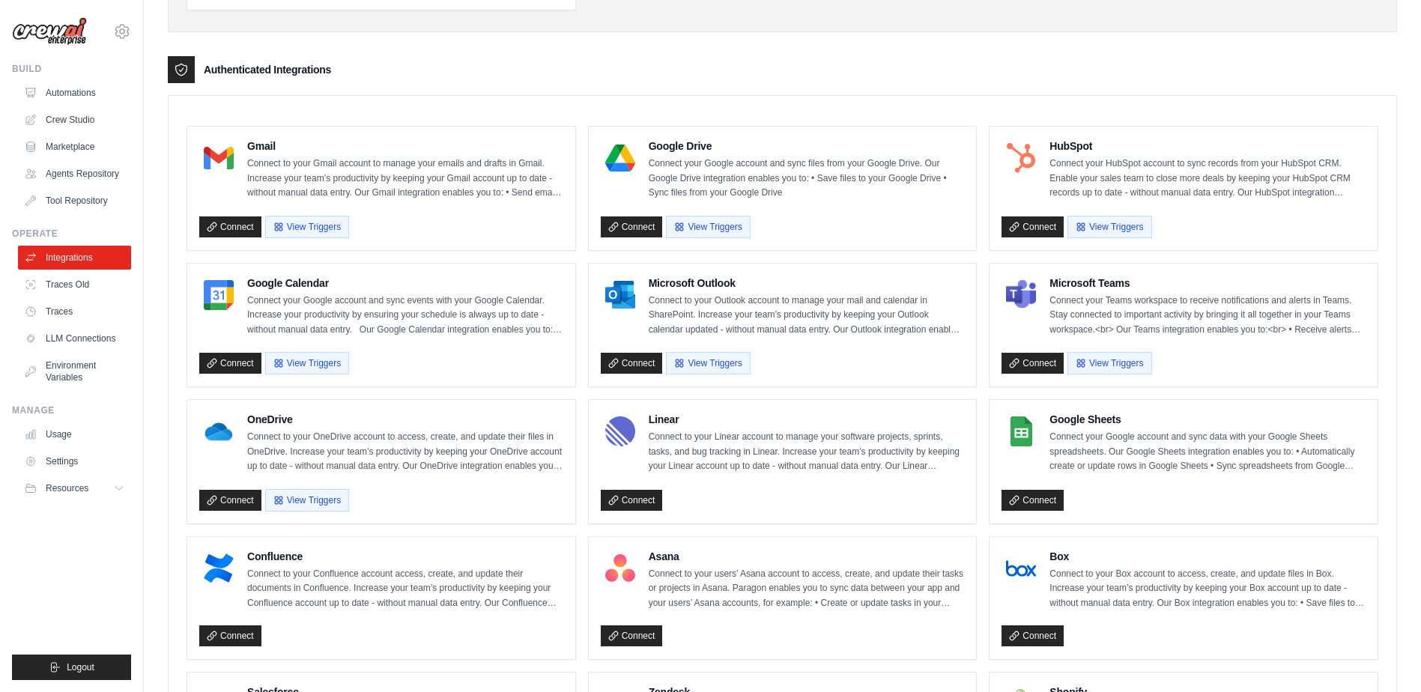
scroll to position [291, 0]
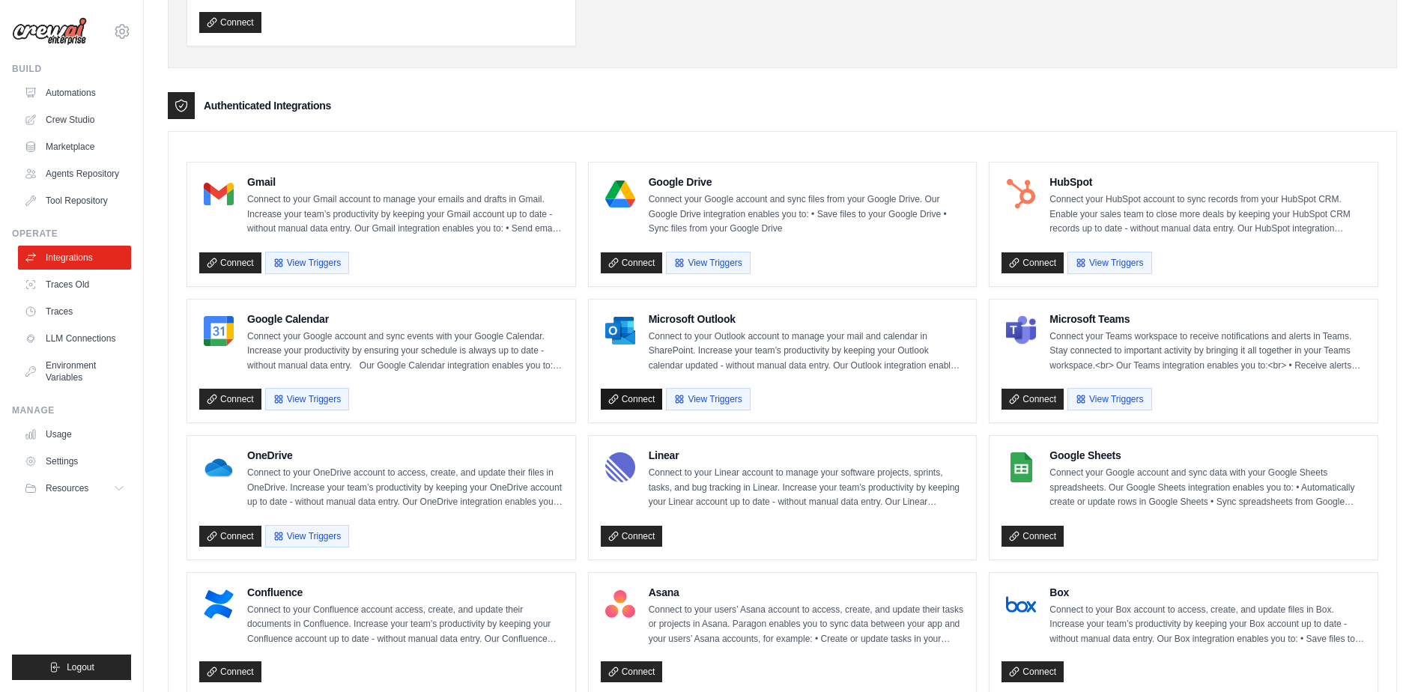
click at [623, 395] on link "Connect" at bounding box center [632, 399] width 62 height 21
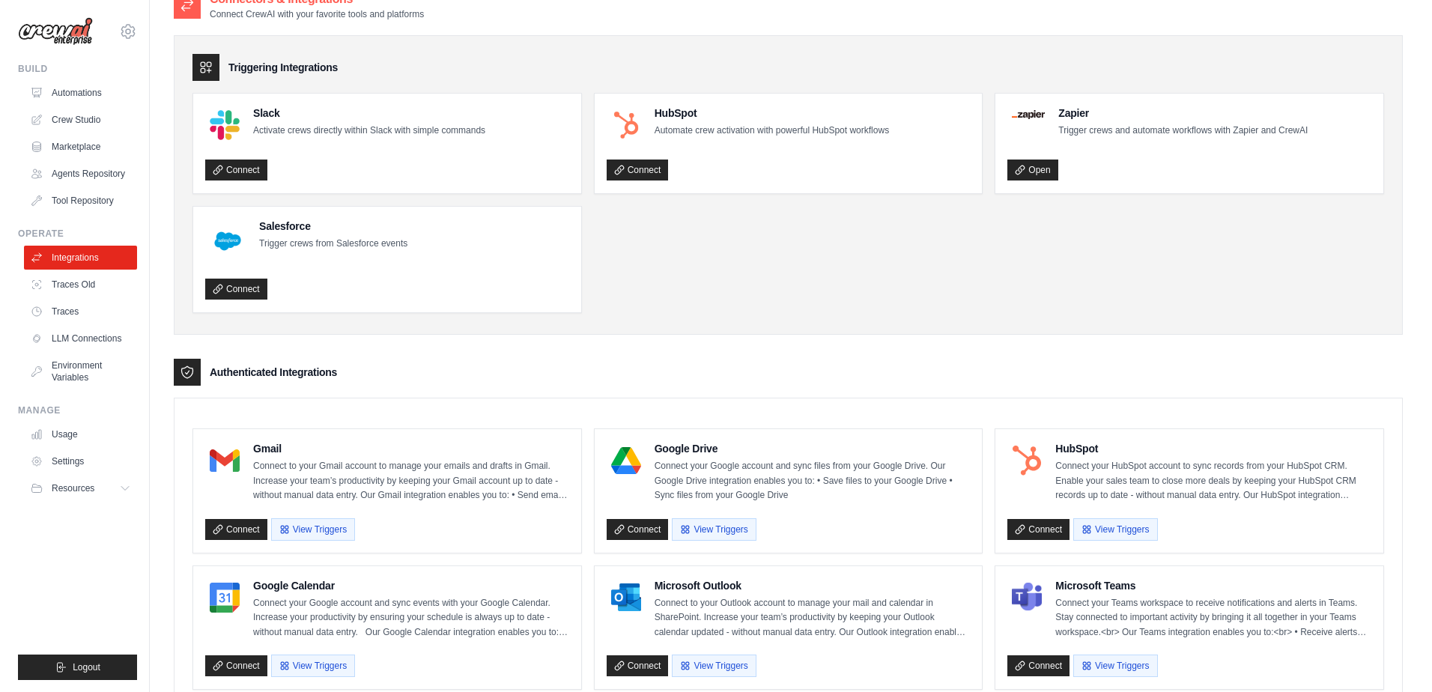
scroll to position [0, 0]
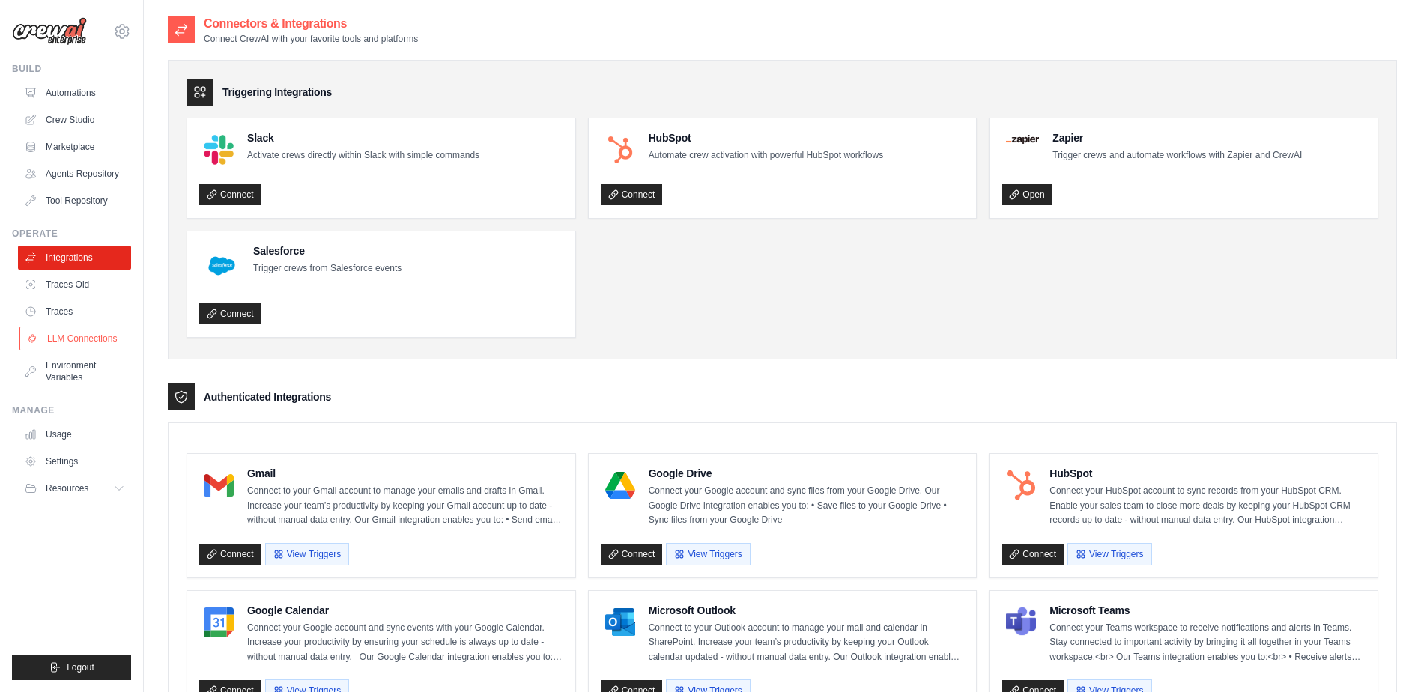
click at [121, 342] on link "LLM Connections" at bounding box center [75, 339] width 113 height 24
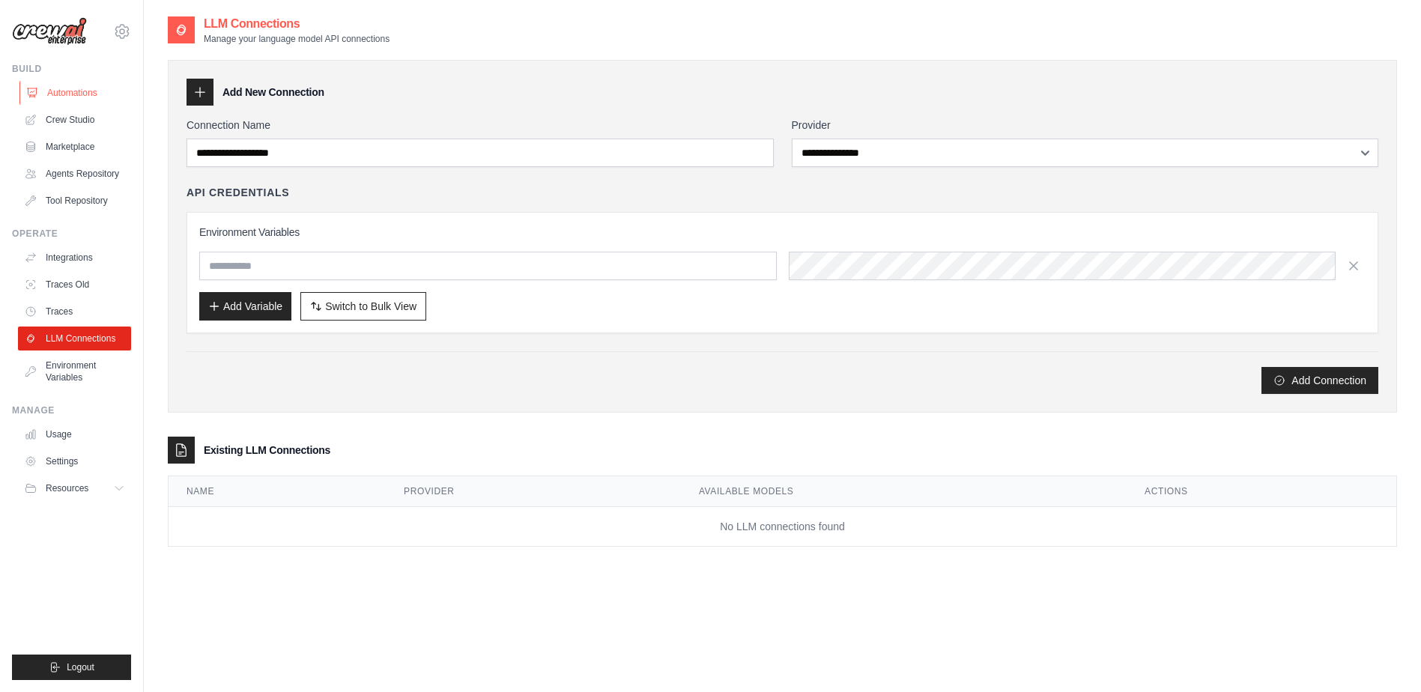
click at [62, 92] on link "Automations" at bounding box center [75, 93] width 113 height 24
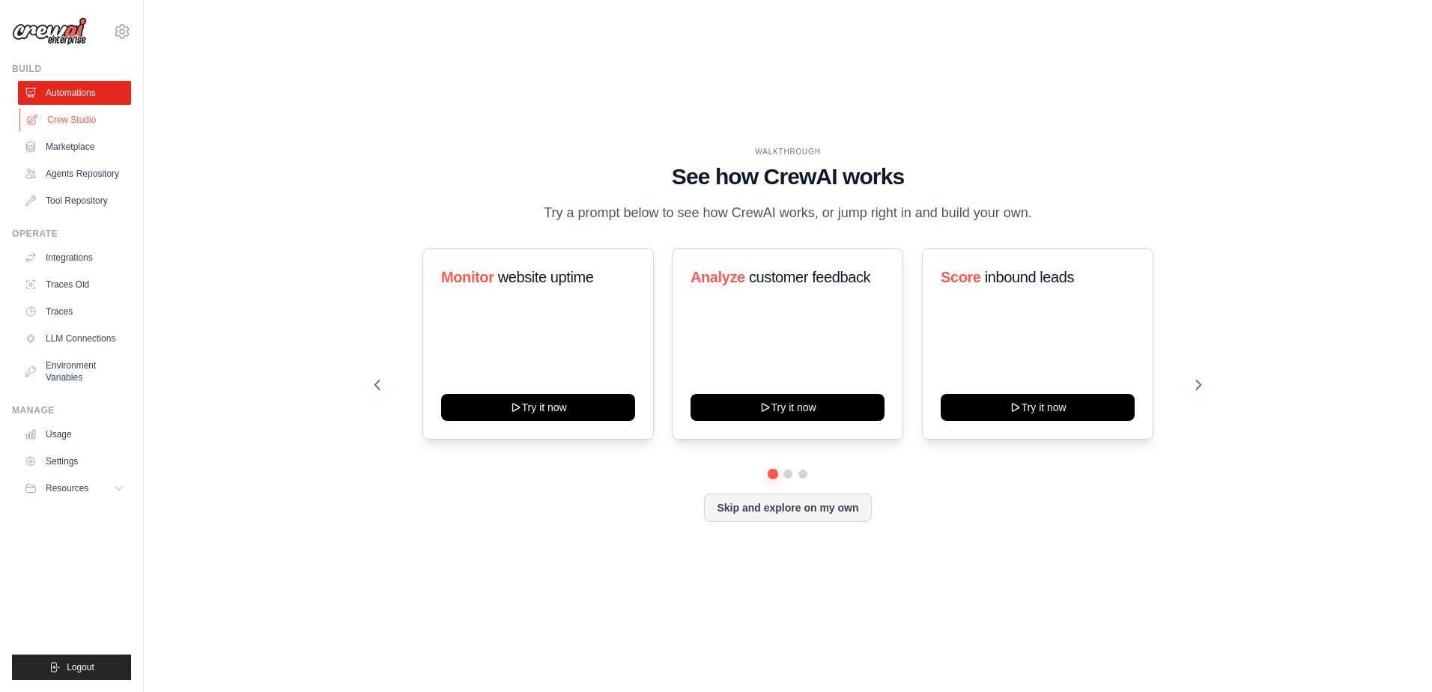
click at [86, 128] on link "Crew Studio" at bounding box center [75, 120] width 113 height 24
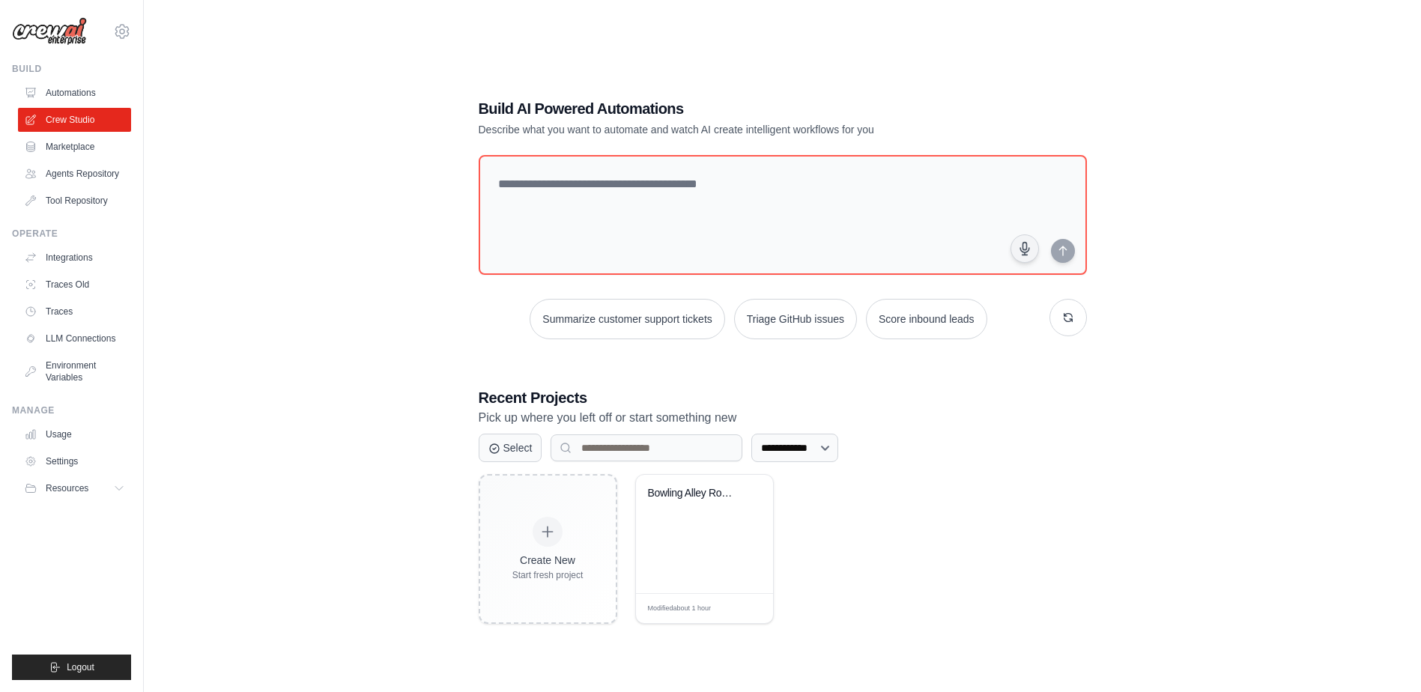
click at [120, 160] on ul "Automations Crew Studio Marketplace Agents Repository Tool Repository" at bounding box center [74, 147] width 113 height 132
click at [118, 165] on link "Agents Repository" at bounding box center [75, 174] width 113 height 24
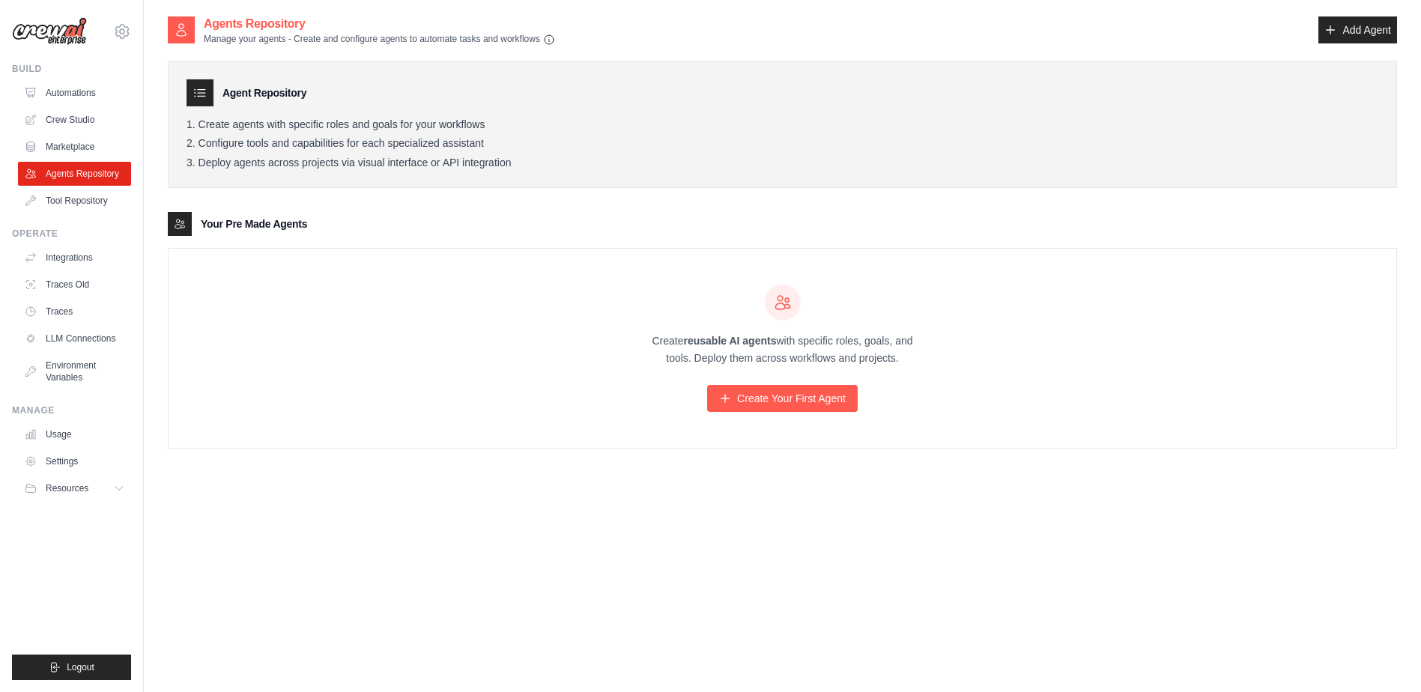
click at [93, 193] on link "Tool Repository" at bounding box center [74, 201] width 113 height 24
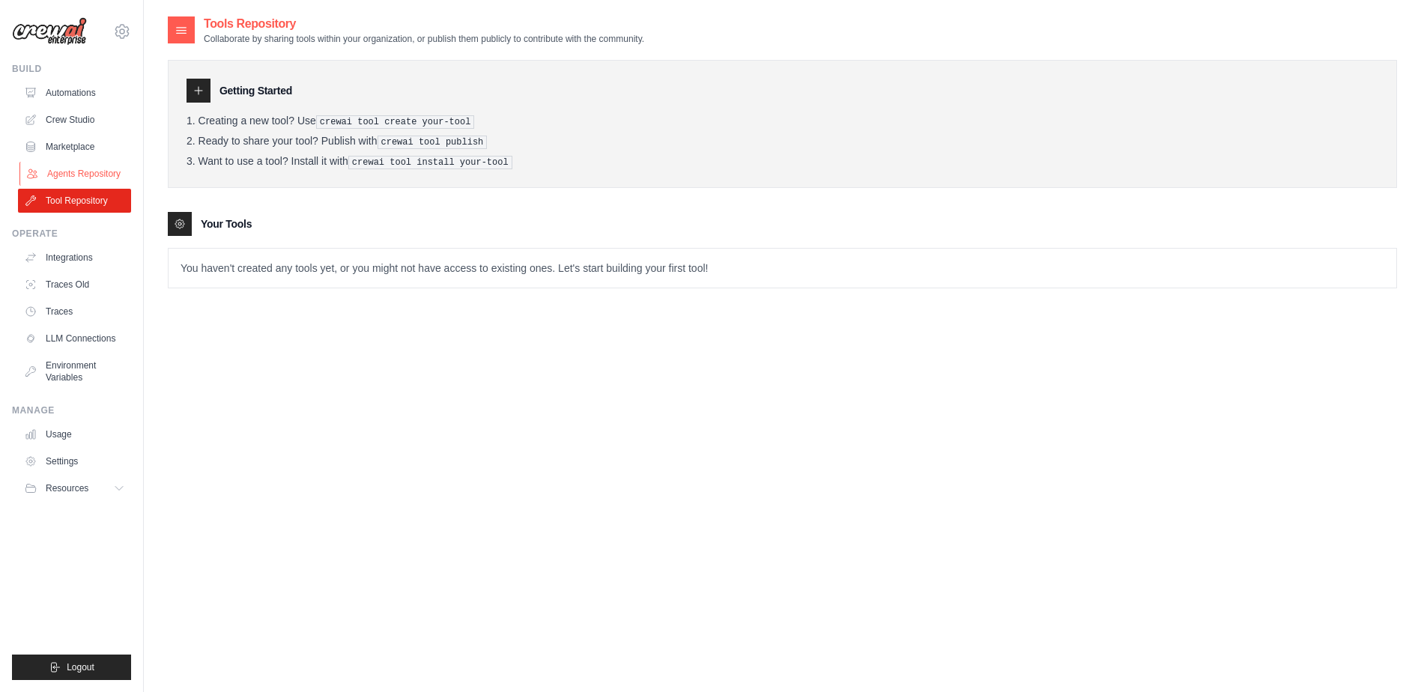
click at [101, 179] on link "Agents Repository" at bounding box center [75, 174] width 113 height 24
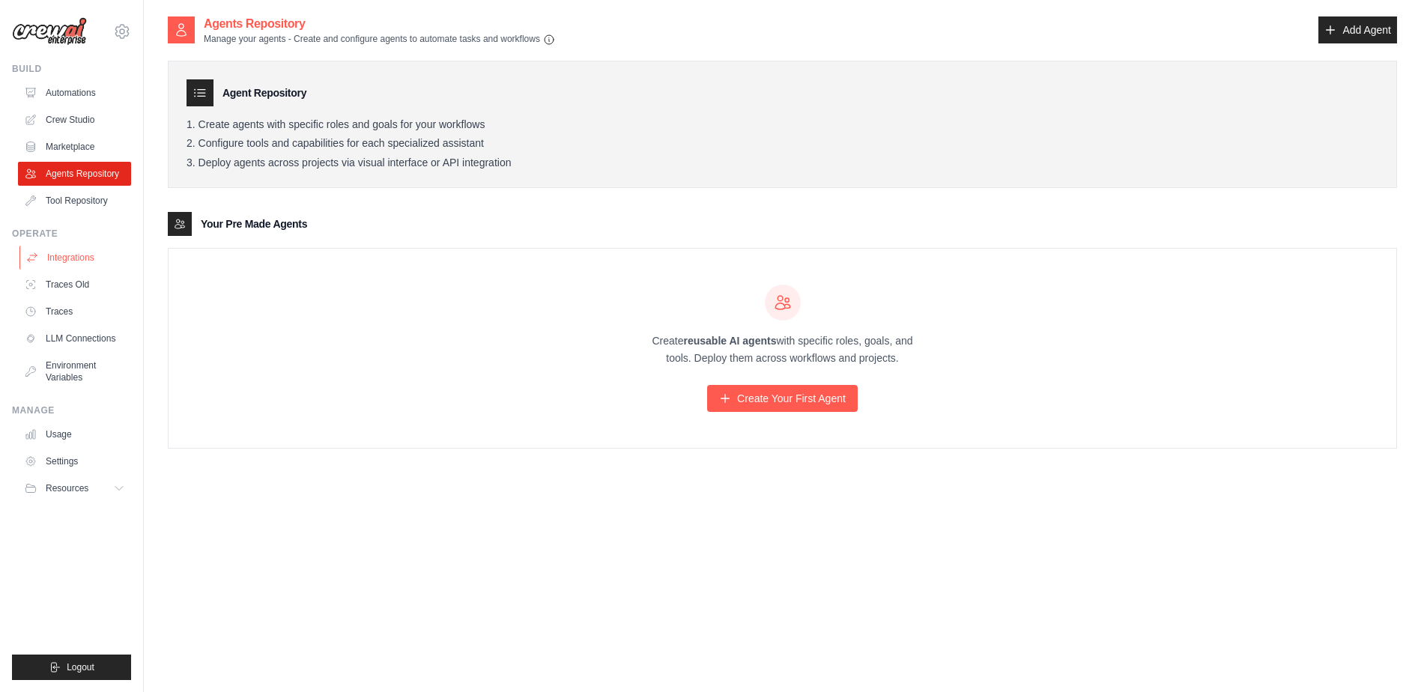
click at [97, 266] on link "Integrations" at bounding box center [75, 258] width 113 height 24
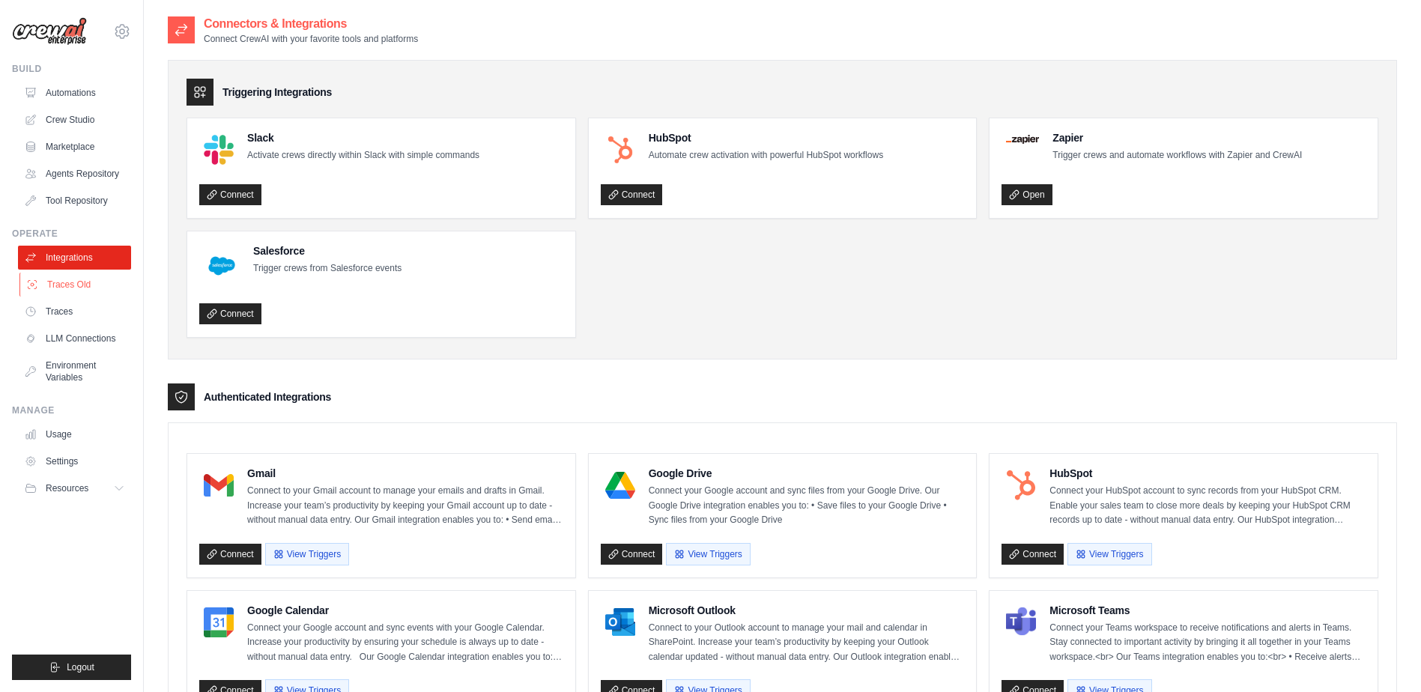
click at [89, 287] on link "Traces Old" at bounding box center [75, 285] width 113 height 24
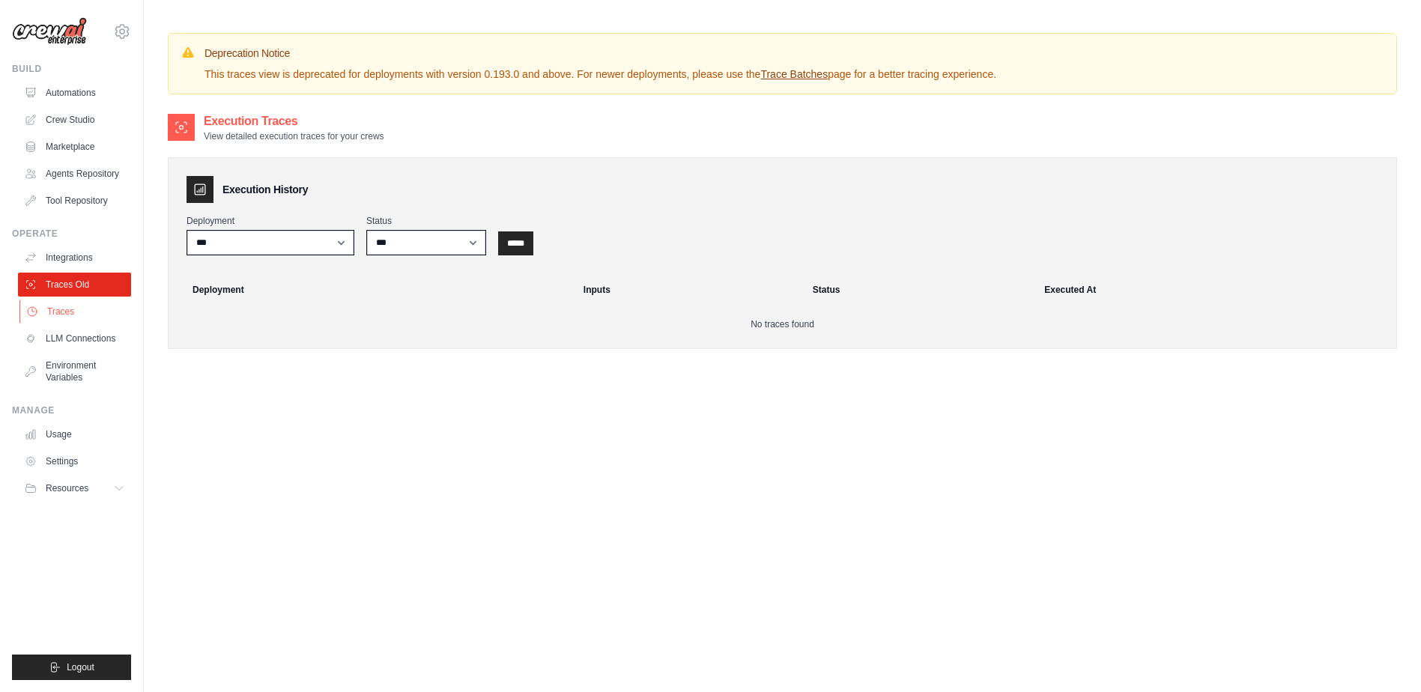
click at [88, 309] on link "Traces" at bounding box center [75, 312] width 113 height 24
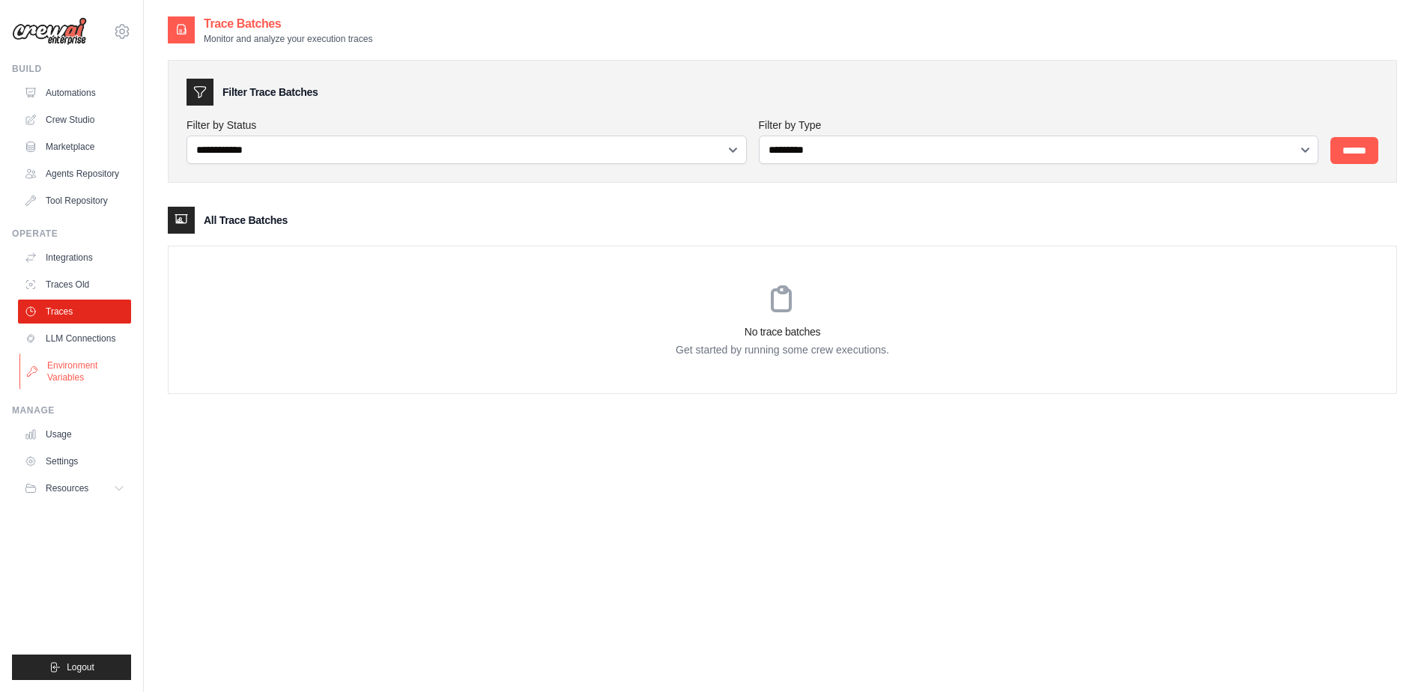
click at [99, 382] on link "Environment Variables" at bounding box center [75, 371] width 113 height 36
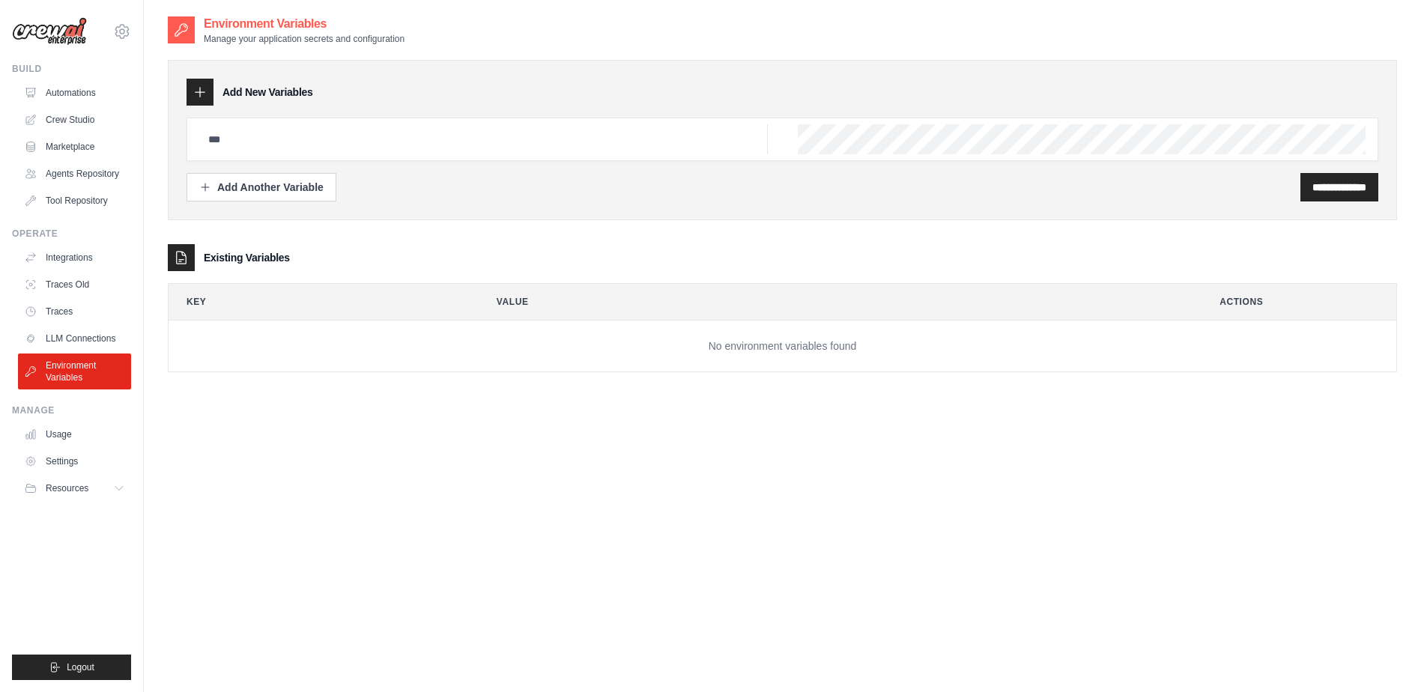
drag, startPoint x: 220, startPoint y: 260, endPoint x: 307, endPoint y: 270, distance: 87.5
click at [307, 270] on div "Existing Variables" at bounding box center [782, 257] width 1229 height 27
drag, startPoint x: 307, startPoint y: 270, endPoint x: 322, endPoint y: 327, distance: 58.9
click at [322, 327] on td "No environment variables found" at bounding box center [781, 347] width 1227 height 52
click at [59, 334] on link "LLM Connections" at bounding box center [75, 339] width 113 height 24
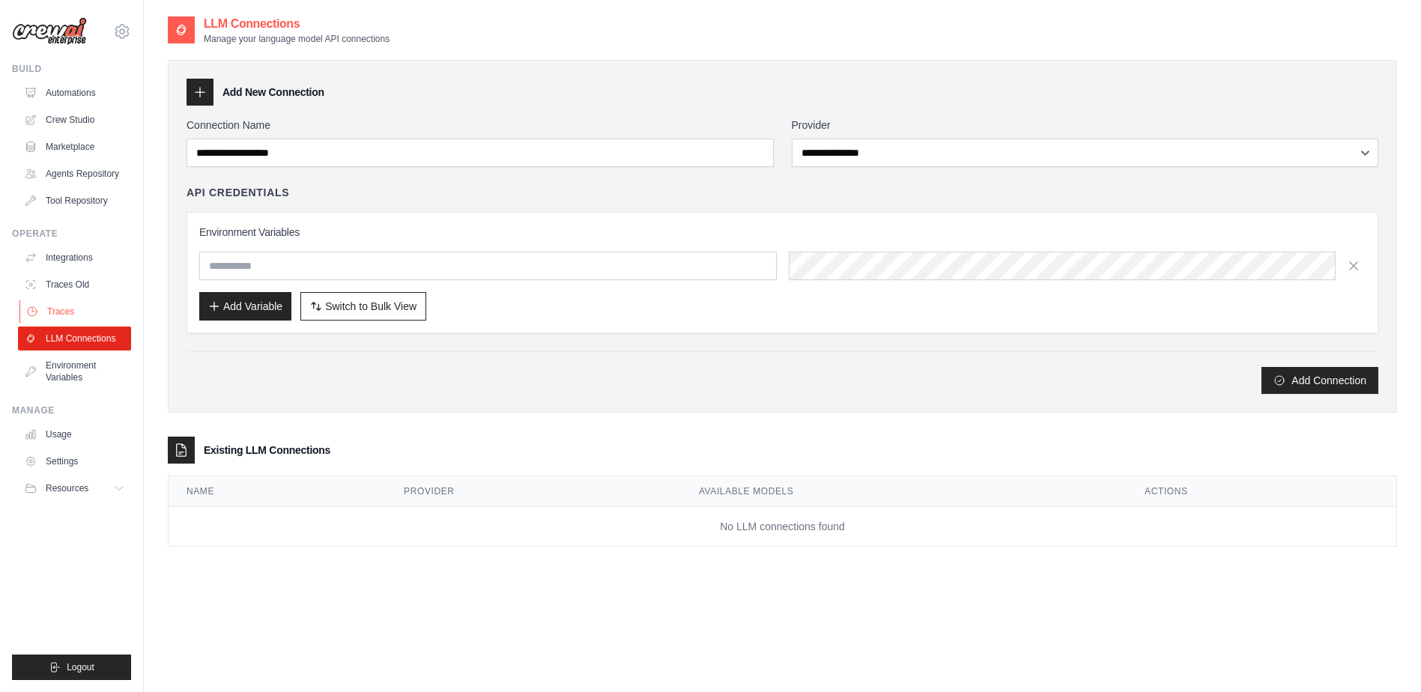
click at [71, 310] on link "Traces" at bounding box center [75, 312] width 113 height 24
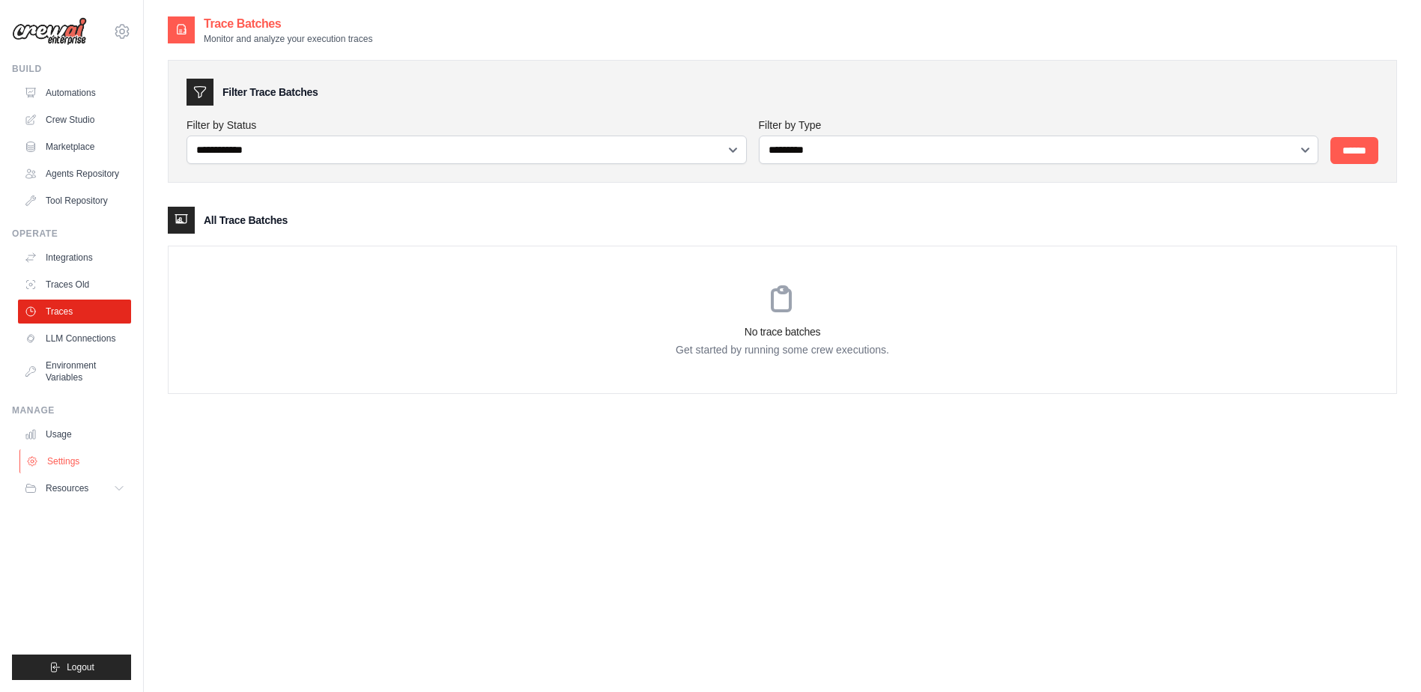
click at [81, 459] on link "Settings" at bounding box center [75, 461] width 113 height 24
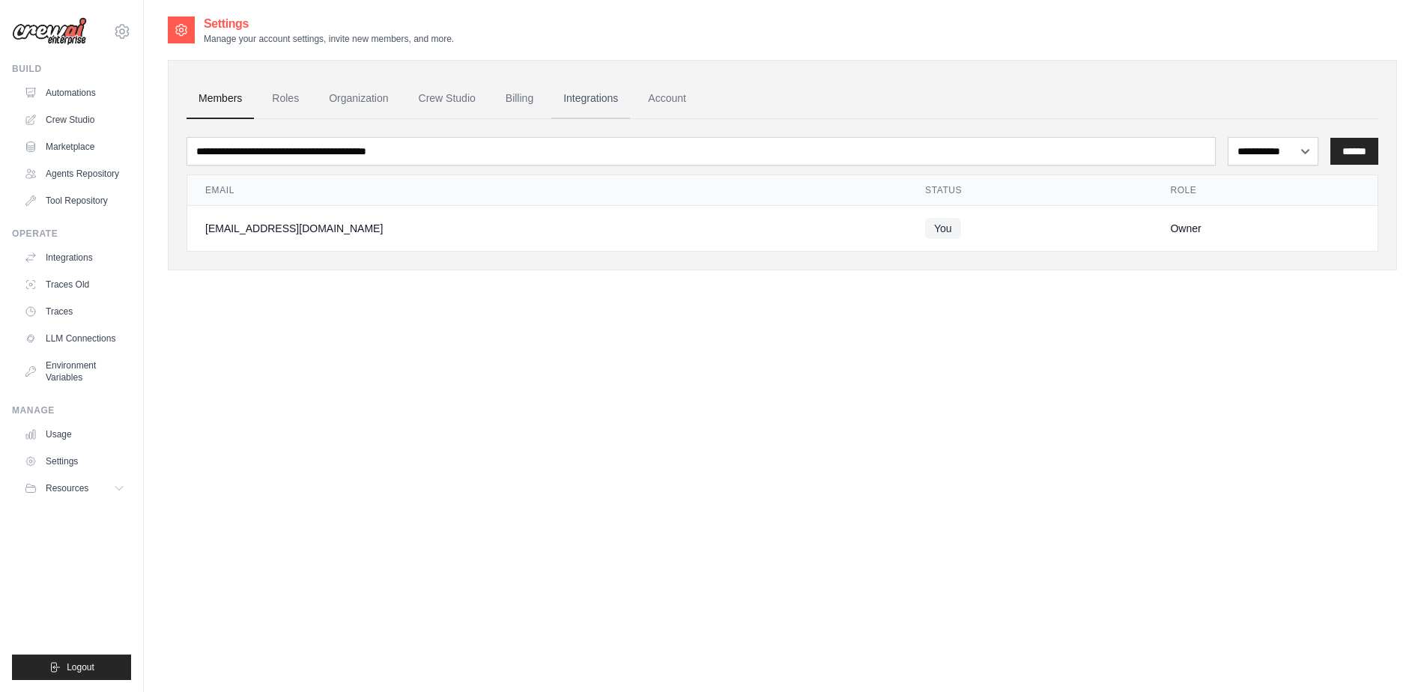
click at [562, 99] on link "Integrations" at bounding box center [590, 99] width 79 height 40
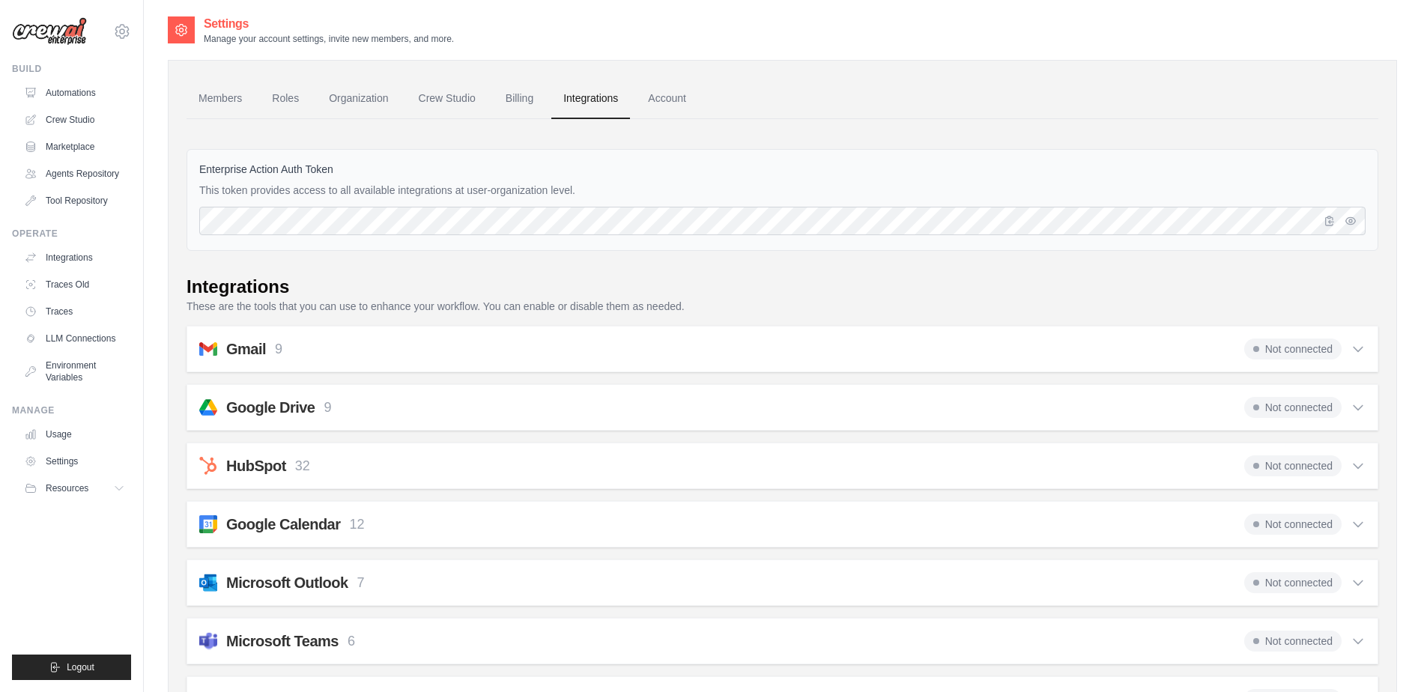
click at [1363, 353] on icon at bounding box center [1357, 348] width 15 height 15
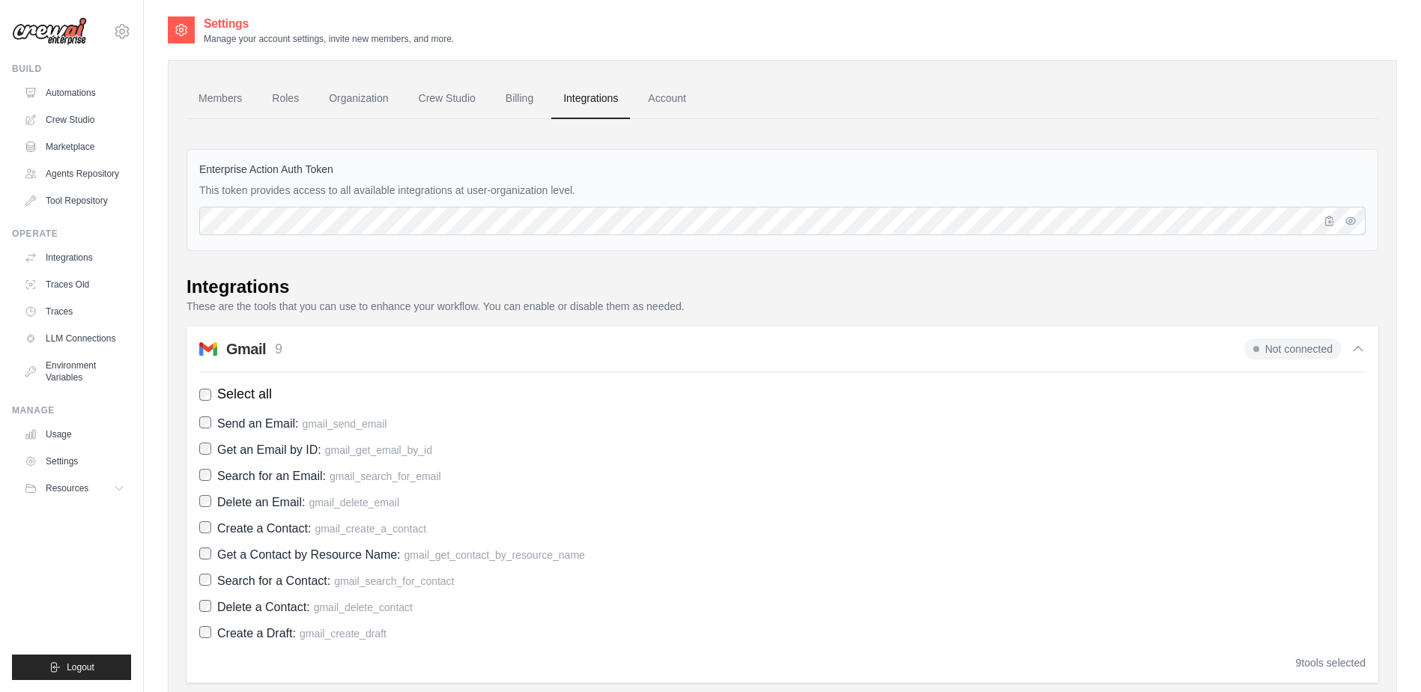
click at [1363, 353] on icon at bounding box center [1357, 348] width 15 height 15
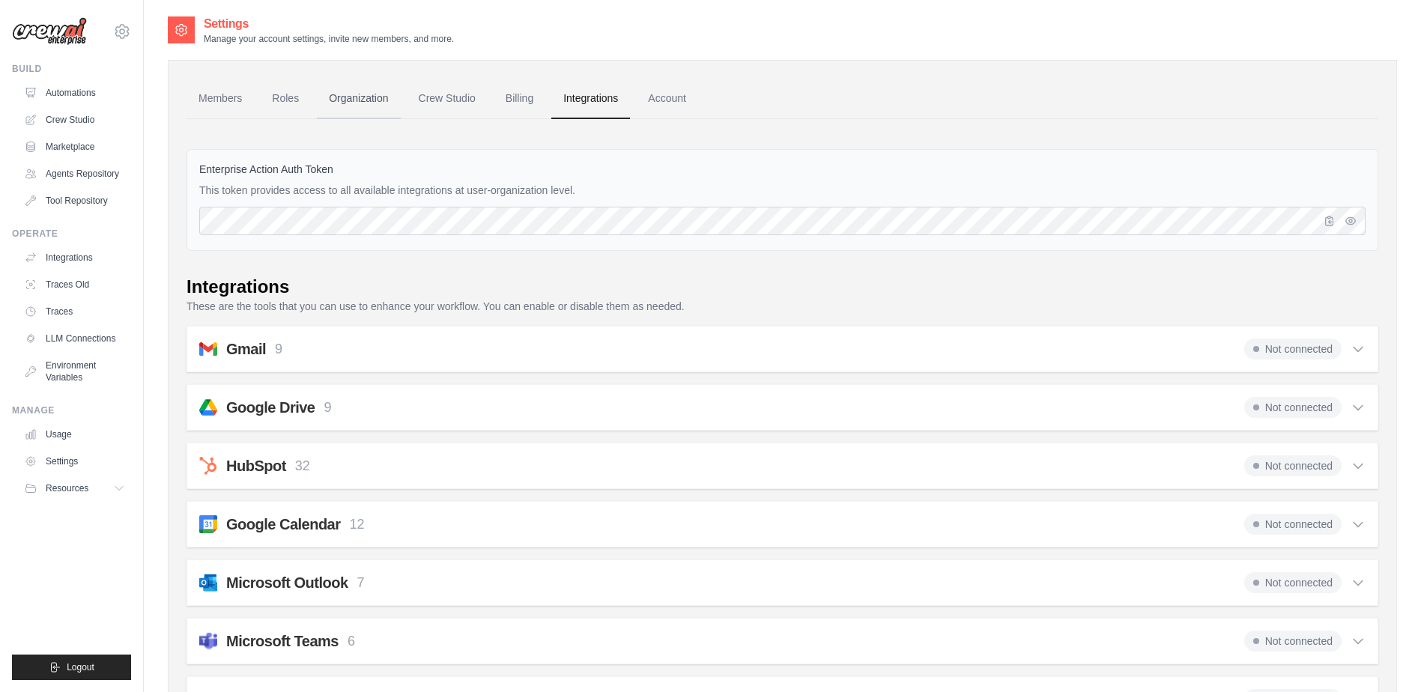
click at [353, 100] on link "Organization" at bounding box center [358, 99] width 83 height 40
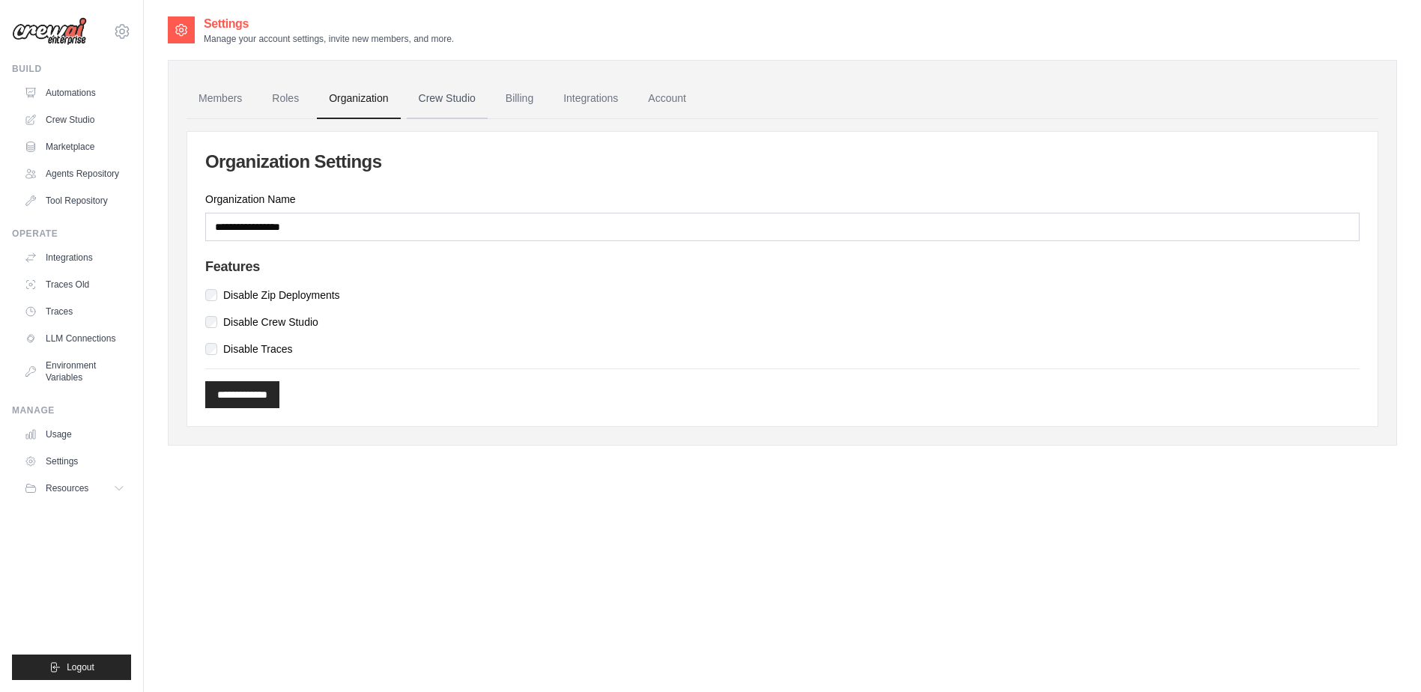
click at [442, 93] on link "Crew Studio" at bounding box center [447, 99] width 81 height 40
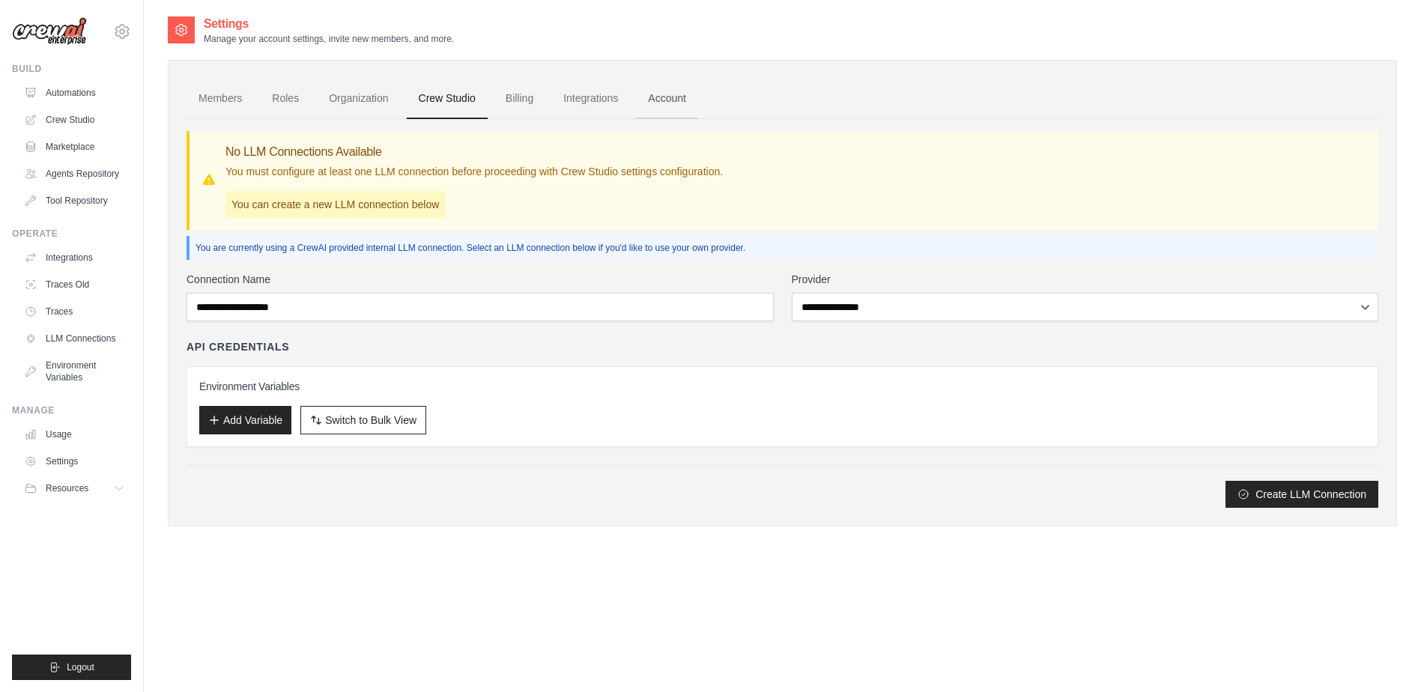
click at [667, 101] on link "Account" at bounding box center [667, 99] width 62 height 40
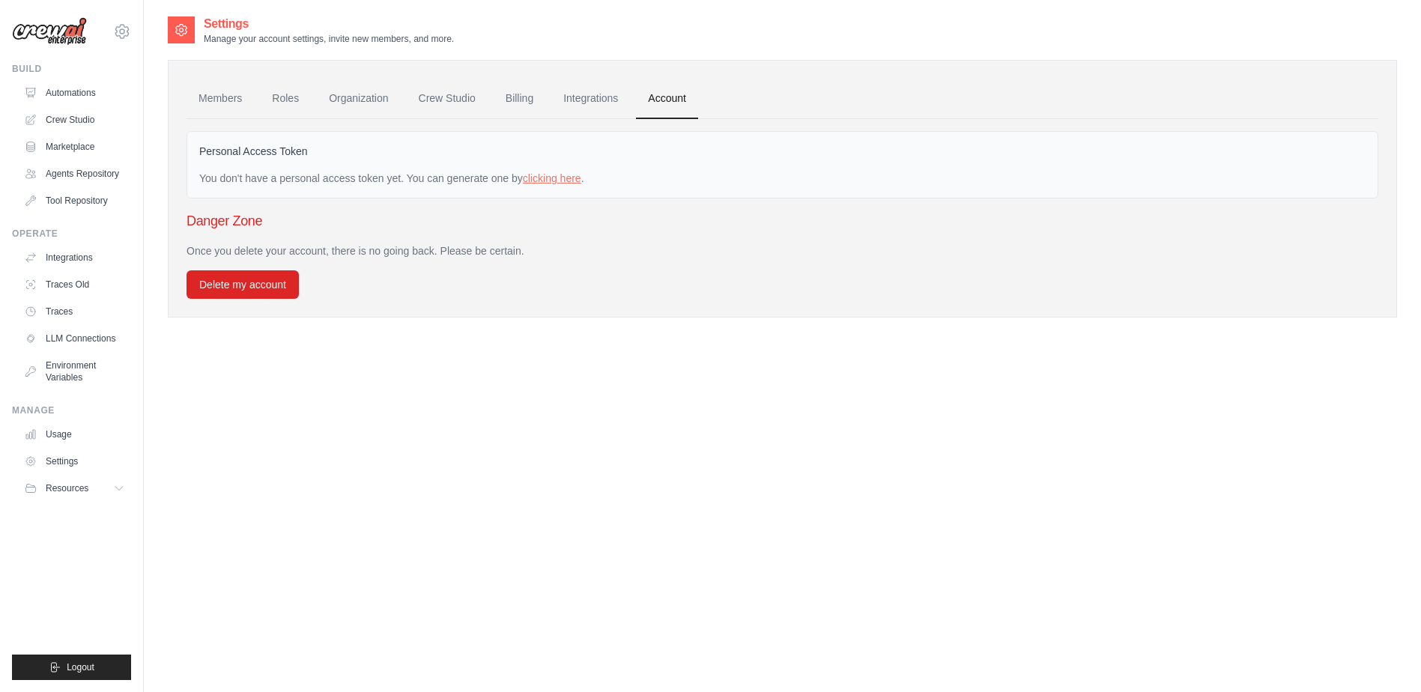
click at [112, 28] on div "tech@metrolanes.co.nz Settings" at bounding box center [71, 24] width 119 height 48
click at [118, 28] on icon at bounding box center [121, 31] width 13 height 13
click at [187, 97] on span "Settings" at bounding box center [186, 92] width 118 height 15
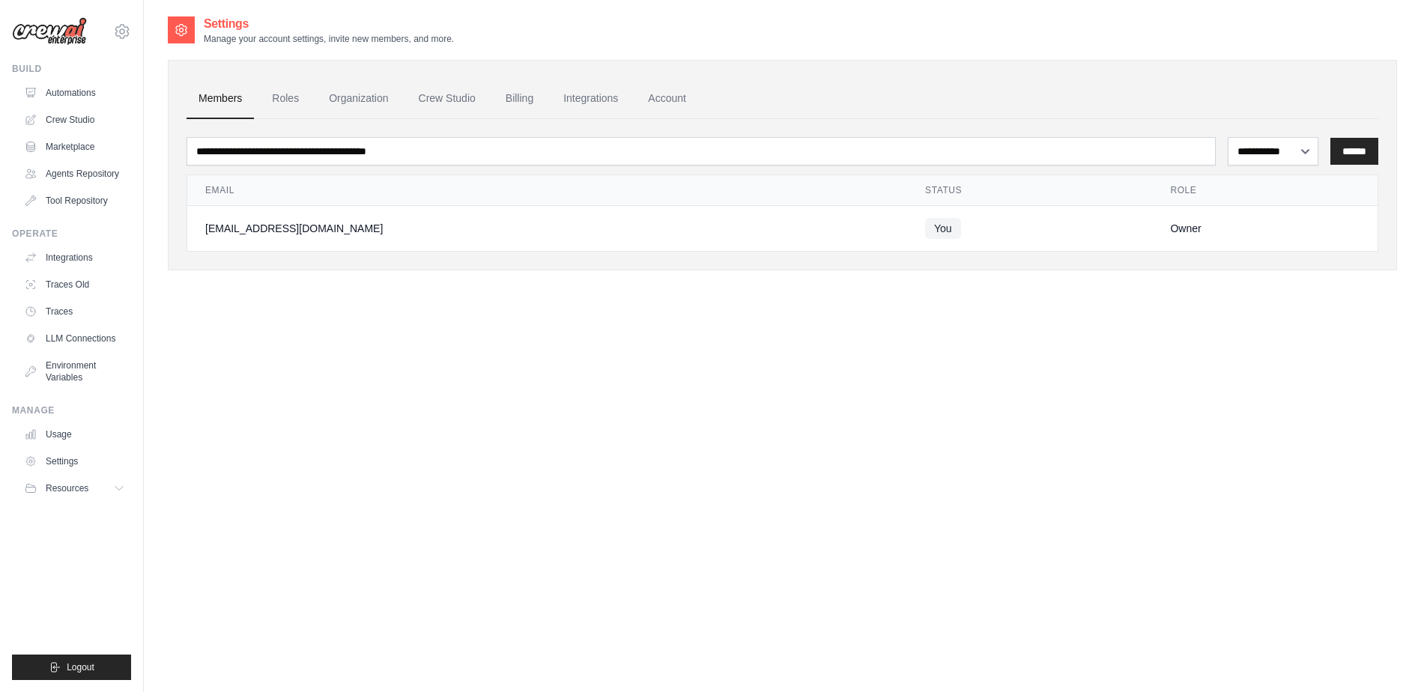
click at [112, 22] on div "tech@metrolanes.co.nz Settings" at bounding box center [71, 24] width 119 height 48
click at [120, 27] on icon at bounding box center [122, 31] width 18 height 18
click at [658, 67] on div "**********" at bounding box center [782, 165] width 1229 height 210
click at [375, 101] on link "Organization" at bounding box center [358, 99] width 83 height 40
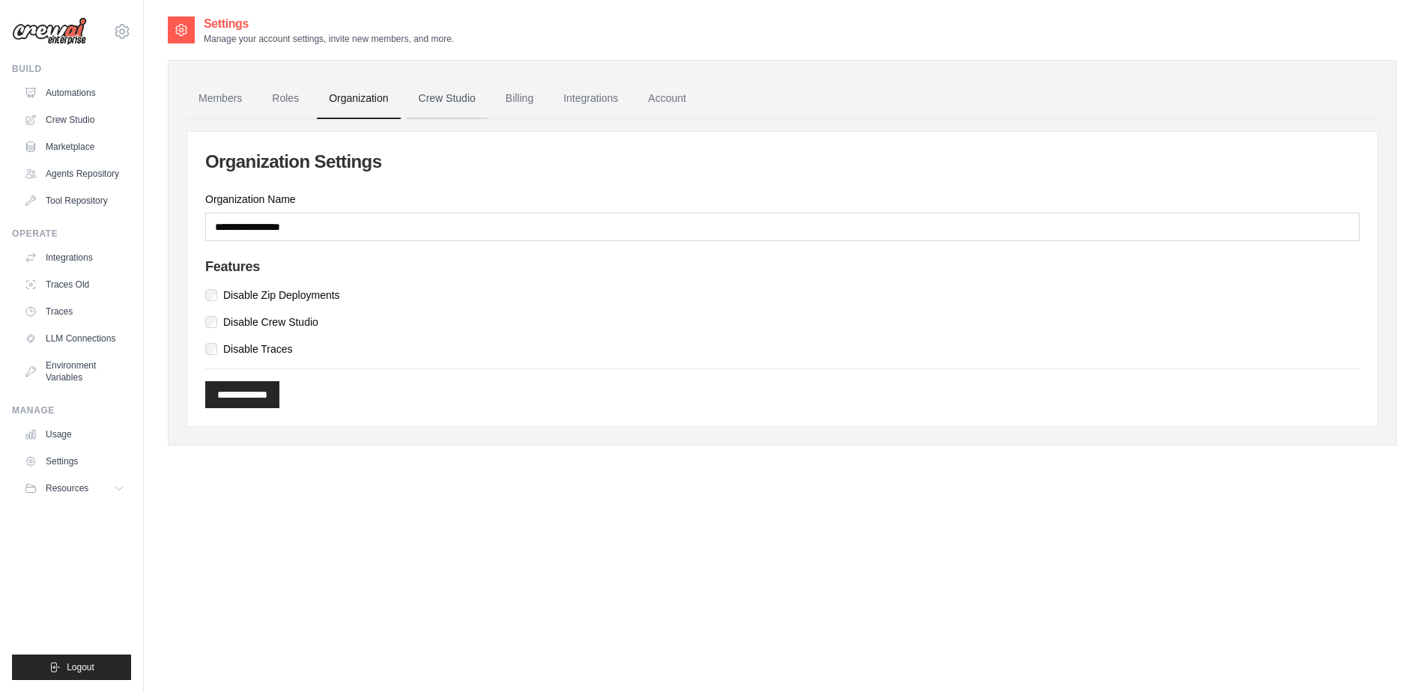
click at [456, 100] on link "Crew Studio" at bounding box center [447, 99] width 81 height 40
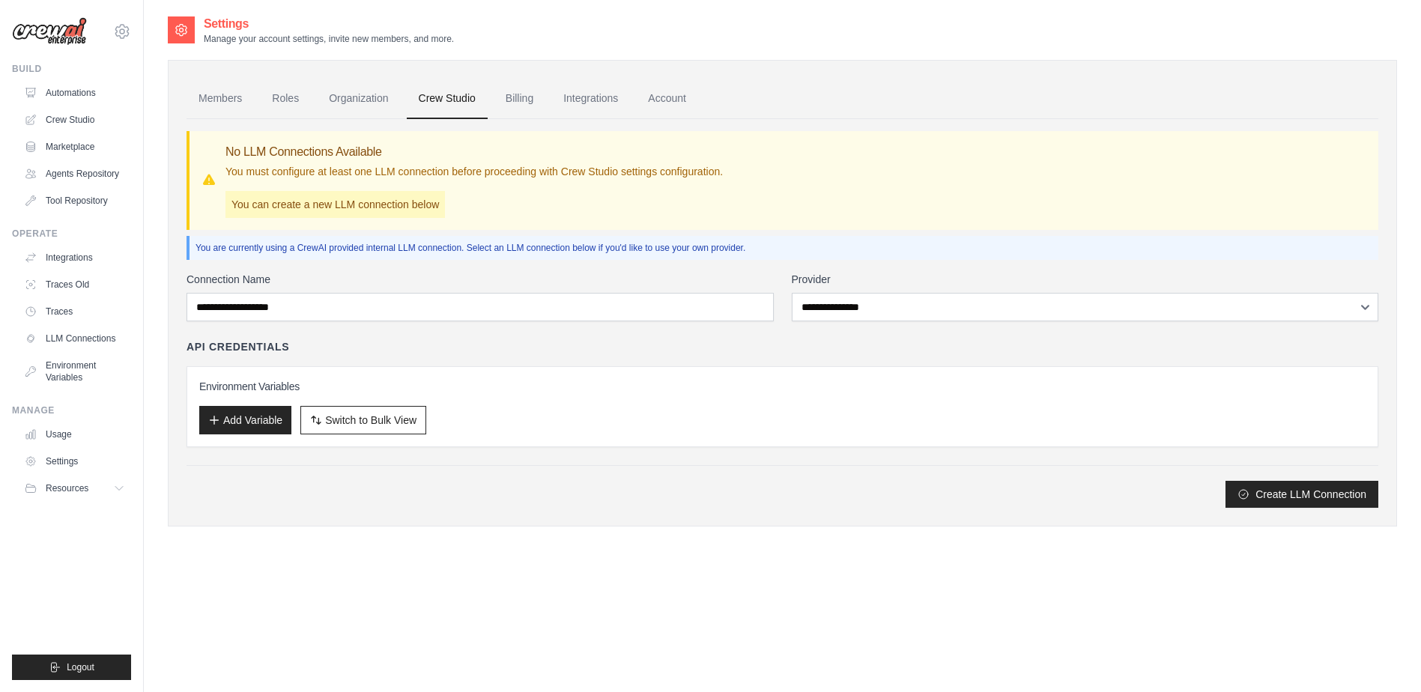
click at [524, 100] on link "Billing" at bounding box center [519, 99] width 52 height 40
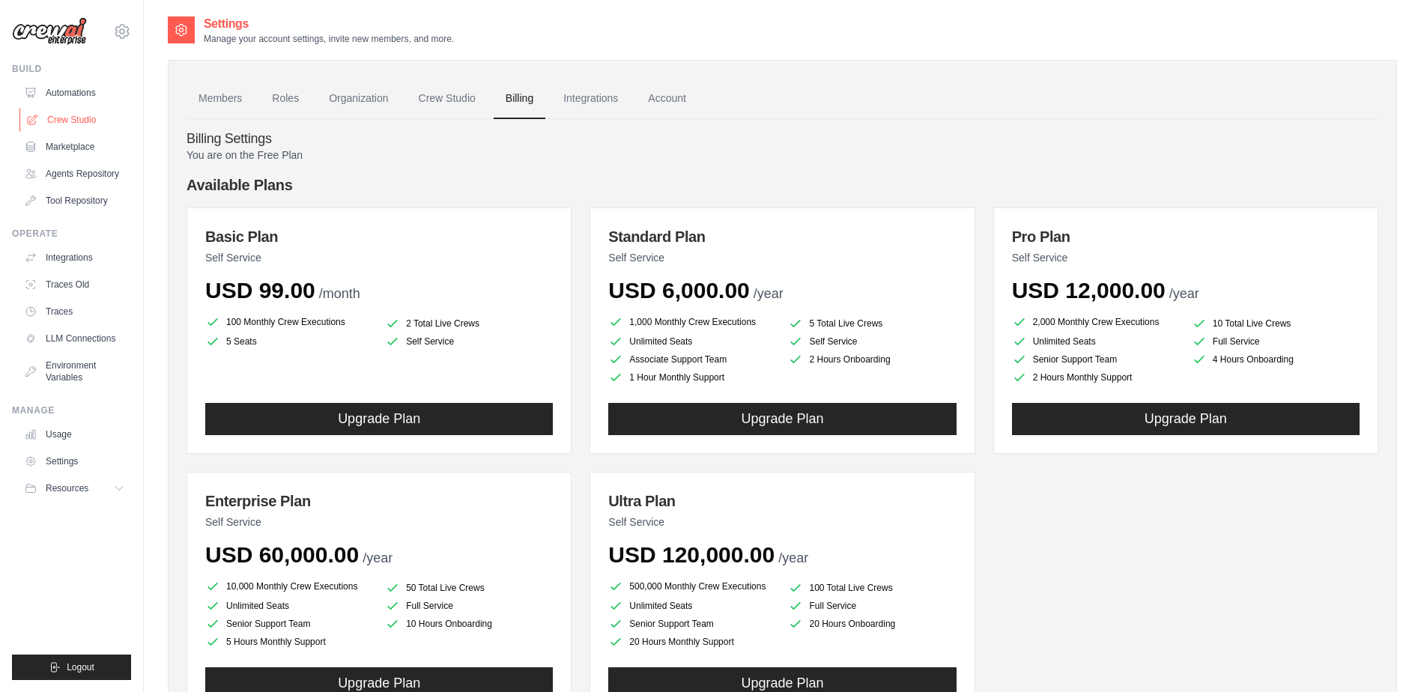
click at [73, 121] on link "Crew Studio" at bounding box center [75, 120] width 113 height 24
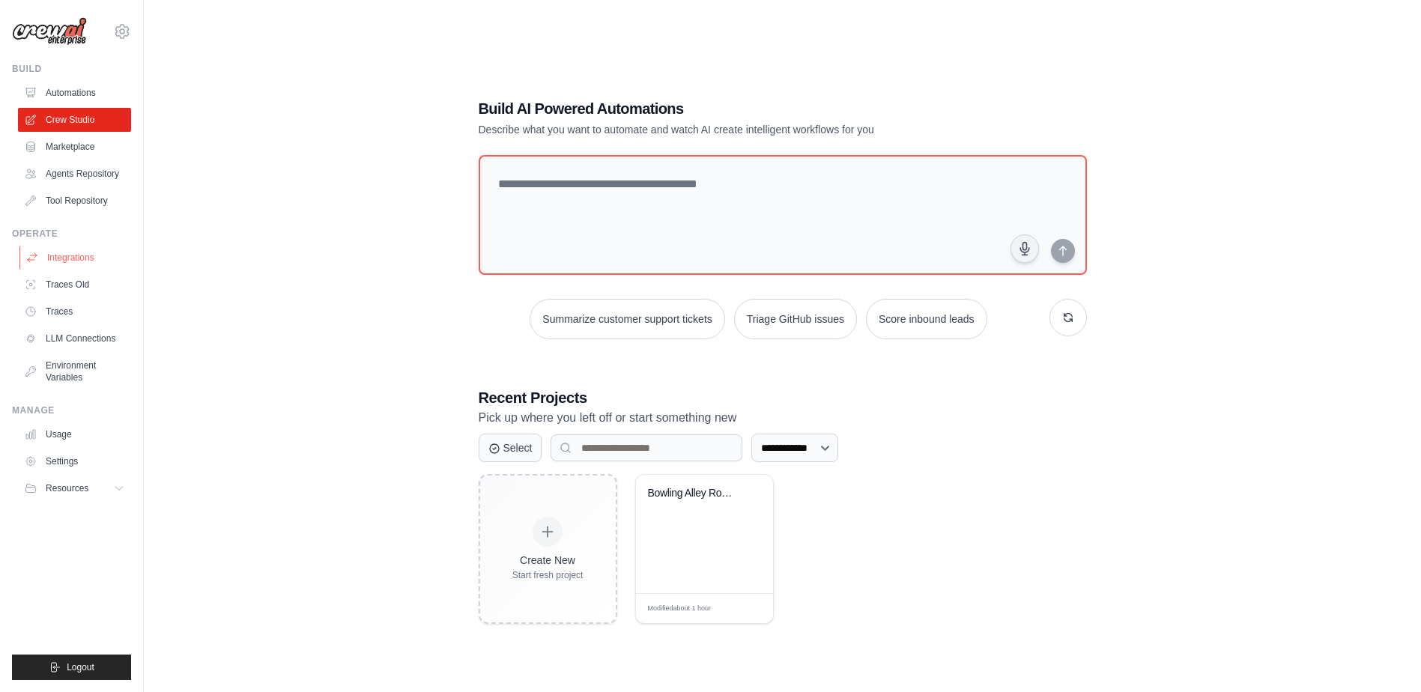
click at [67, 261] on link "Integrations" at bounding box center [75, 258] width 113 height 24
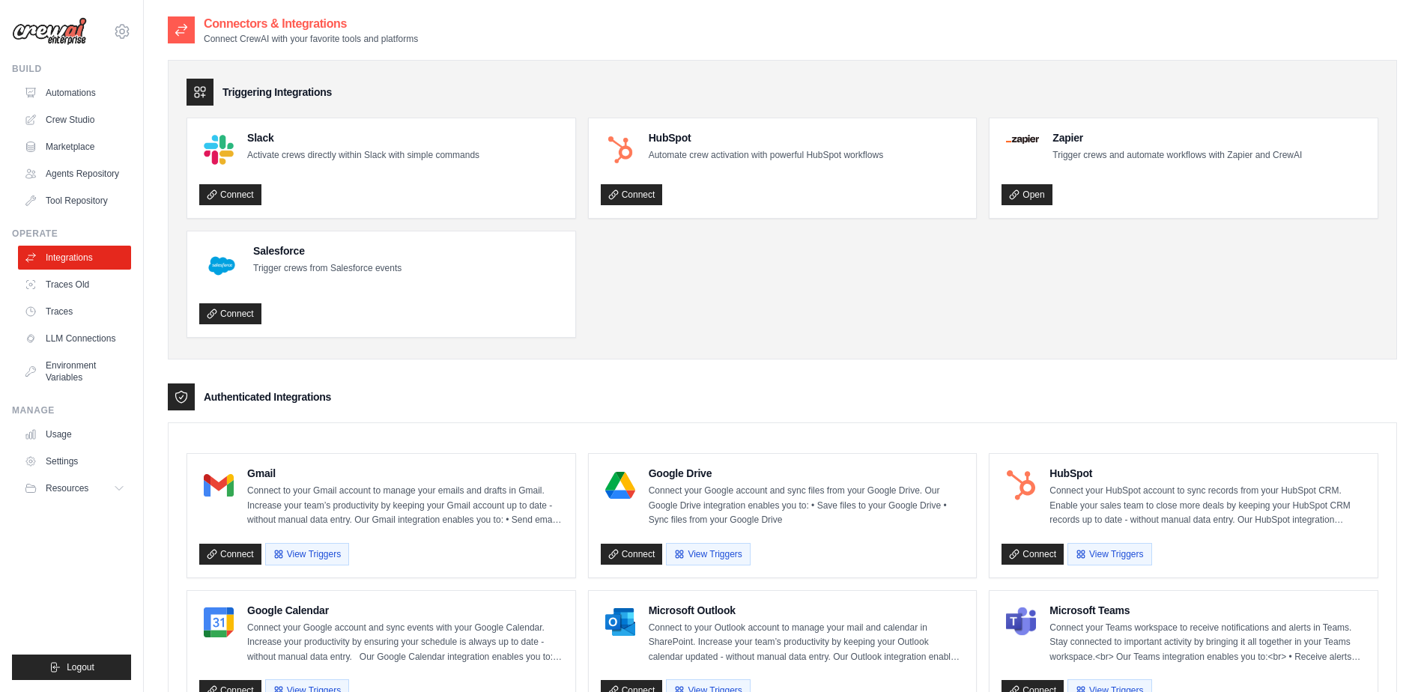
click at [186, 28] on icon at bounding box center [181, 30] width 11 height 11
drag, startPoint x: 275, startPoint y: 33, endPoint x: 291, endPoint y: 34, distance: 15.8
click at [291, 34] on p "Connect CrewAI with your favorite tools and platforms" at bounding box center [311, 39] width 214 height 12
drag, startPoint x: 291, startPoint y: 34, endPoint x: 951, endPoint y: 442, distance: 776.0
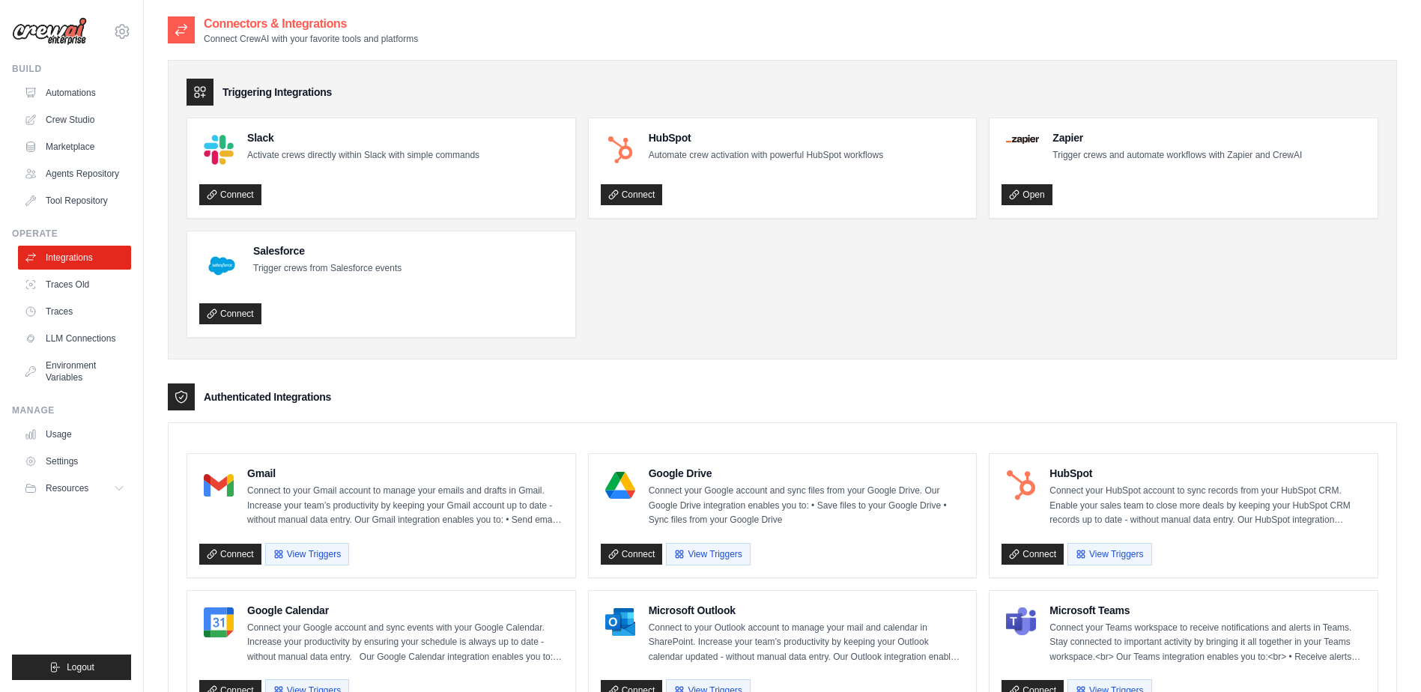
scroll to position [75, 0]
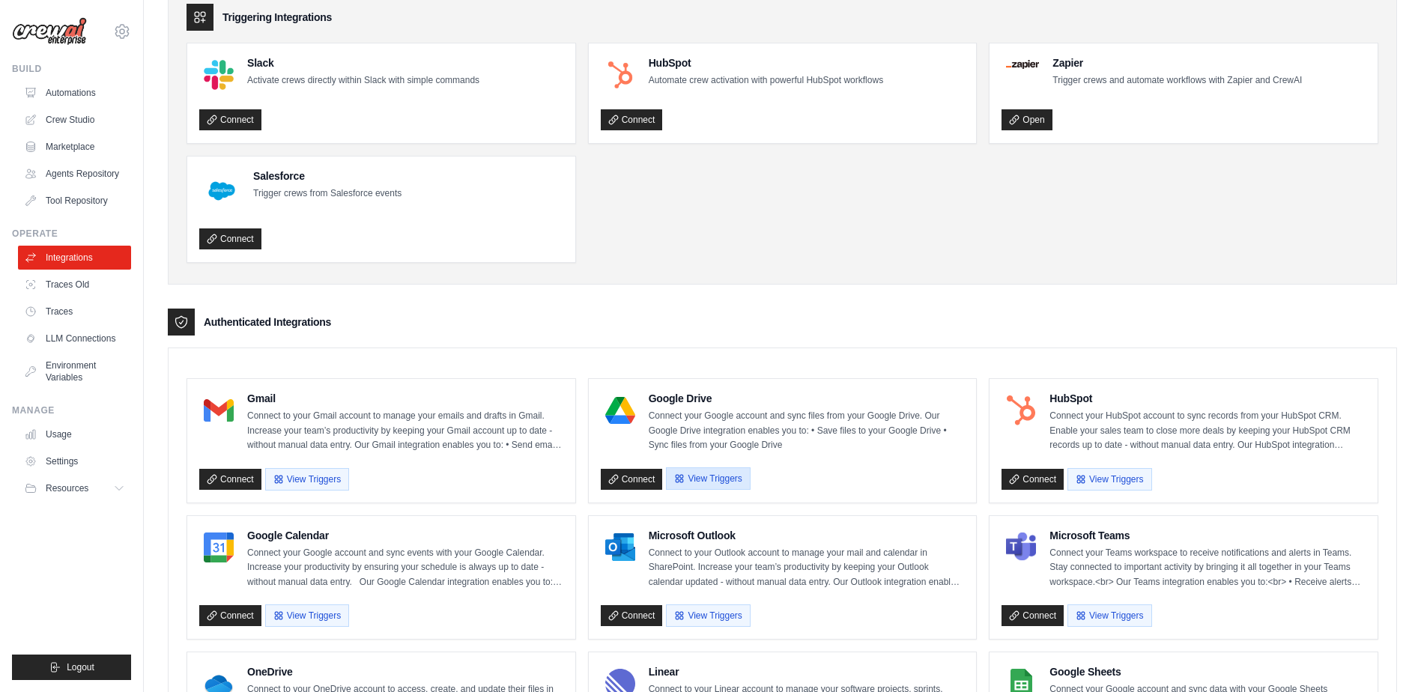
click at [693, 482] on button "View Triggers" at bounding box center [708, 478] width 84 height 22
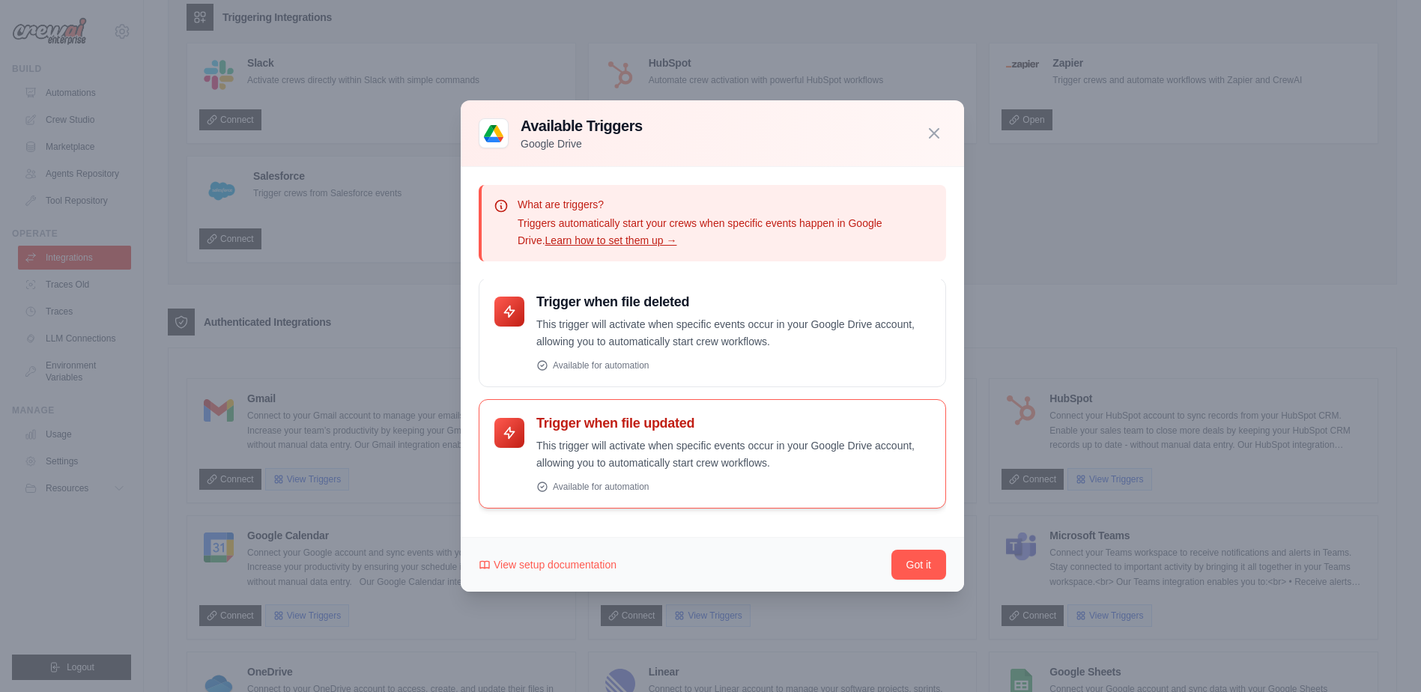
scroll to position [0, 0]
click at [929, 128] on icon "button" at bounding box center [934, 133] width 18 height 18
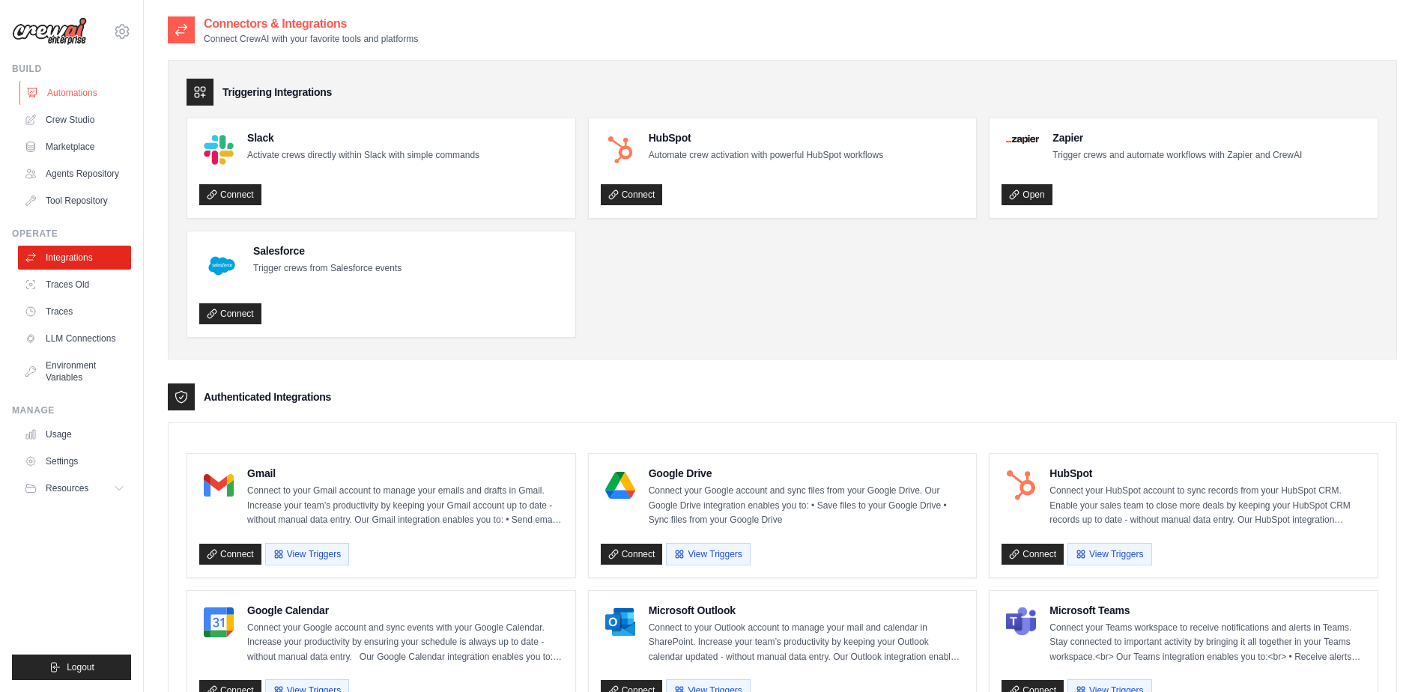
click at [61, 85] on link "Automations" at bounding box center [75, 93] width 113 height 24
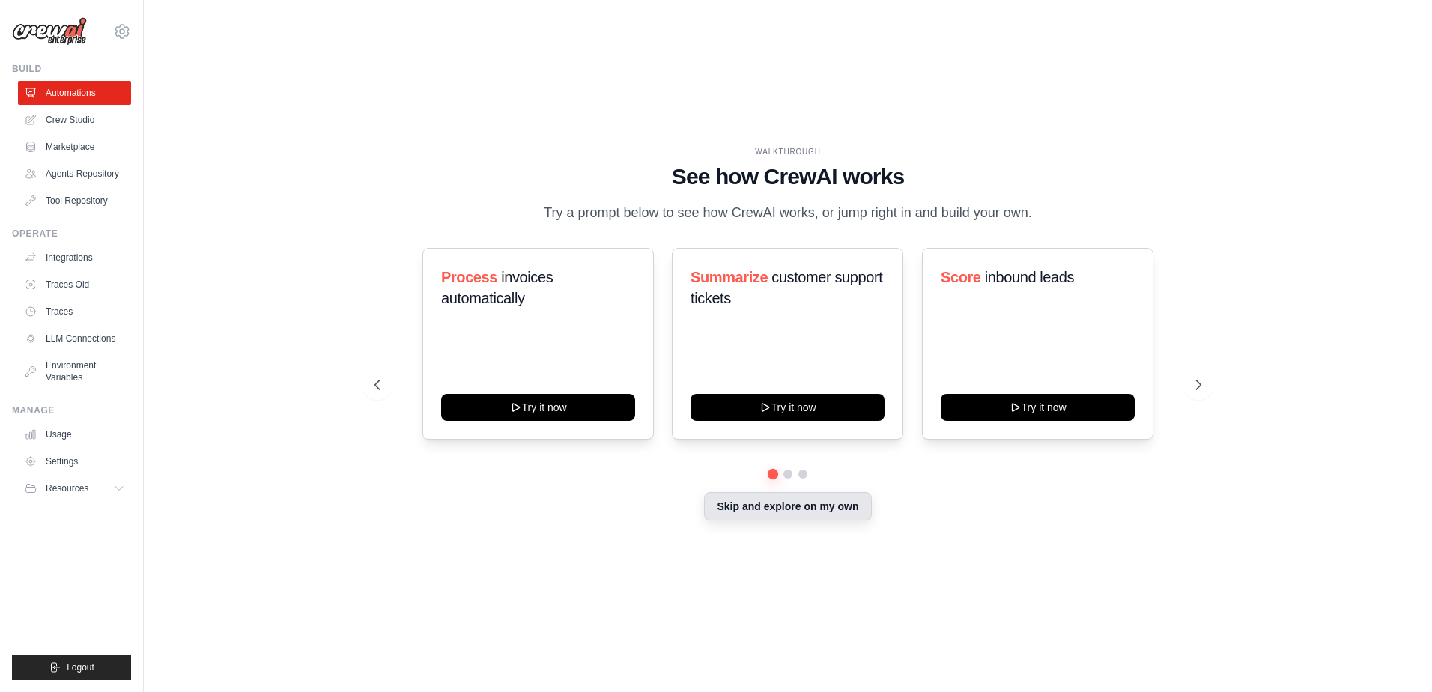
click at [791, 511] on button "Skip and explore on my own" at bounding box center [787, 506] width 167 height 28
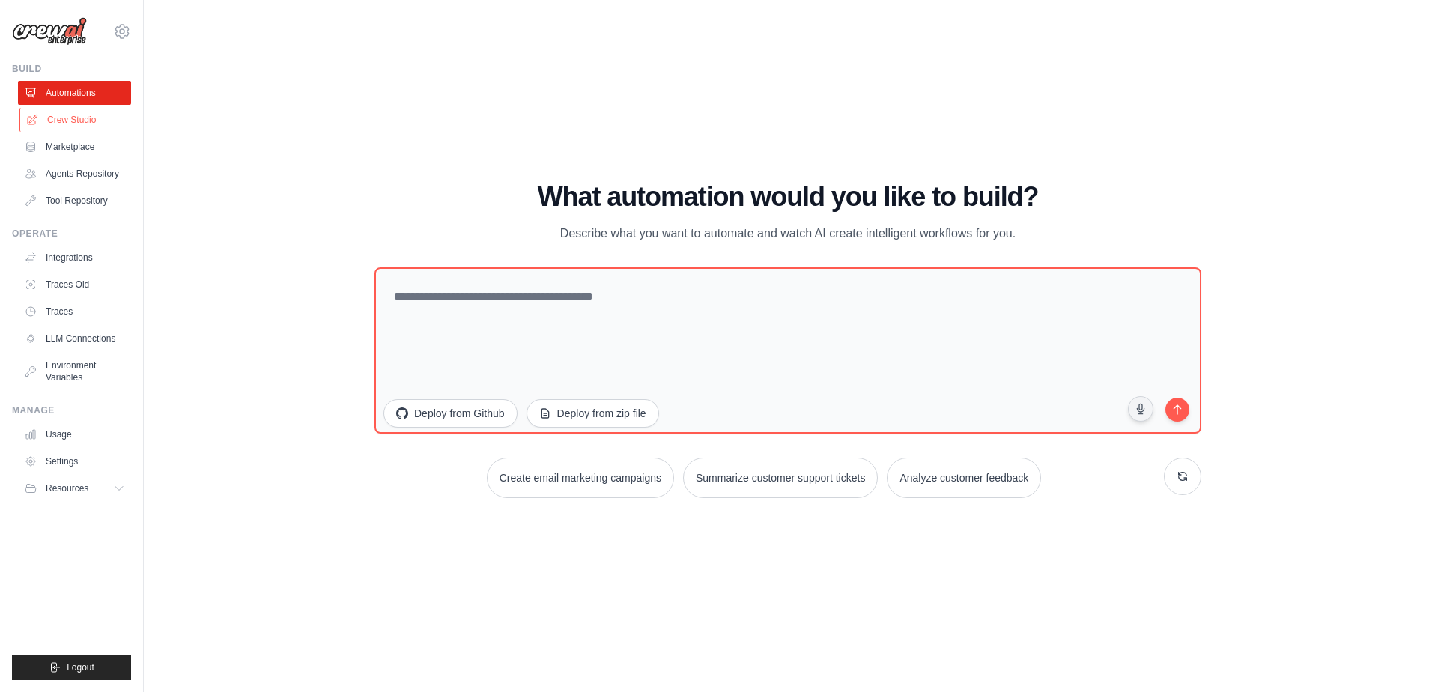
click at [93, 121] on link "Crew Studio" at bounding box center [75, 120] width 113 height 24
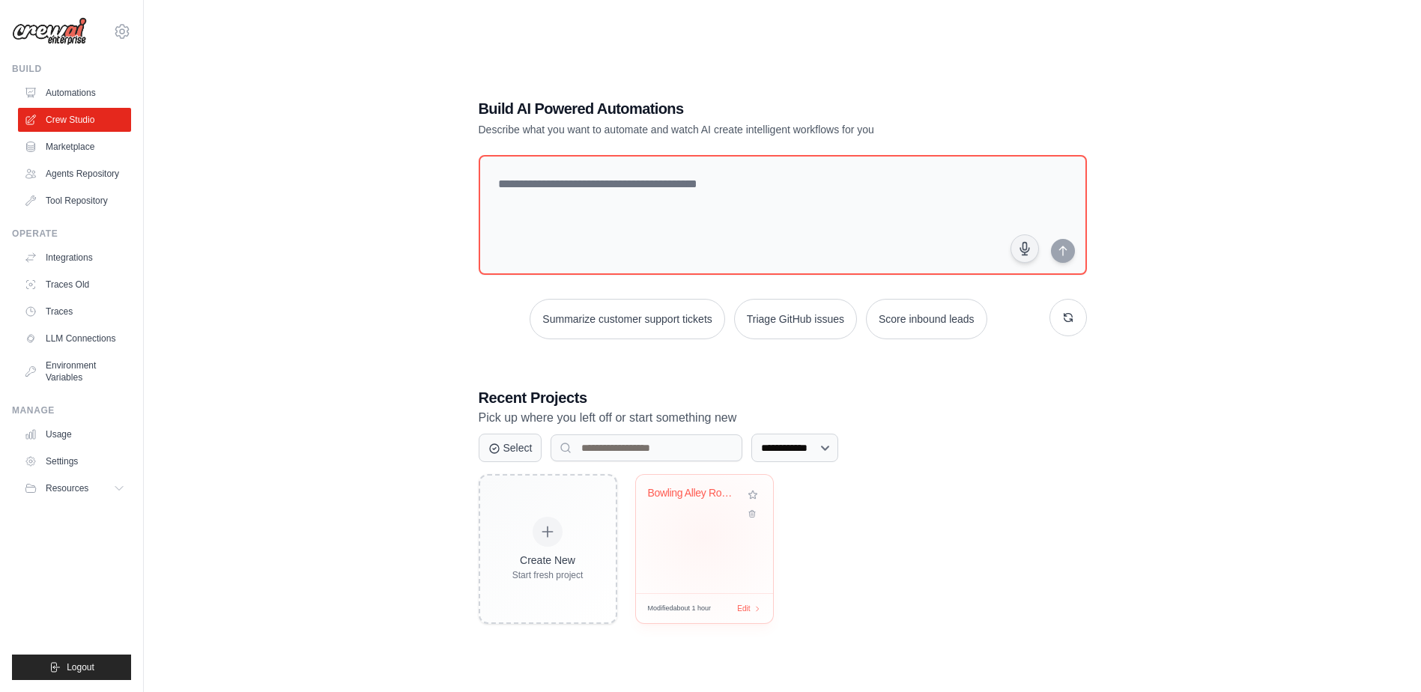
click at [703, 538] on div "Bowling Alley Roster Analyzer" at bounding box center [704, 534] width 137 height 118
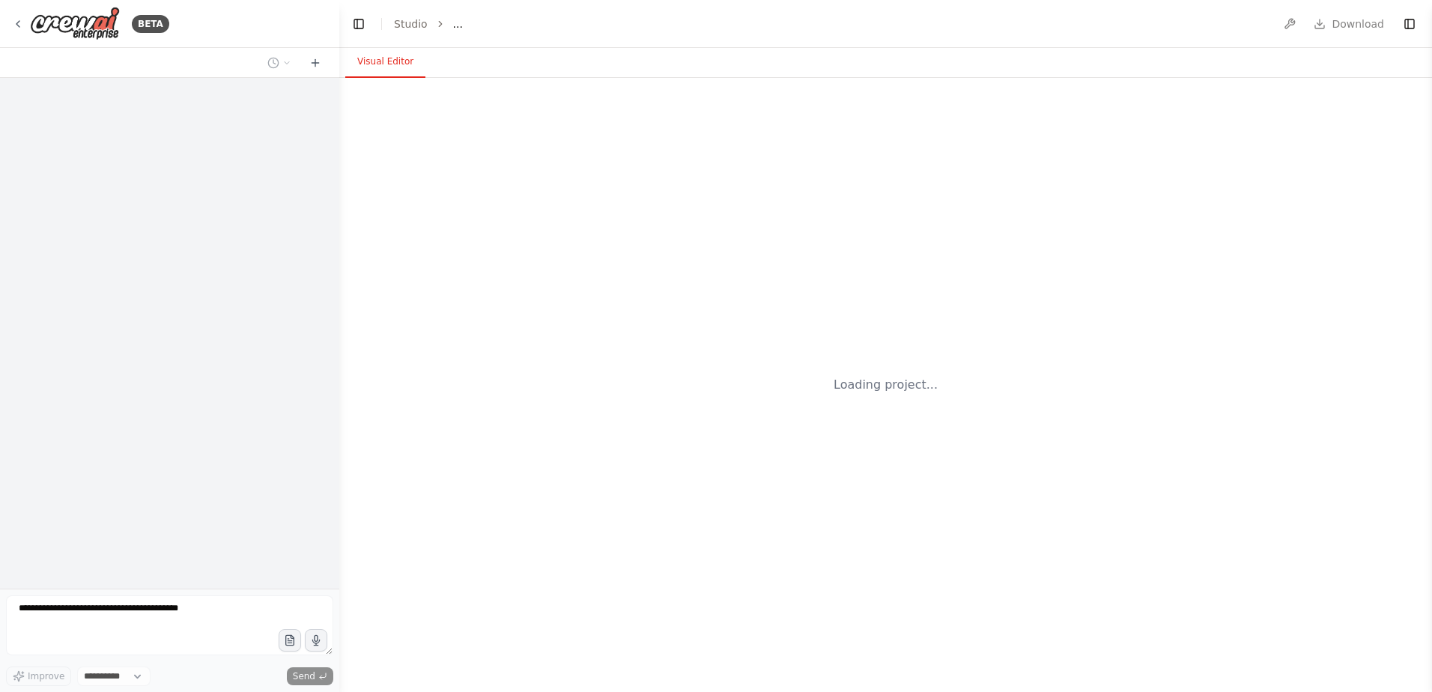
select select "****"
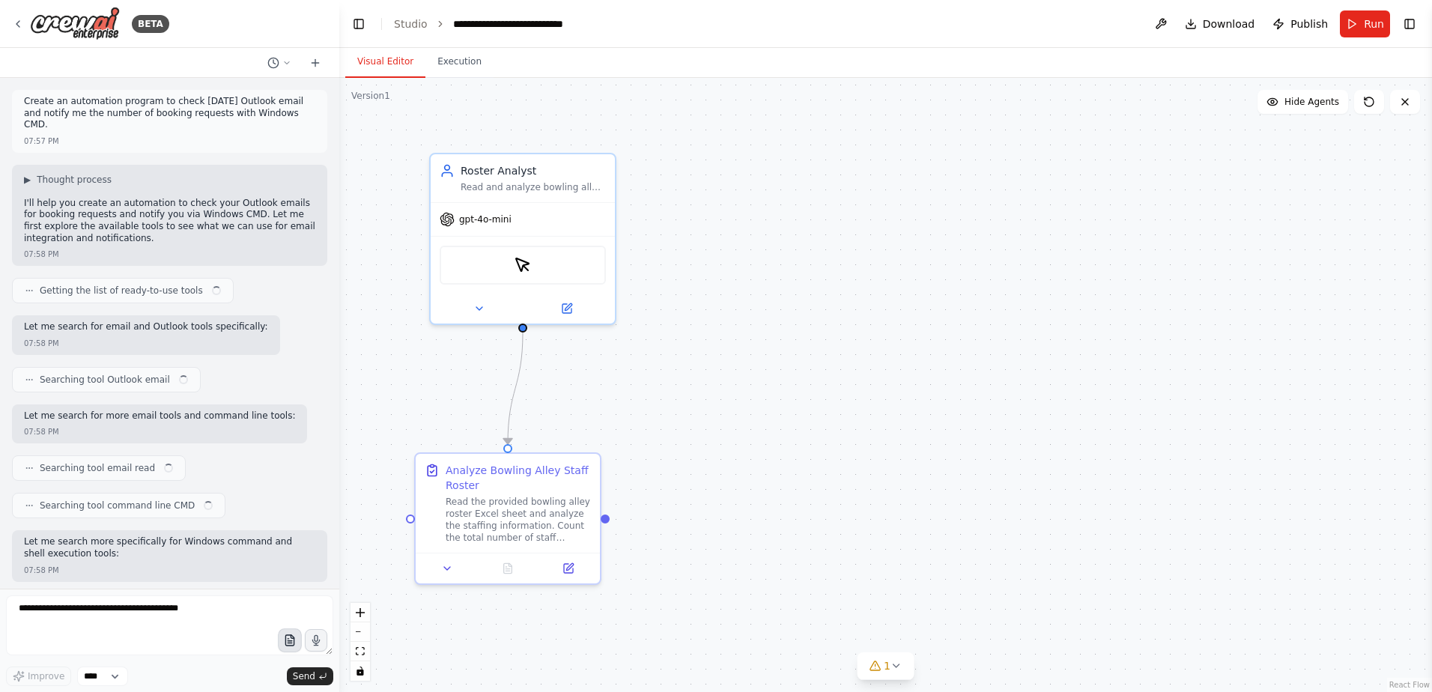
scroll to position [6940, 0]
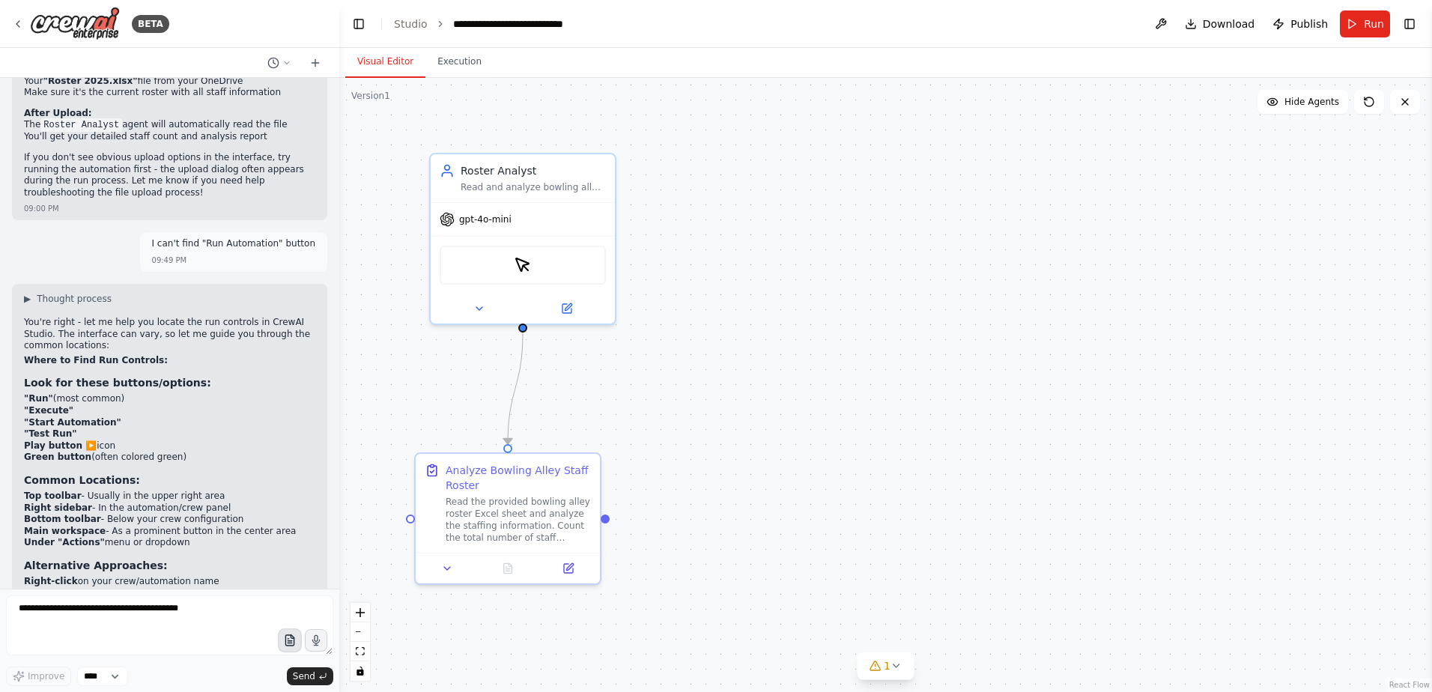
click at [291, 643] on icon "button" at bounding box center [290, 643] width 4 height 0
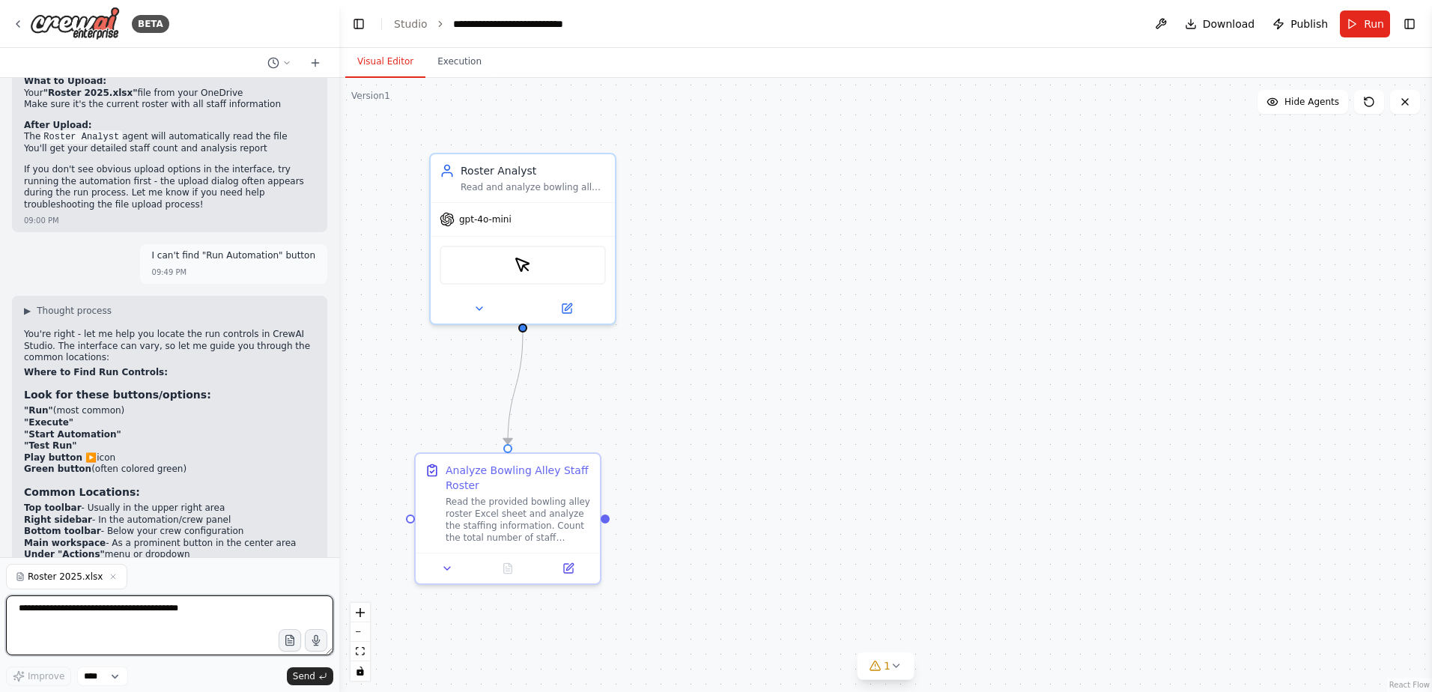
click at [213, 642] on textarea at bounding box center [169, 625] width 327 height 60
type textarea "**********"
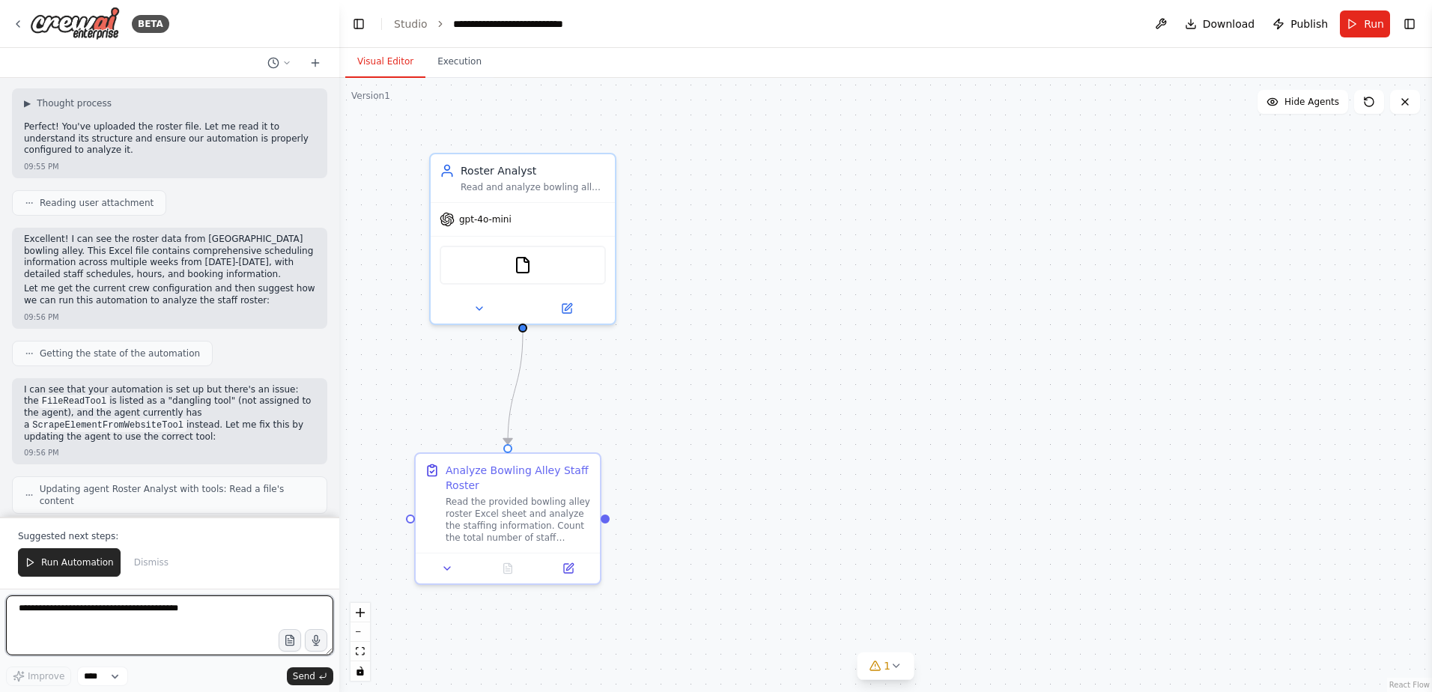
scroll to position [7682, 0]
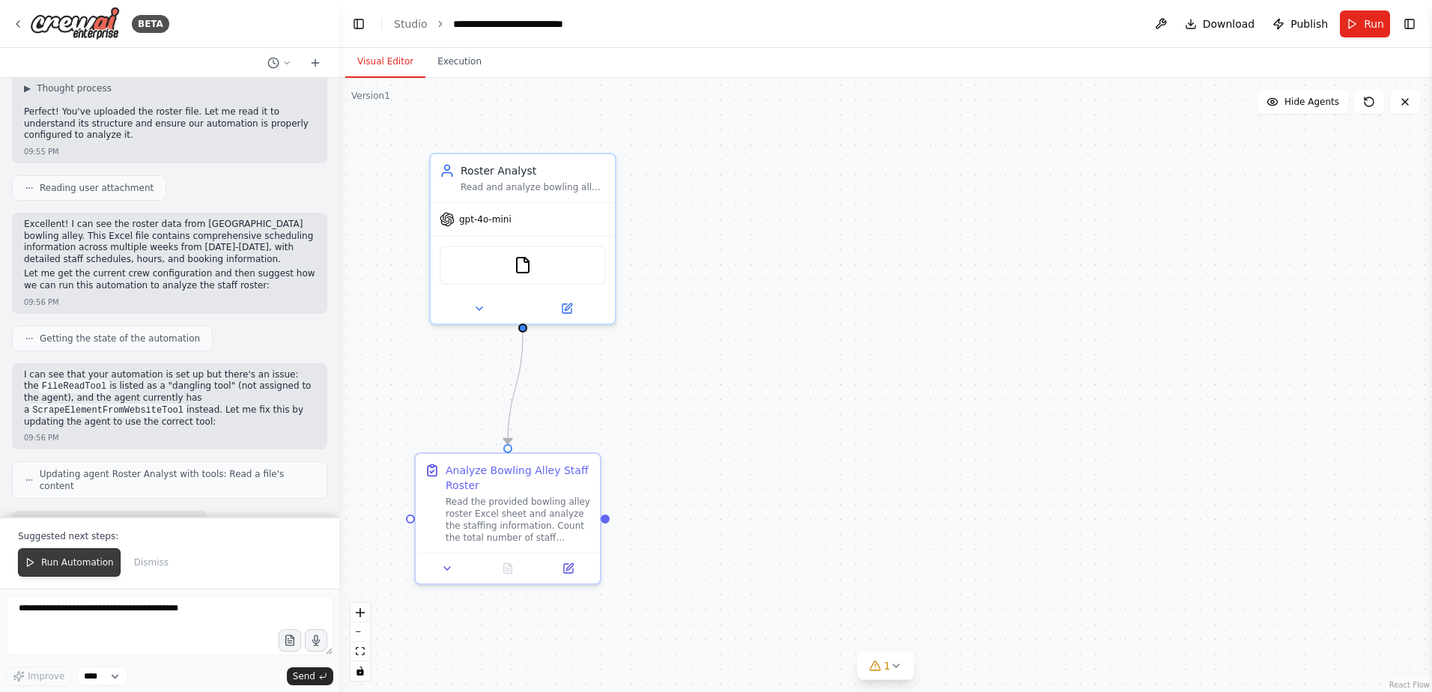
click at [68, 562] on span "Run Automation" at bounding box center [77, 562] width 73 height 12
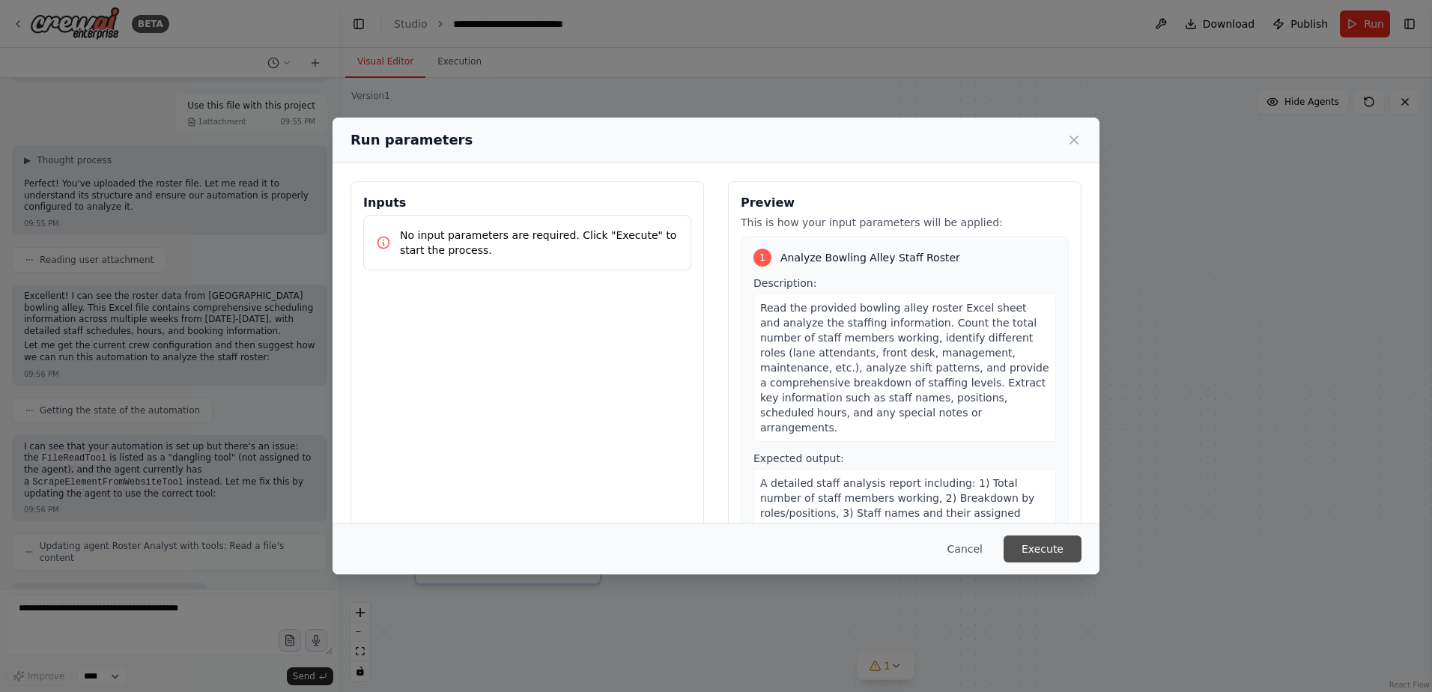
click at [1034, 552] on button "Execute" at bounding box center [1042, 548] width 78 height 27
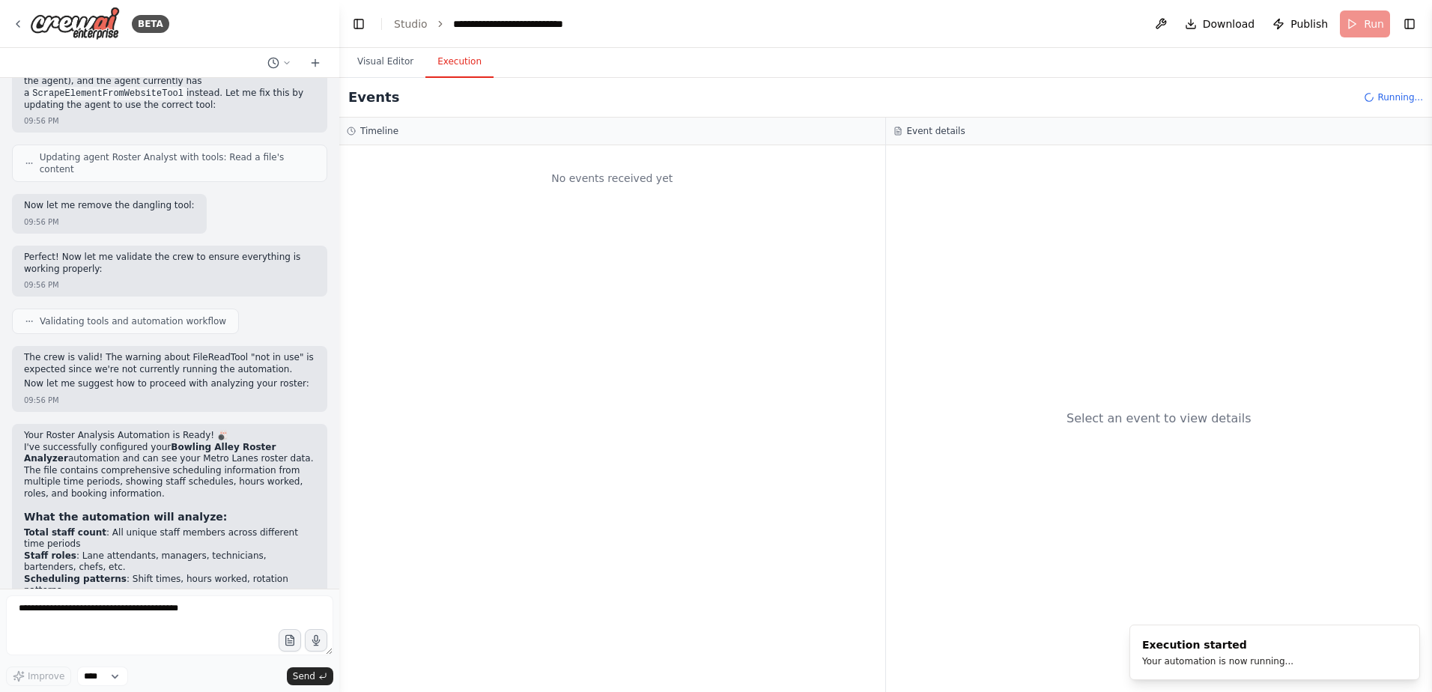
scroll to position [8011, 0]
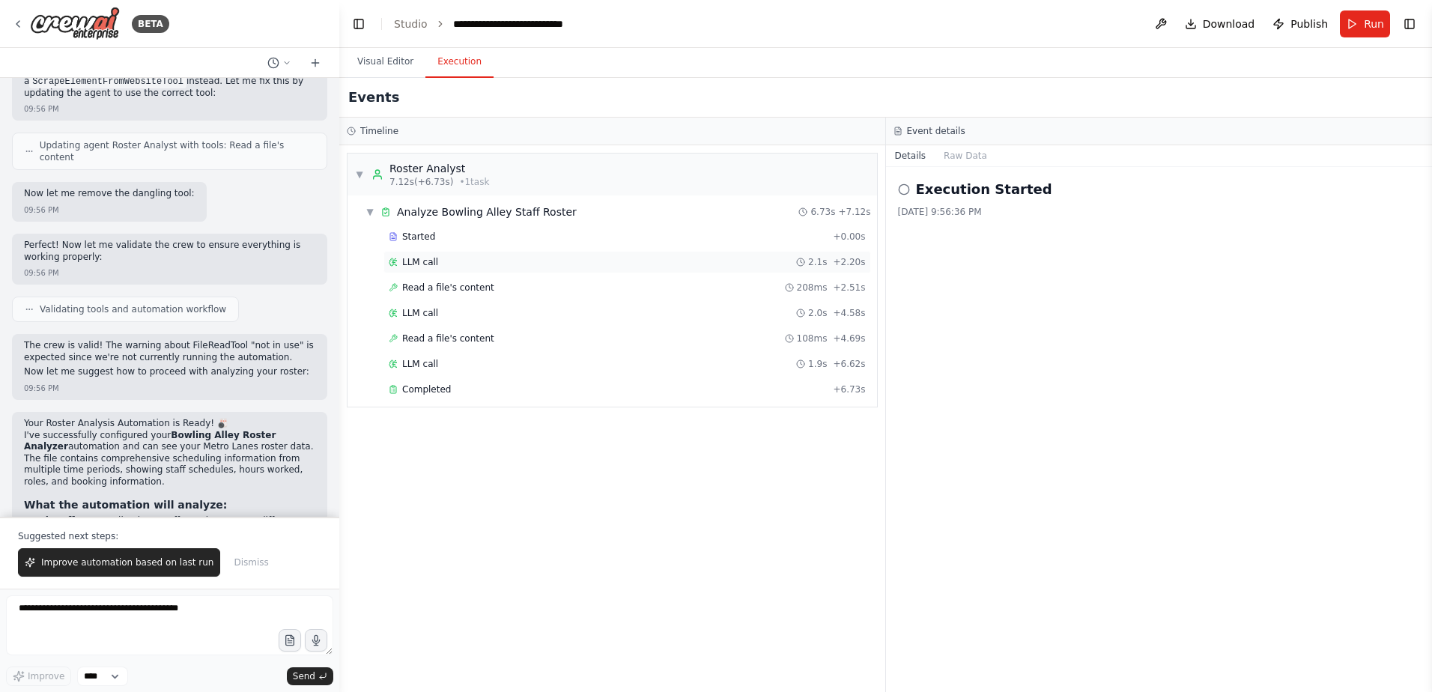
click at [451, 267] on div "LLM call 2.1s + 2.20s" at bounding box center [627, 262] width 477 height 12
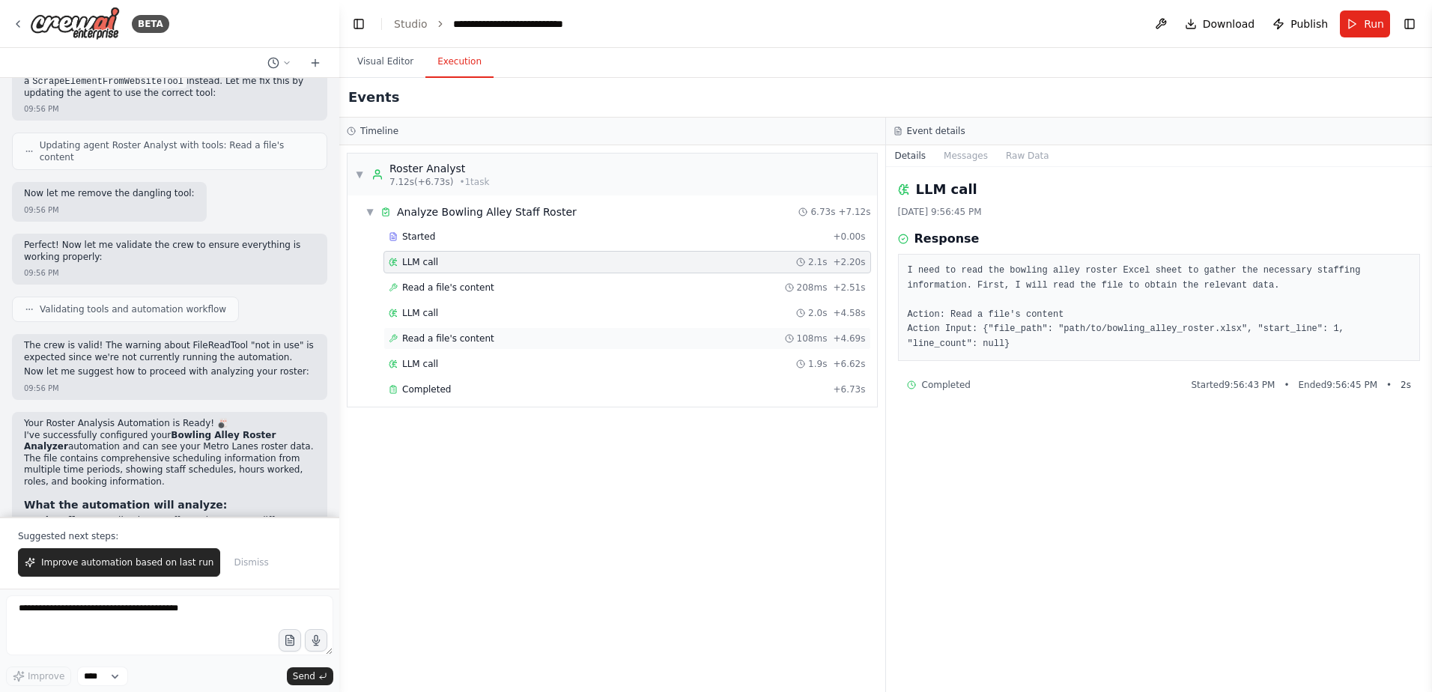
click at [461, 332] on span "Read a file's content" at bounding box center [448, 338] width 92 height 12
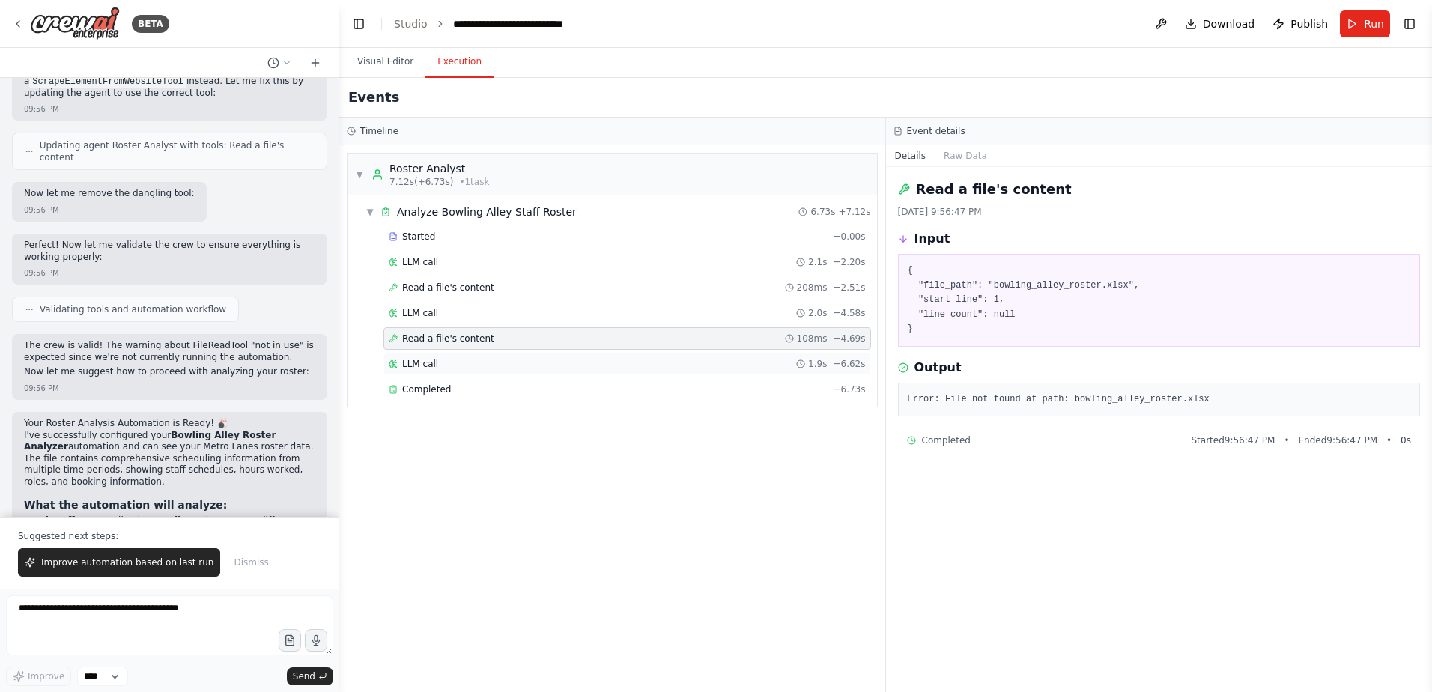
click at [465, 362] on div "LLM call 1.9s + 6.62s" at bounding box center [627, 364] width 477 height 12
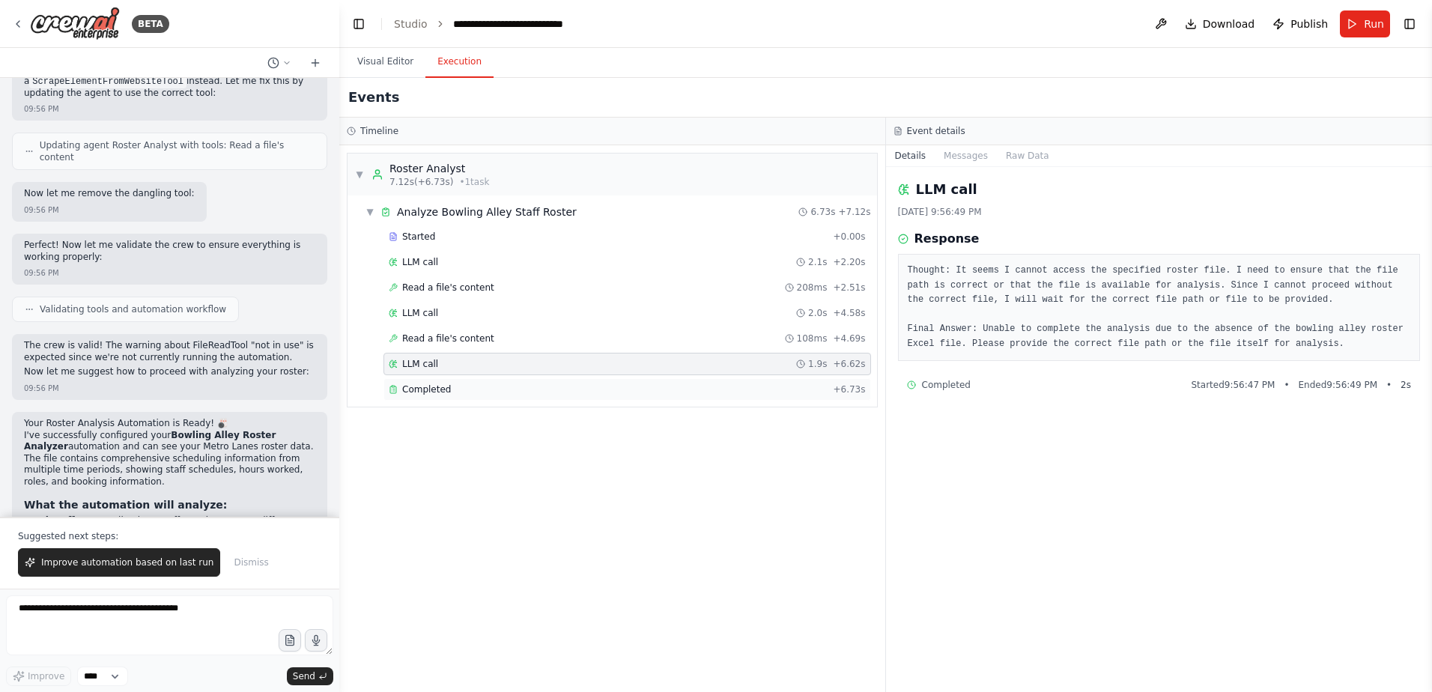
click at [467, 386] on div "Completed" at bounding box center [608, 389] width 438 height 12
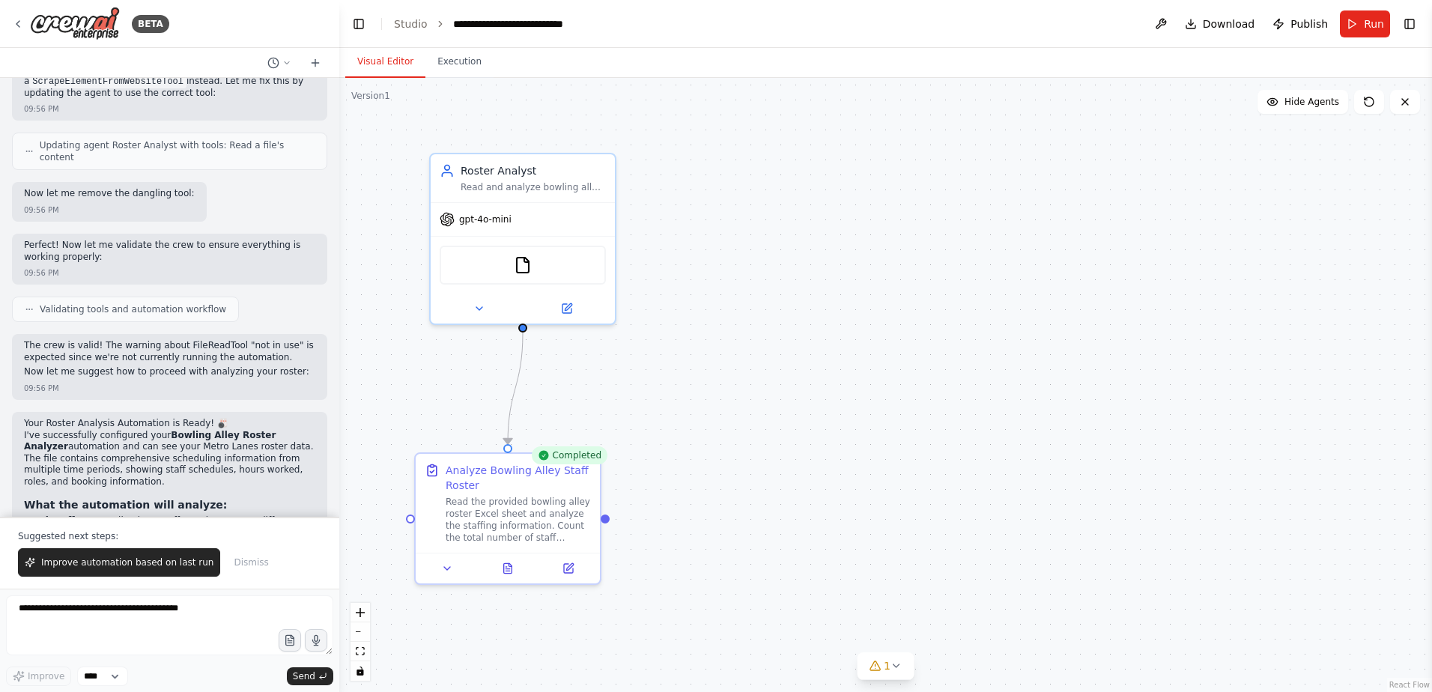
click at [398, 67] on button "Visual Editor" at bounding box center [385, 61] width 80 height 31
click at [511, 572] on button at bounding box center [508, 565] width 64 height 18
click at [511, 562] on icon at bounding box center [508, 565] width 12 height 12
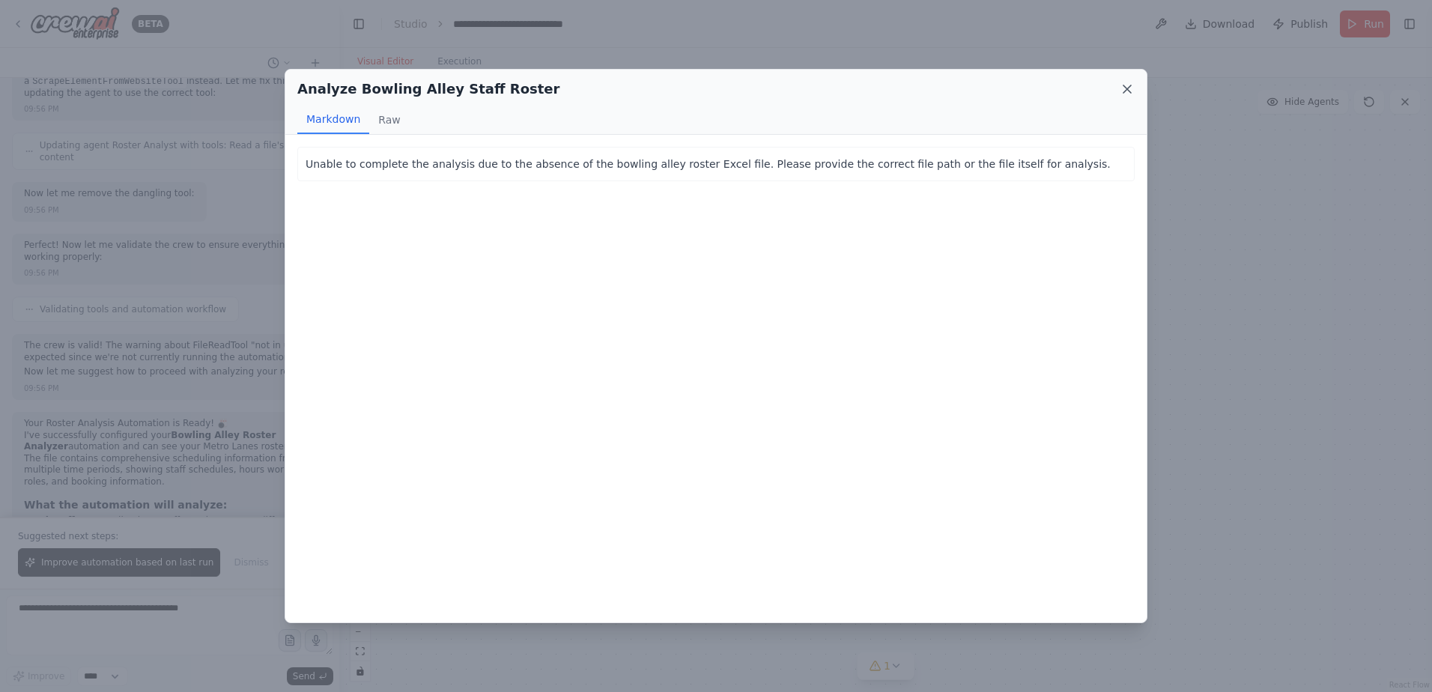
click at [1128, 87] on icon at bounding box center [1127, 89] width 15 height 15
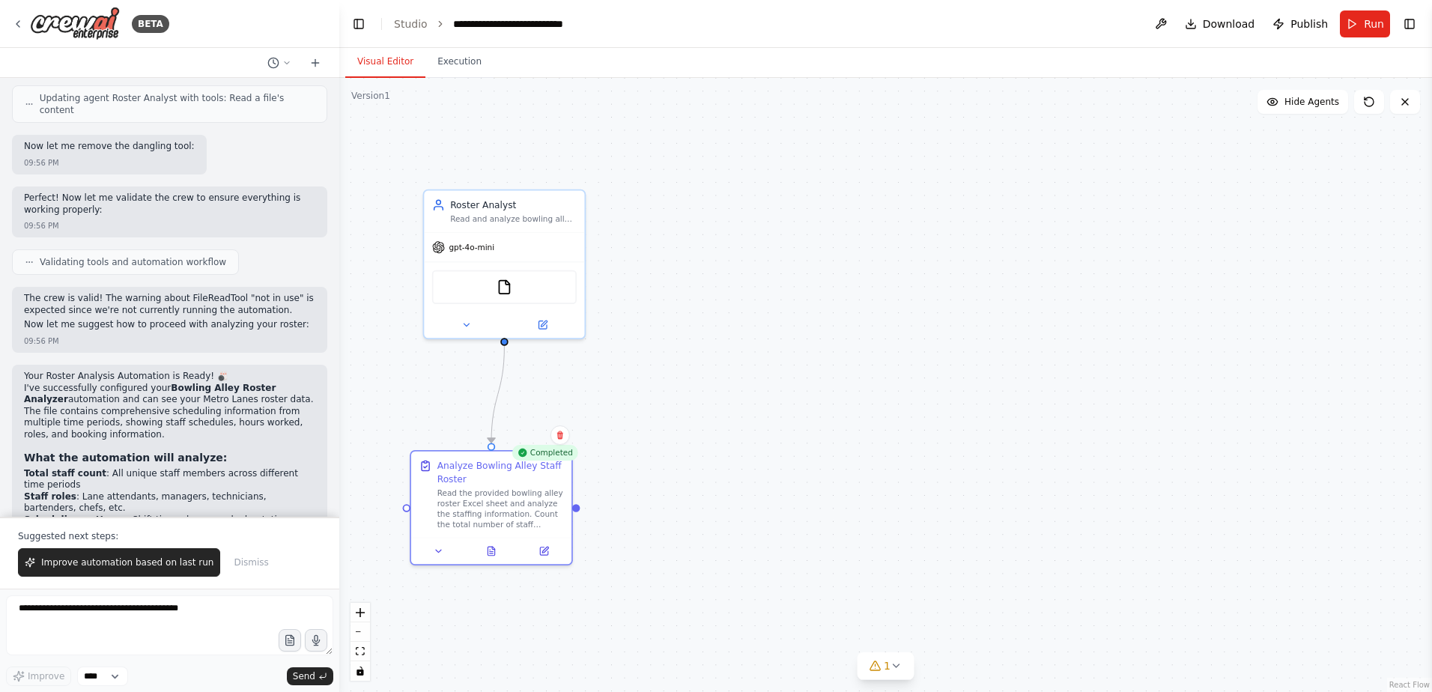
scroll to position [8082, 0]
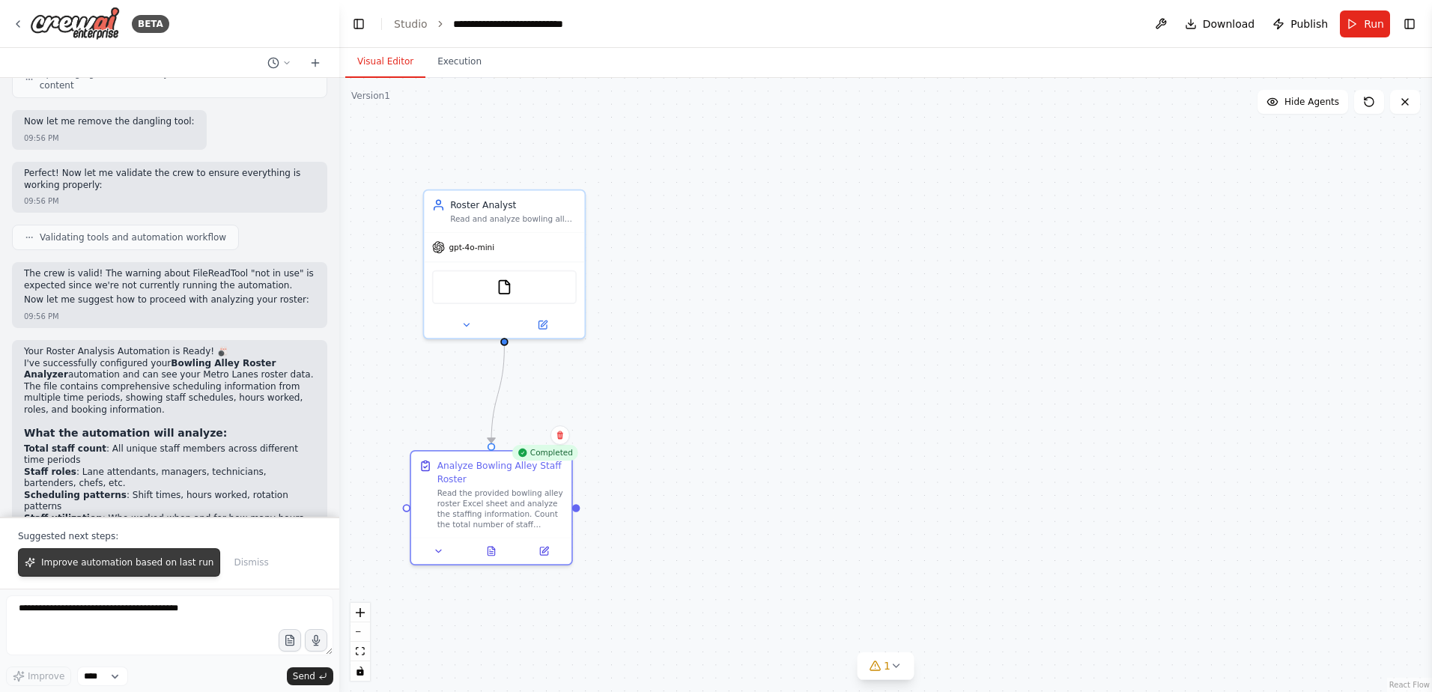
click at [154, 565] on span "Improve automation based on last run" at bounding box center [127, 562] width 172 height 12
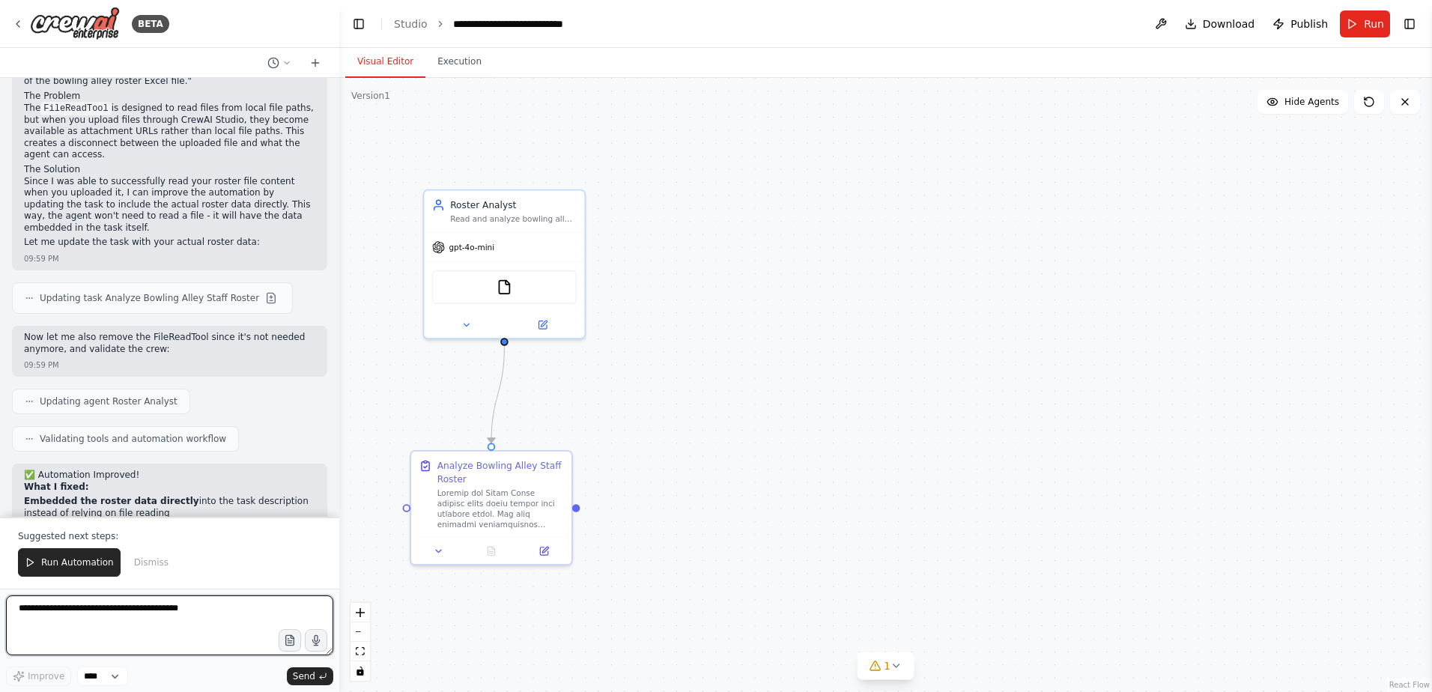
scroll to position [8874, 0]
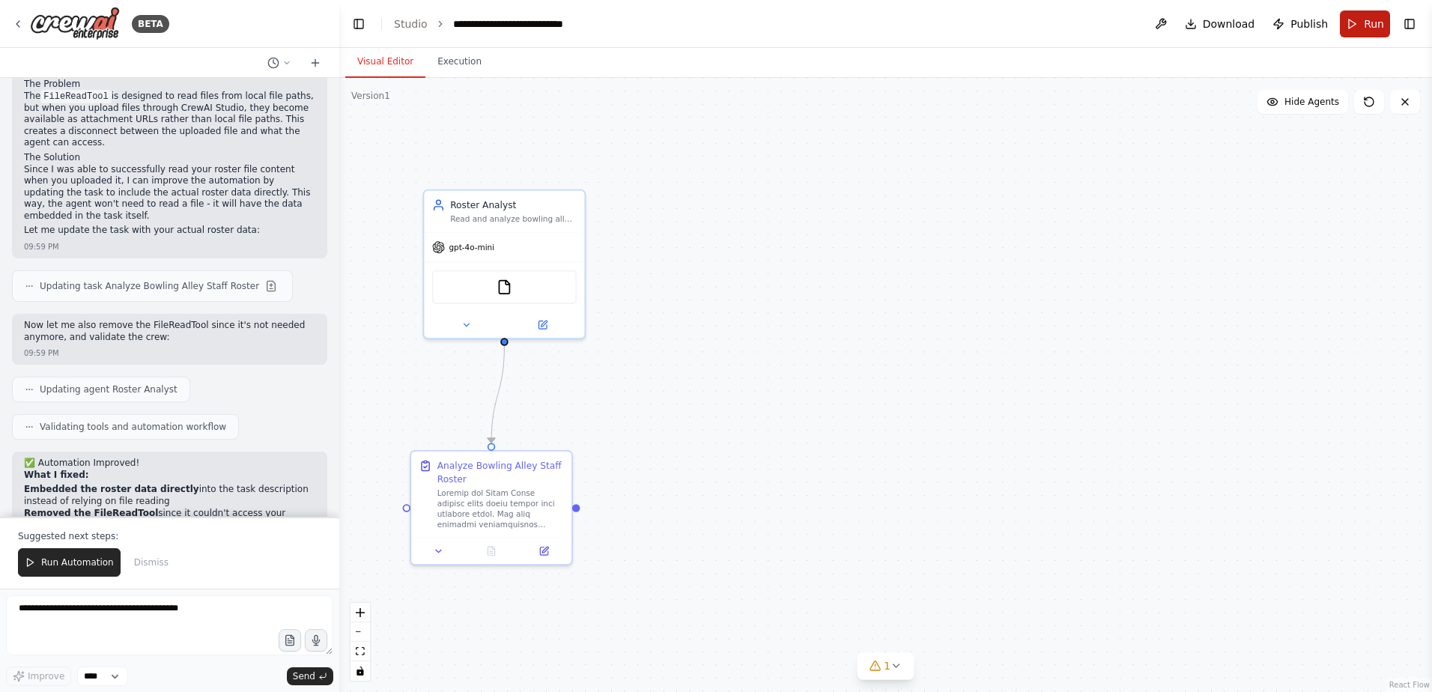
click at [1355, 34] on button "Run" at bounding box center [1365, 23] width 50 height 27
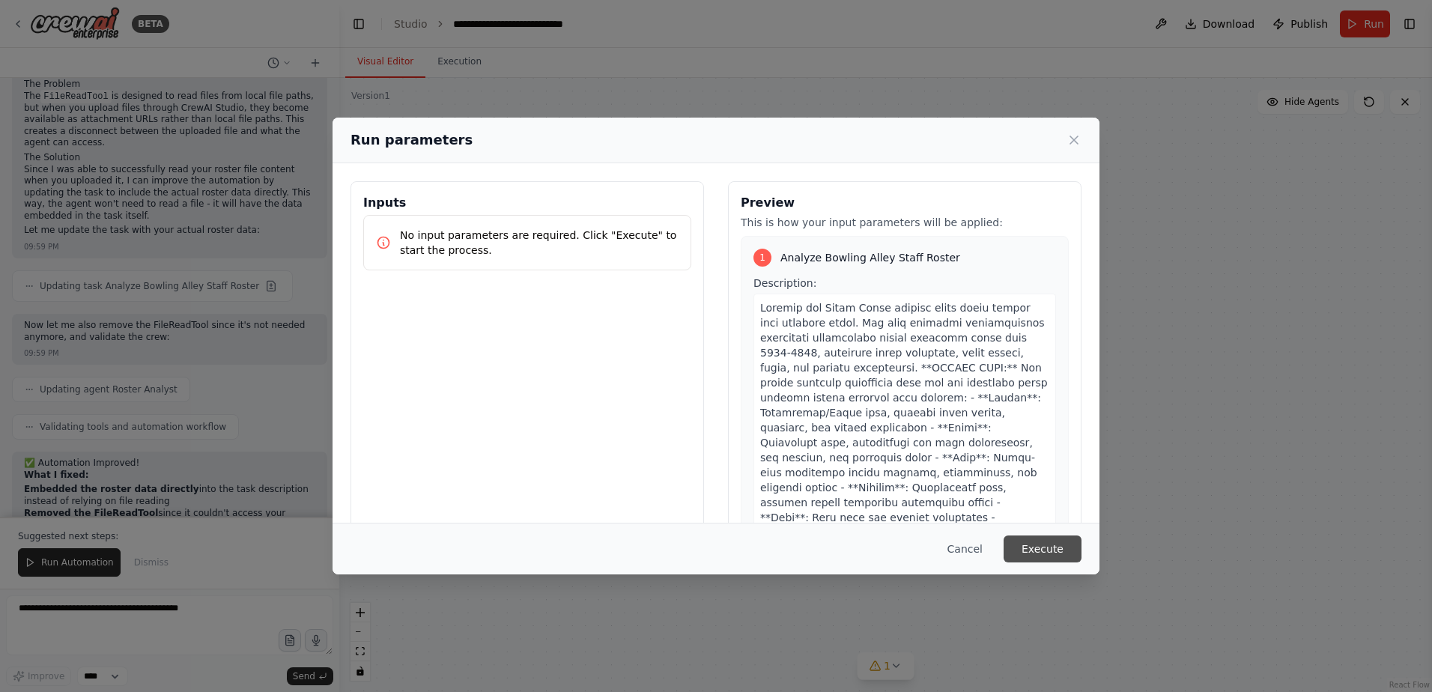
click at [1027, 547] on button "Execute" at bounding box center [1042, 548] width 78 height 27
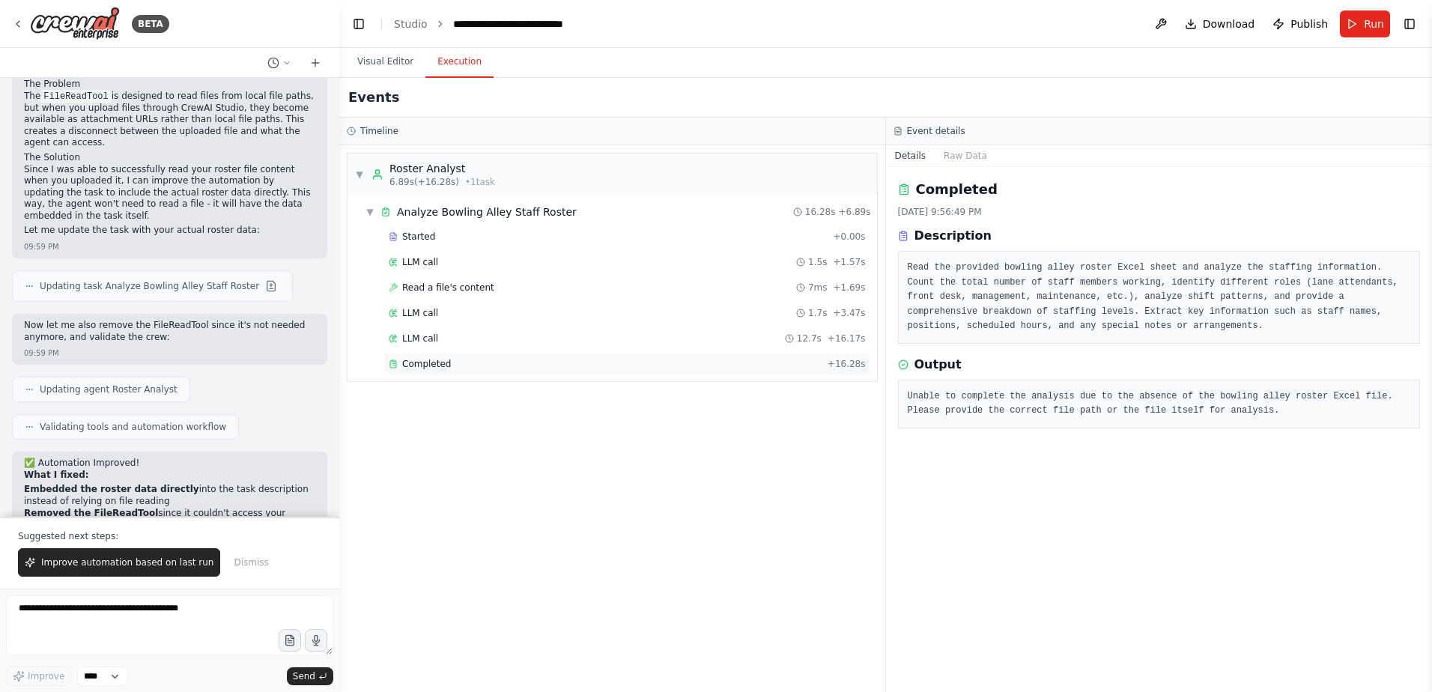
click at [529, 357] on div "Completed + 16.28s" at bounding box center [627, 364] width 488 height 22
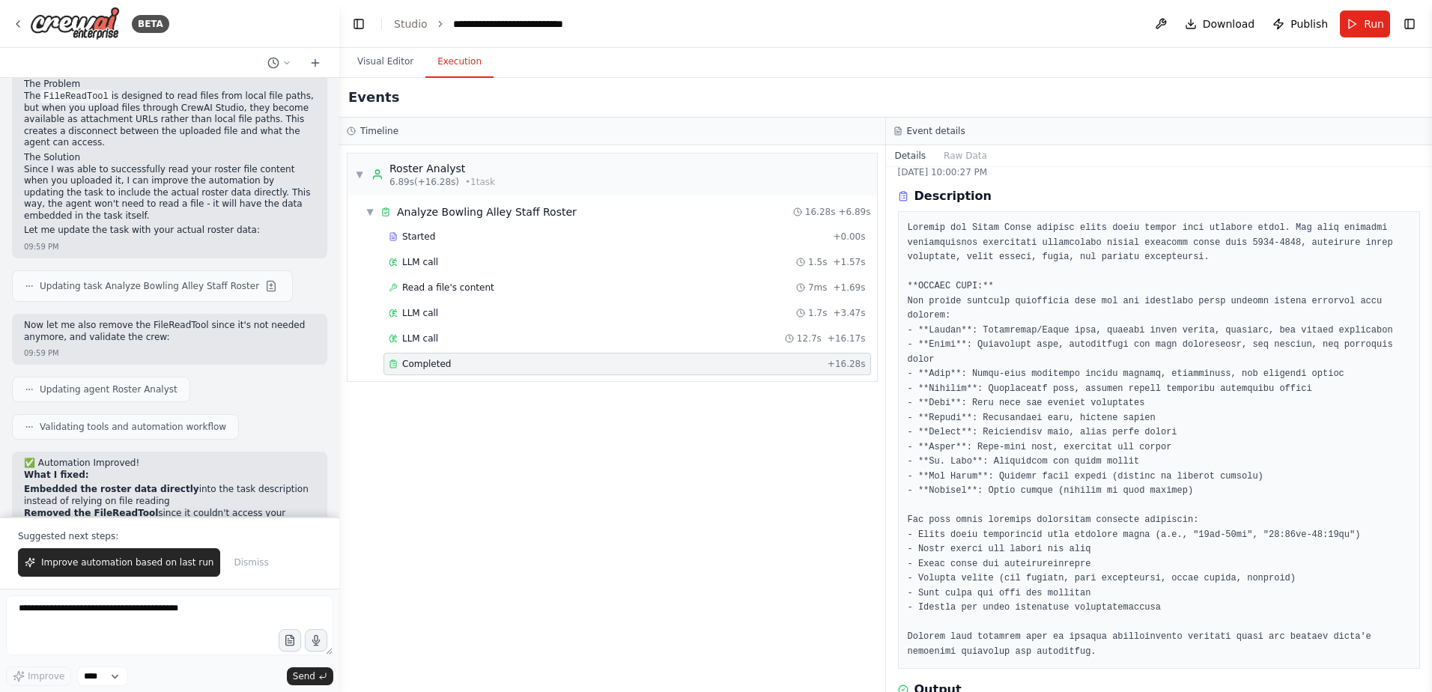
scroll to position [75, 0]
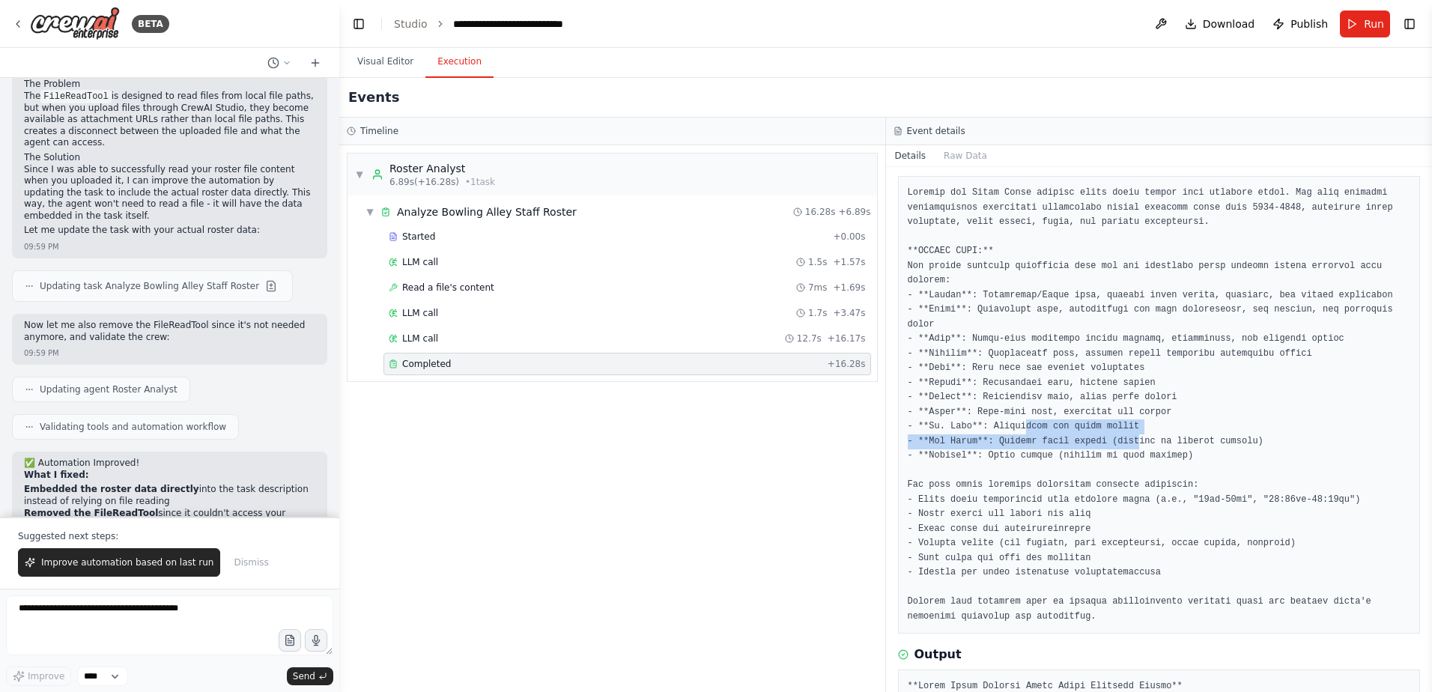
drag, startPoint x: 1018, startPoint y: 403, endPoint x: 1121, endPoint y: 411, distance: 103.7
click at [1121, 411] on pre at bounding box center [1159, 405] width 503 height 438
drag, startPoint x: 1121, startPoint y: 411, endPoint x: 1138, endPoint y: 440, distance: 33.9
click at [1138, 440] on pre at bounding box center [1159, 405] width 503 height 438
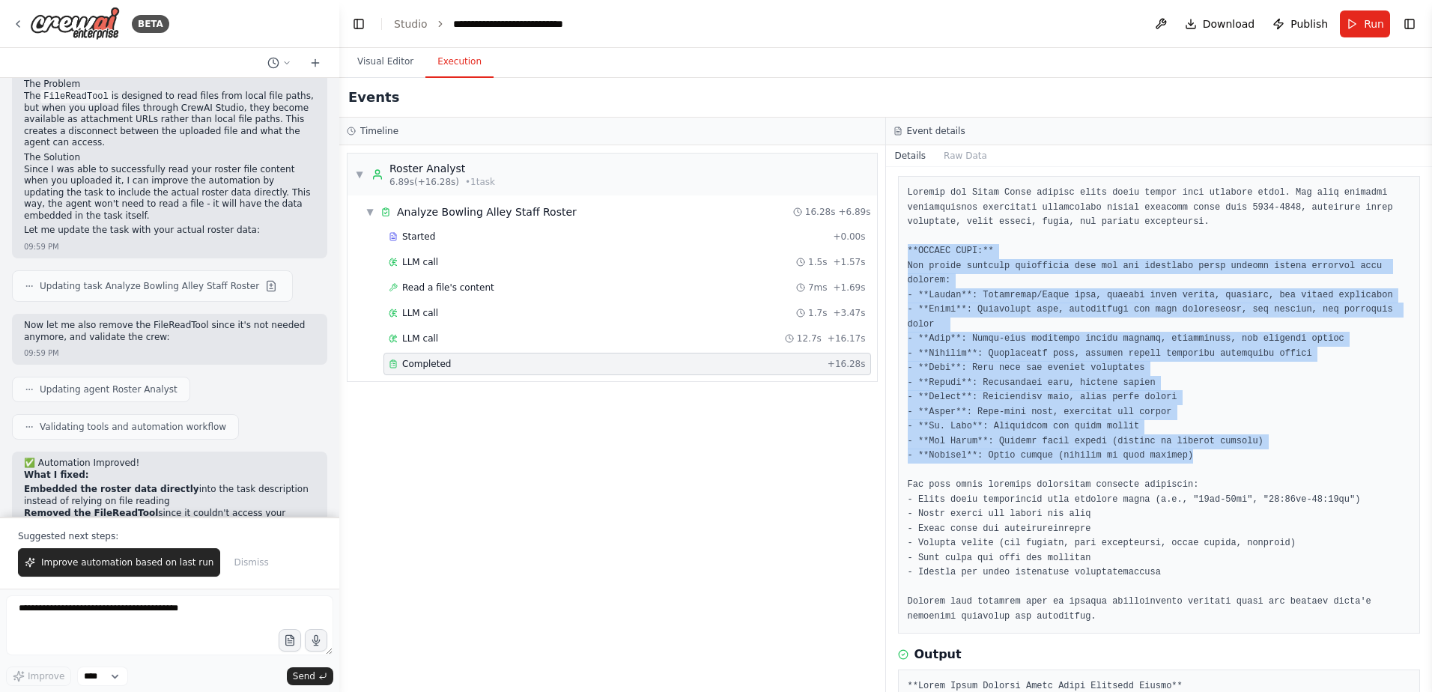
drag, startPoint x: 1195, startPoint y: 425, endPoint x: 904, endPoint y: 254, distance: 337.7
click at [904, 254] on div at bounding box center [1159, 405] width 523 height 458
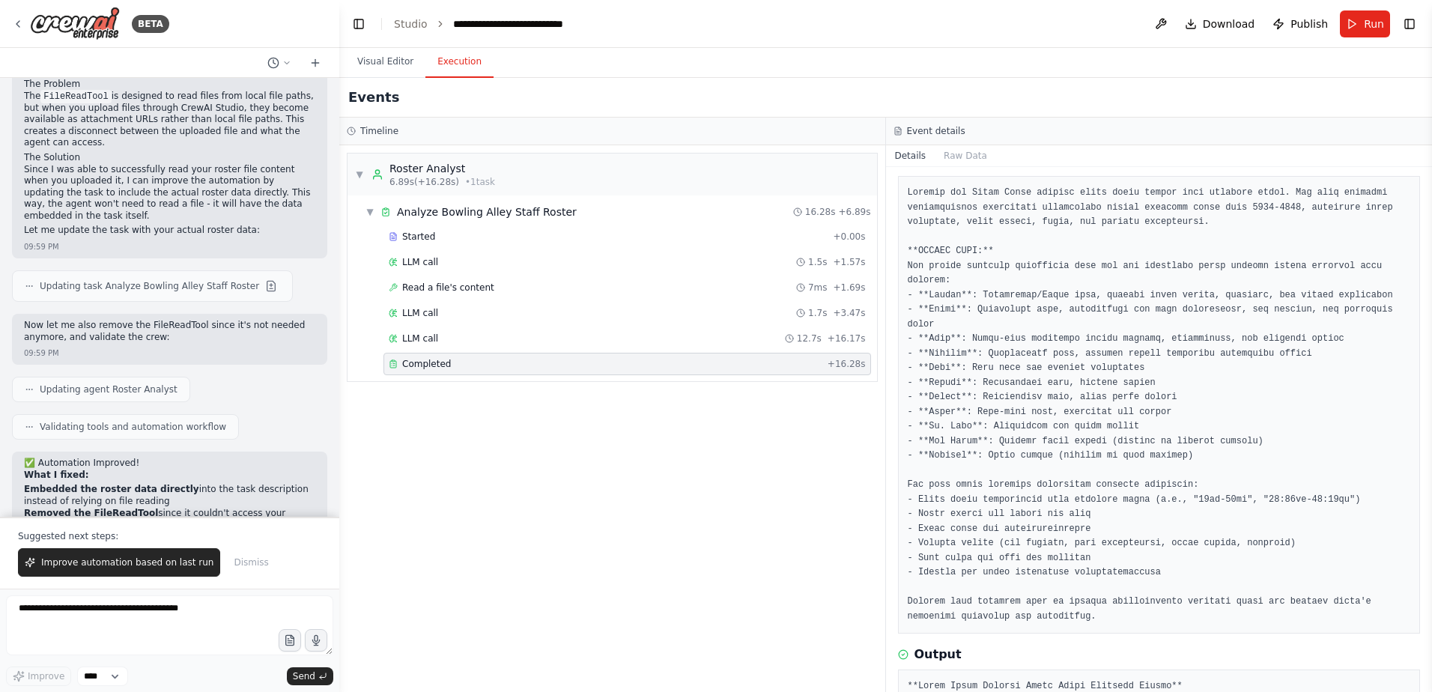
click at [1293, 535] on pre at bounding box center [1159, 405] width 503 height 438
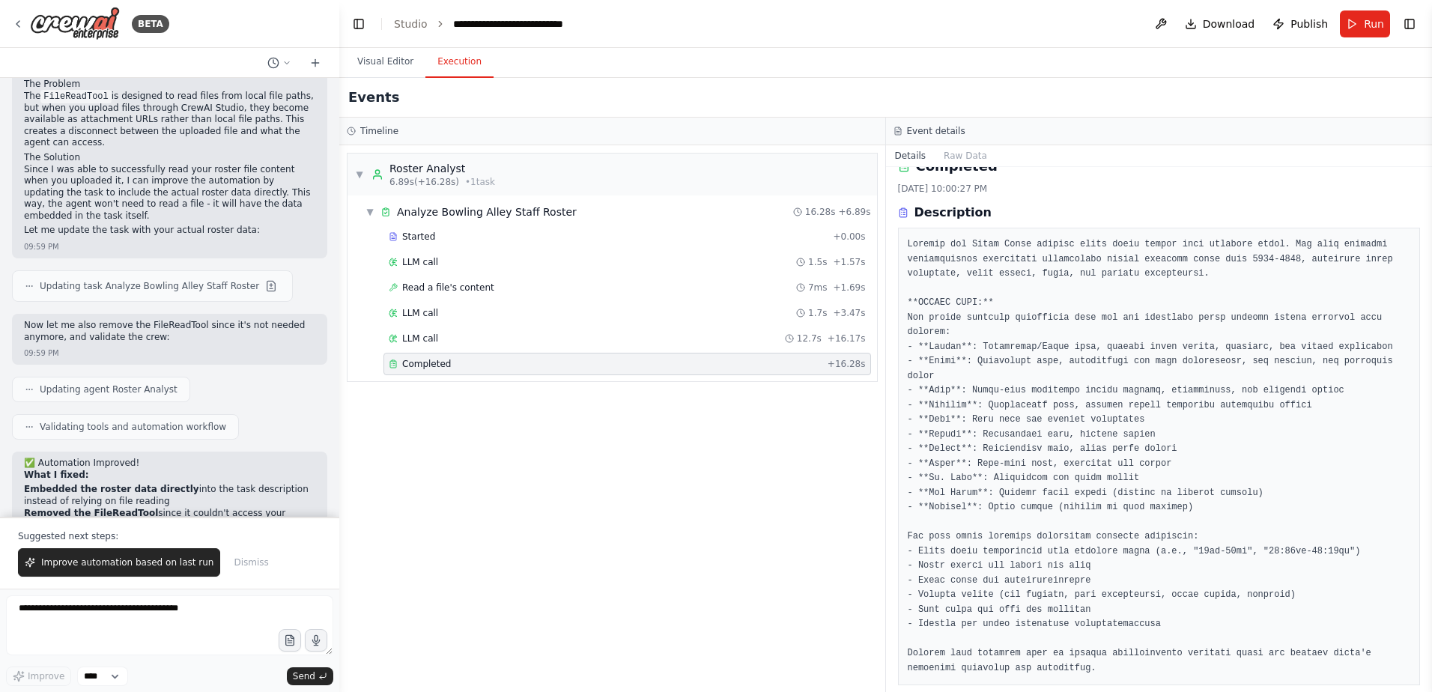
scroll to position [0, 0]
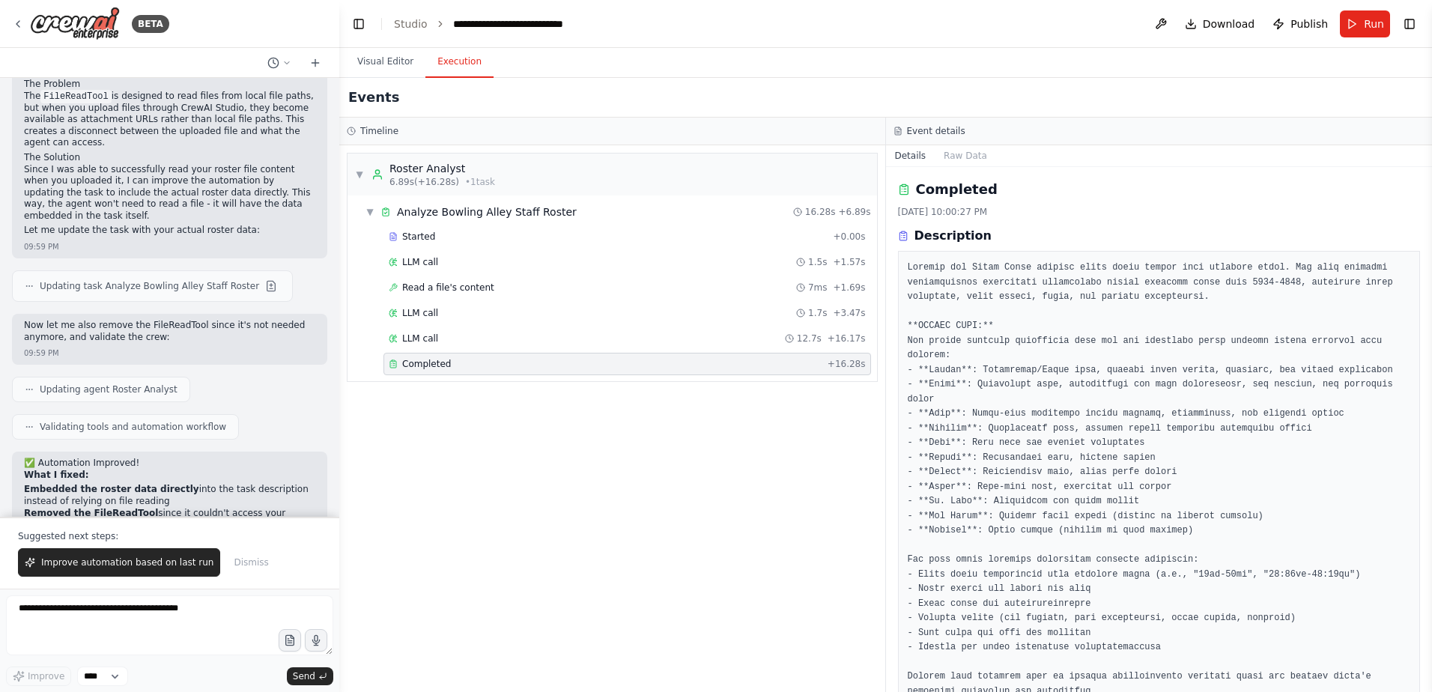
drag, startPoint x: 1428, startPoint y: 261, endPoint x: 1429, endPoint y: 273, distance: 12.0
click at [1429, 273] on button "Toggle Sidebar" at bounding box center [1432, 346] width 12 height 692
drag, startPoint x: 1427, startPoint y: 213, endPoint x: 1415, endPoint y: 308, distance: 96.0
click at [1418, 350] on div "BETA Create an automation program to check today's Outlook email and notify me …" at bounding box center [716, 346] width 1432 height 692
click at [1234, 22] on span "Download" at bounding box center [1229, 23] width 52 height 15
